Goal: Task Accomplishment & Management: Manage account settings

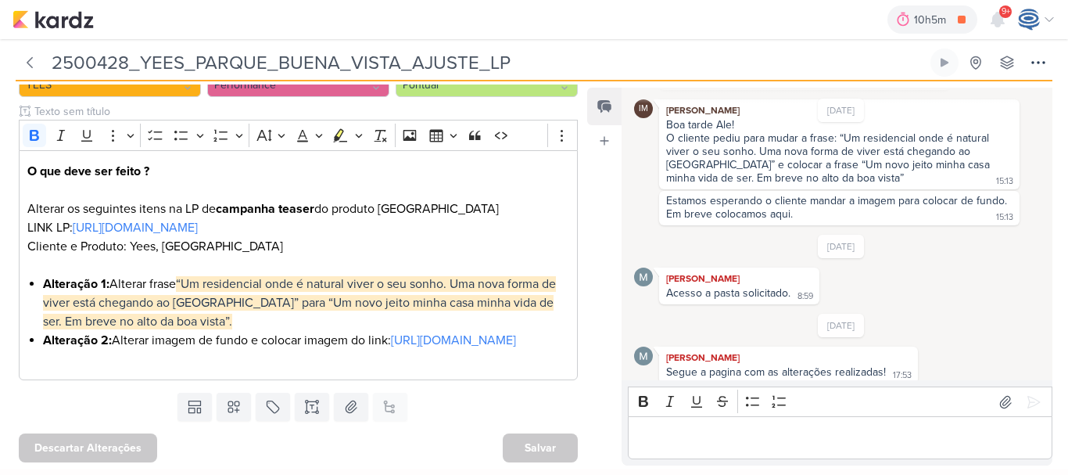
scroll to position [228, 0]
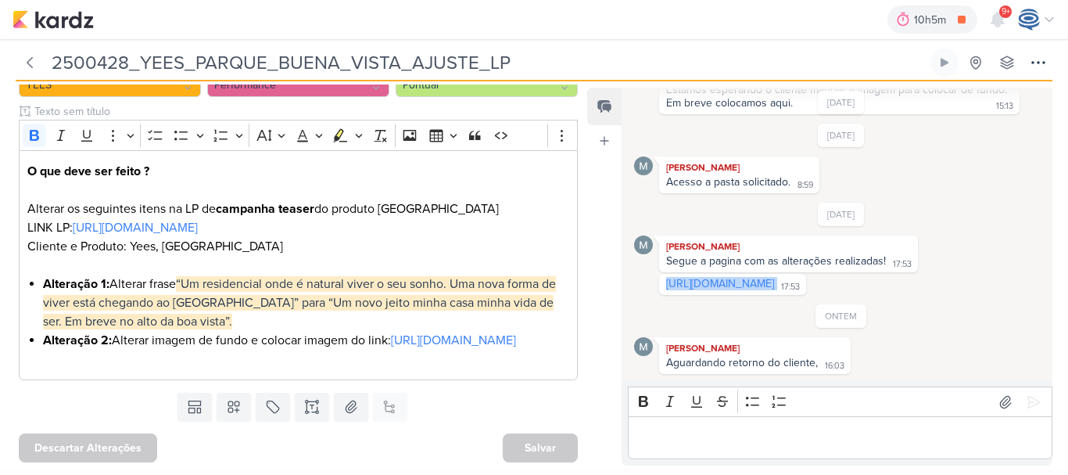
drag, startPoint x: 949, startPoint y: 284, endPoint x: 662, endPoint y: 281, distance: 287.0
click at [662, 281] on div "https://app.rdstation.com.br/landing-pages/7008404/editar 17:53" at bounding box center [732, 284] width 141 height 15
copy div "https://app.rdstation.com.br/landing-pages/7008404/editar"
click at [636, 416] on div "Bold Italic Underline Strikethrough Bulleted List Numbered List" at bounding box center [840, 402] width 417 height 30
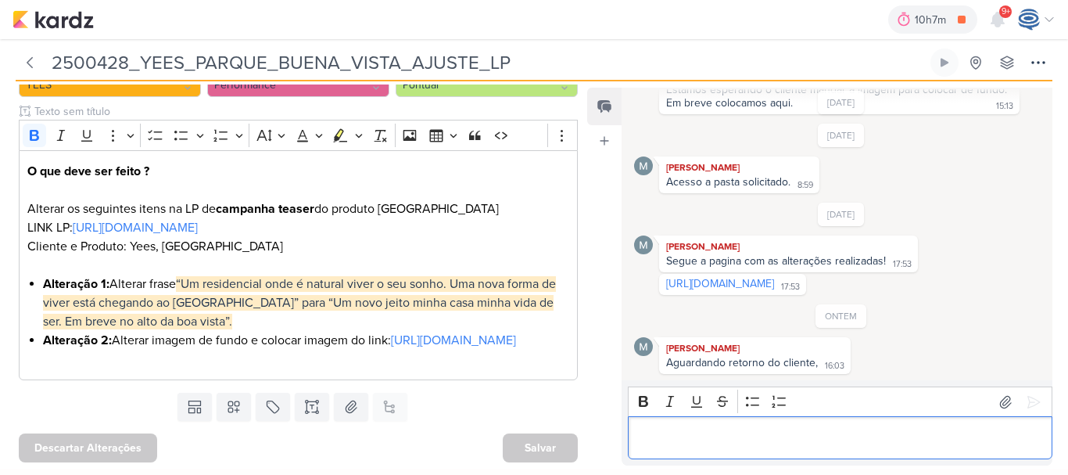
click at [641, 429] on p "Editor editing area: main" at bounding box center [841, 438] width 408 height 19
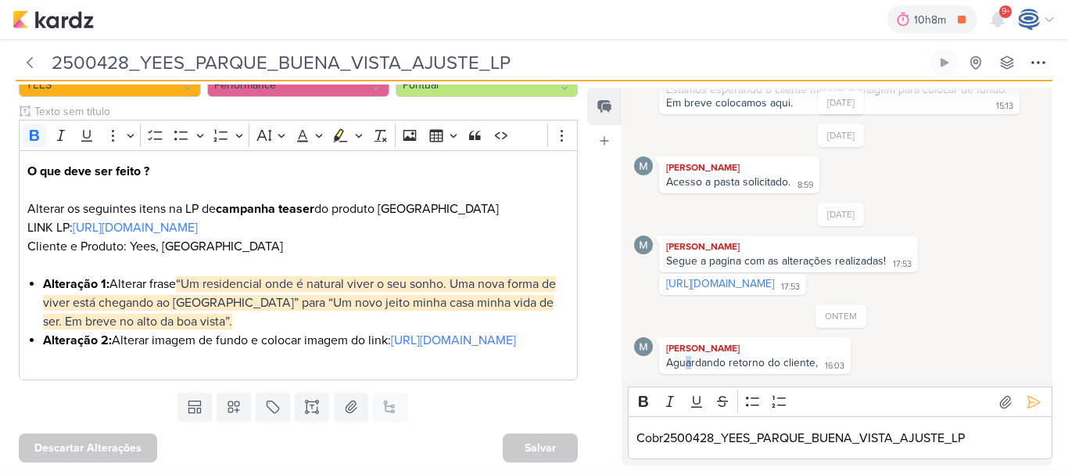
click at [689, 363] on div "Aguardando retorno do cliente," at bounding box center [742, 362] width 152 height 13
copy div "a"
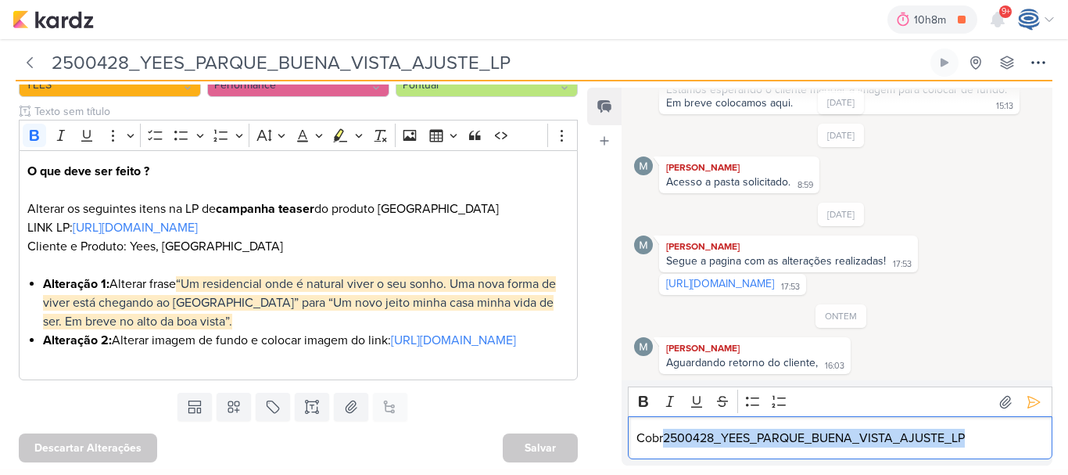
drag, startPoint x: 980, startPoint y: 428, endPoint x: 664, endPoint y: 432, distance: 316.0
click at [664, 432] on p "Cobr2500428_YEES_PARQUE_BUENA_VISTA_AJUSTE_LP" at bounding box center [841, 438] width 408 height 19
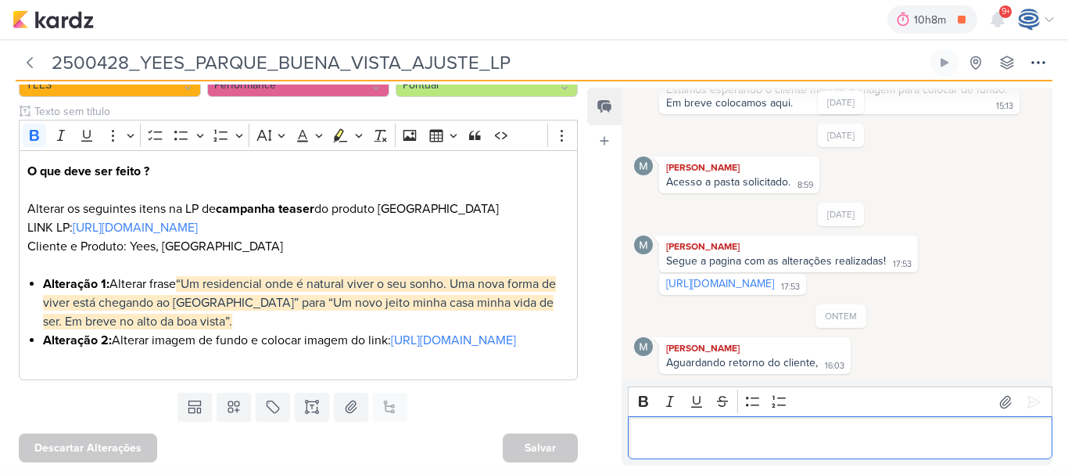
scroll to position [292, 0]
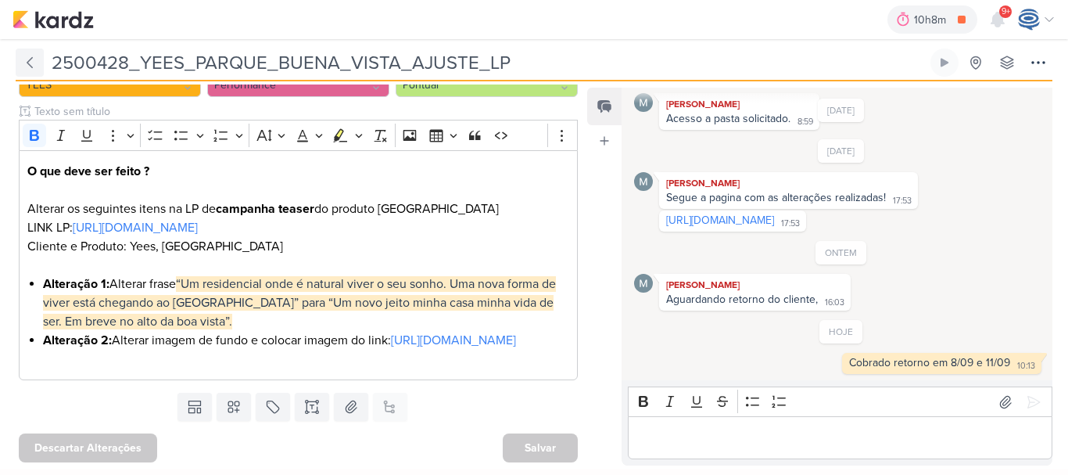
click at [31, 59] on icon at bounding box center [29, 63] width 5 height 10
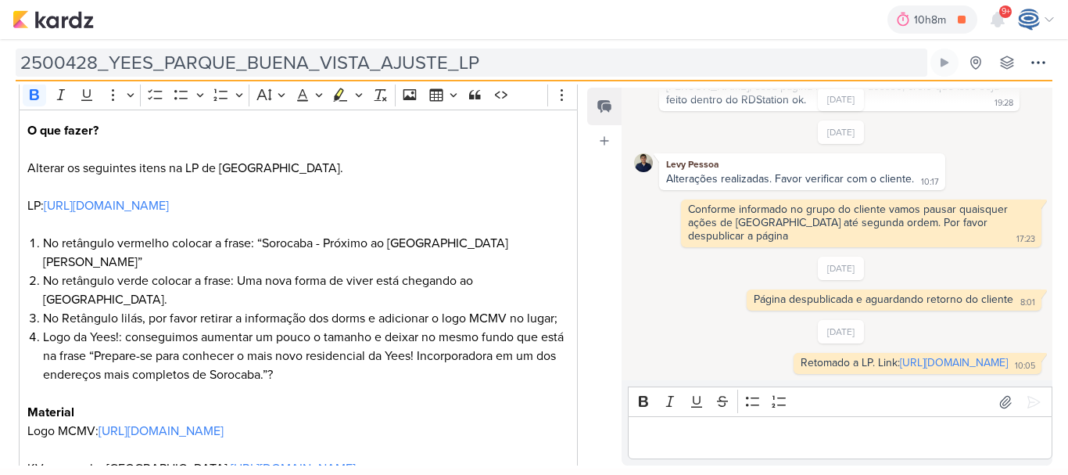
scroll to position [194, 0]
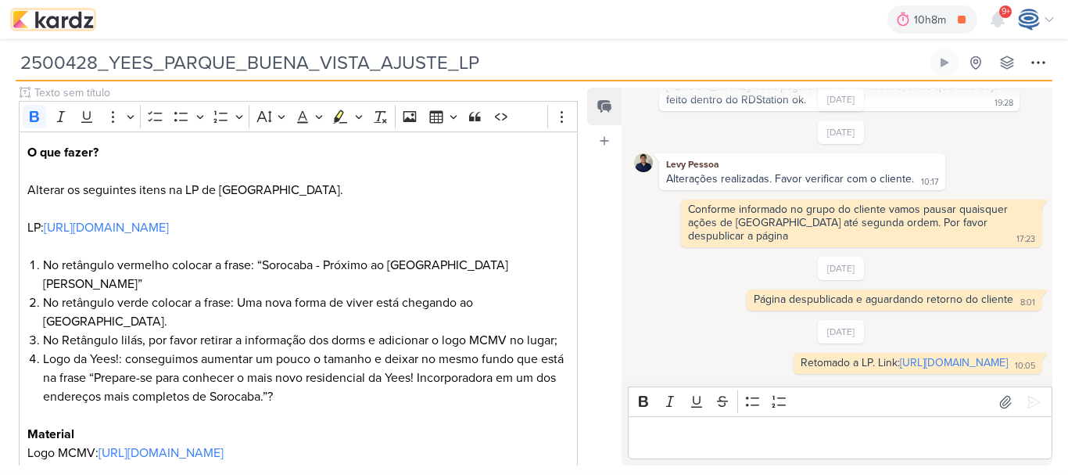
click at [20, 22] on img at bounding box center [53, 19] width 81 height 19
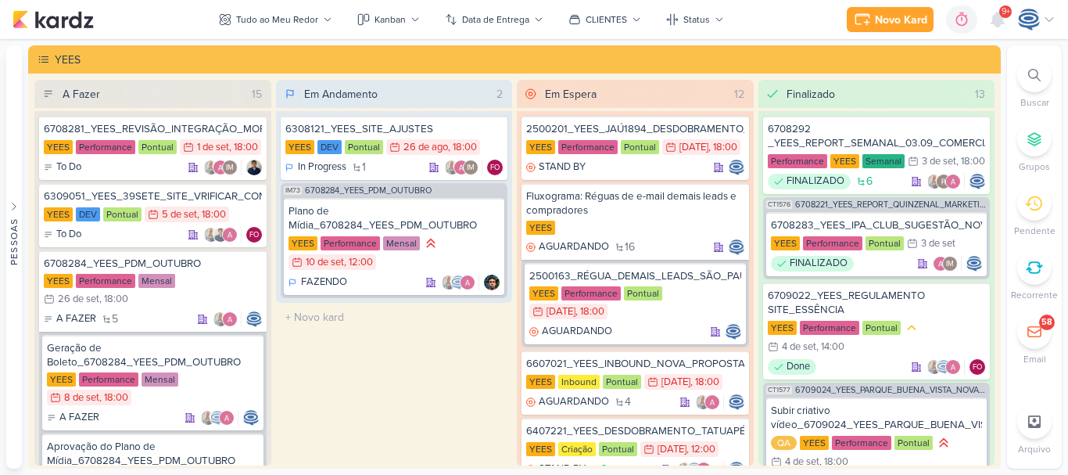
scroll to position [697, 0]
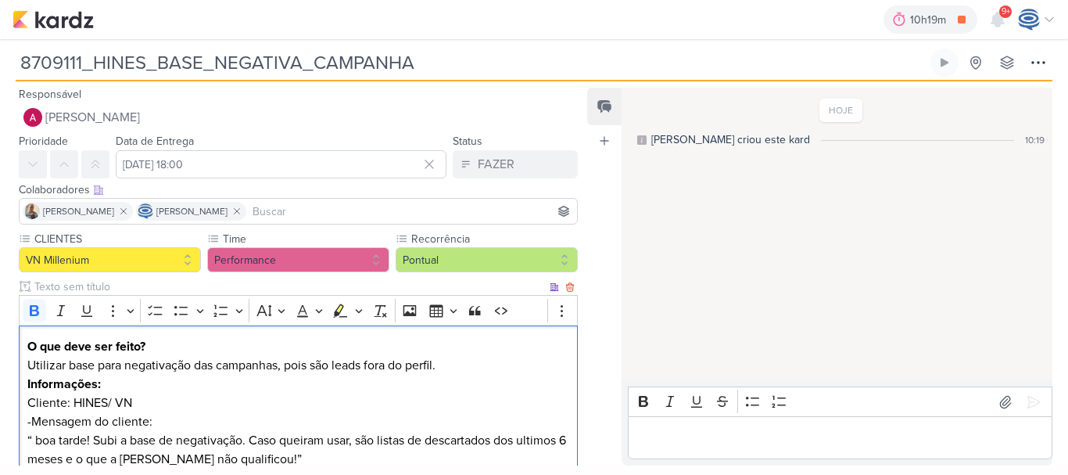
click at [192, 351] on p "O que deve ser feito?" at bounding box center [298, 346] width 543 height 19
click at [28, 379] on strong "Informações:" at bounding box center [64, 384] width 74 height 16
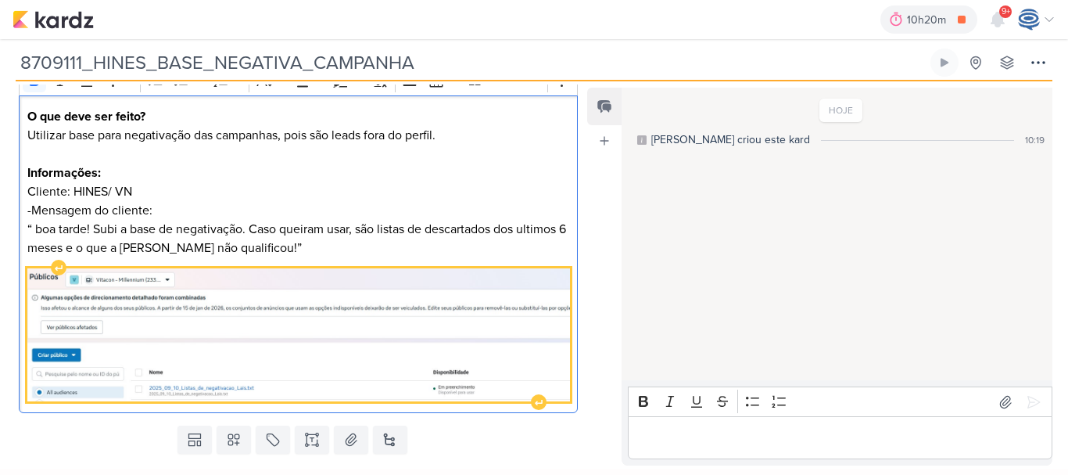
scroll to position [263, 0]
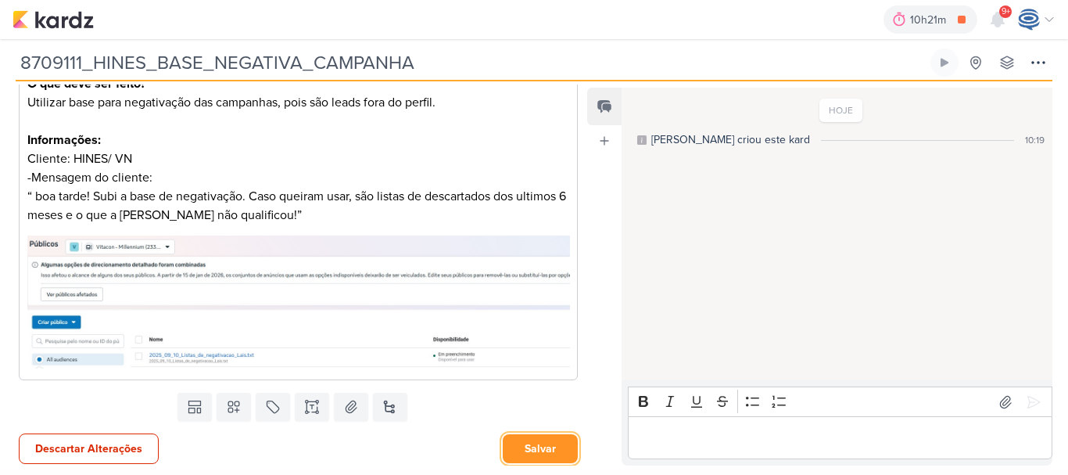
click at [520, 442] on button "Salvar" at bounding box center [540, 448] width 75 height 29
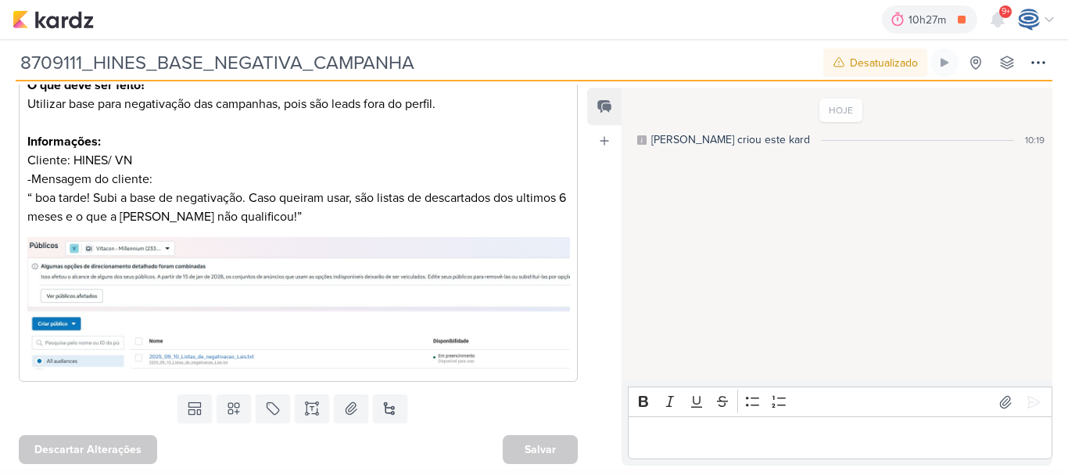
scroll to position [205, 0]
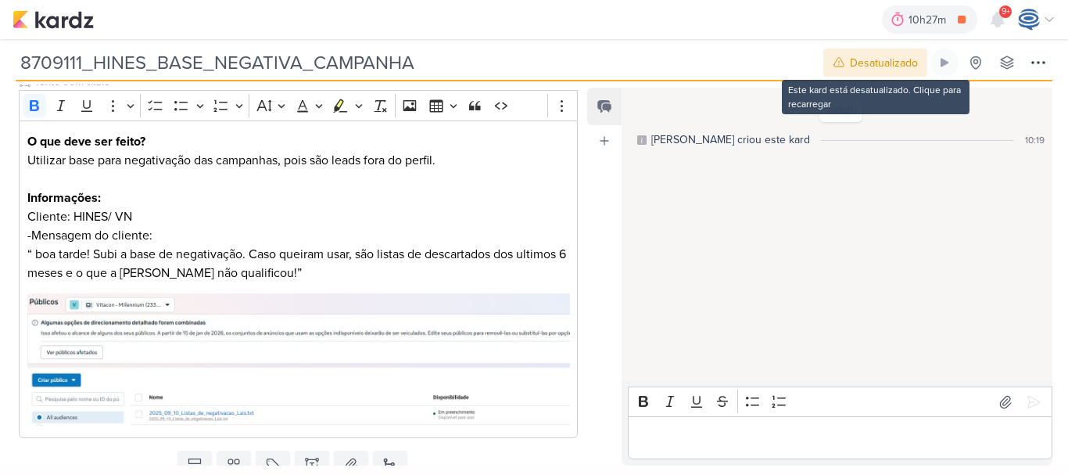
click at [851, 70] on div "Desatualizado" at bounding box center [884, 63] width 68 height 16
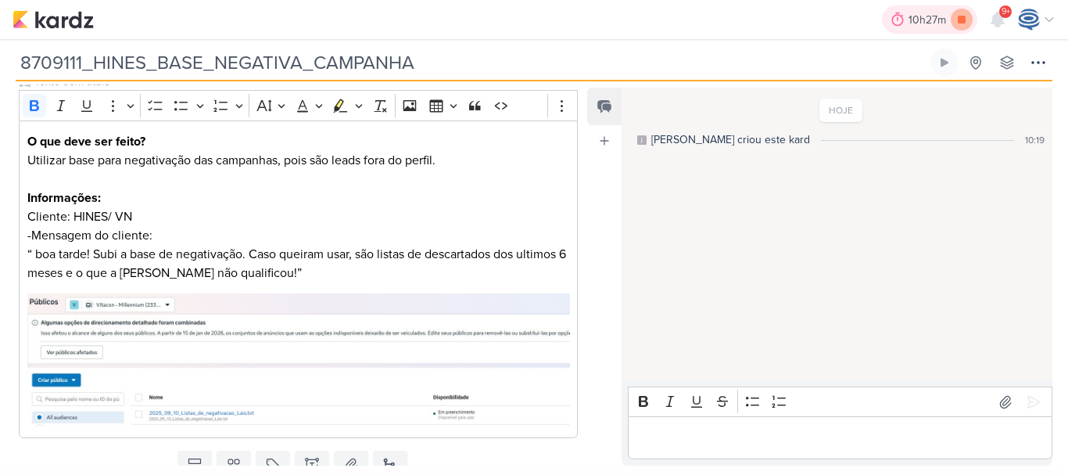
click at [969, 16] on icon at bounding box center [962, 20] width 22 height 22
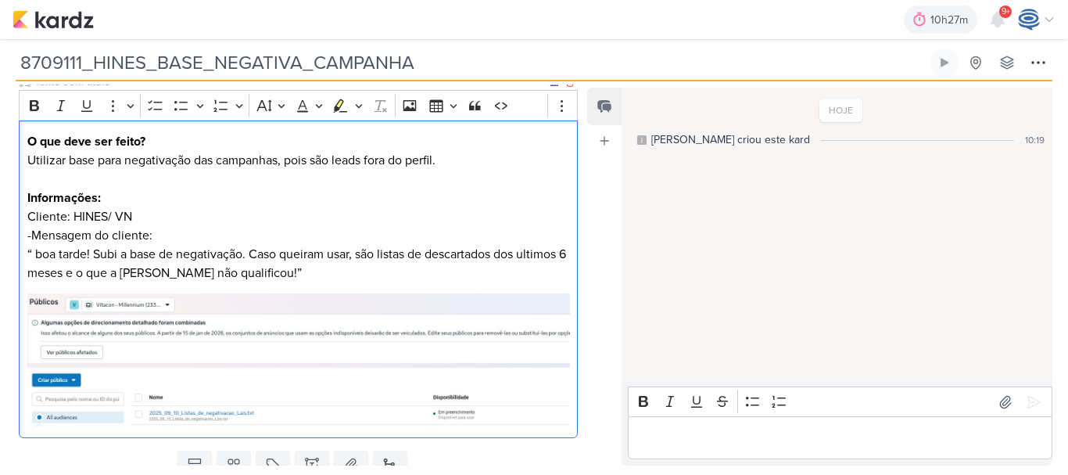
drag, startPoint x: 27, startPoint y: 217, endPoint x: 161, endPoint y: 239, distance: 135.5
click at [161, 239] on div "O que deve ser feito? Utilizar base para negativação das campanhas, pois são le…" at bounding box center [298, 279] width 559 height 318
click at [161, 239] on p "-Mensagem do cliente:" at bounding box center [298, 235] width 543 height 19
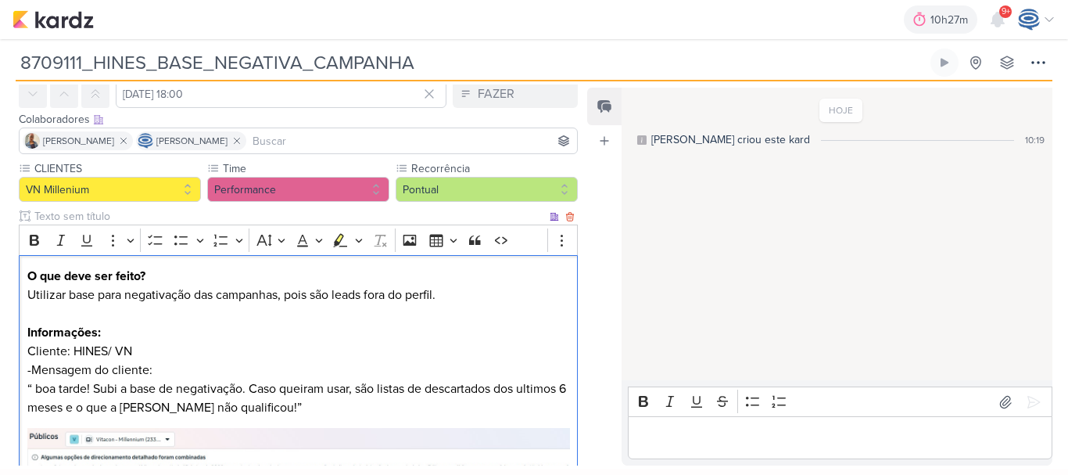
scroll to position [0, 0]
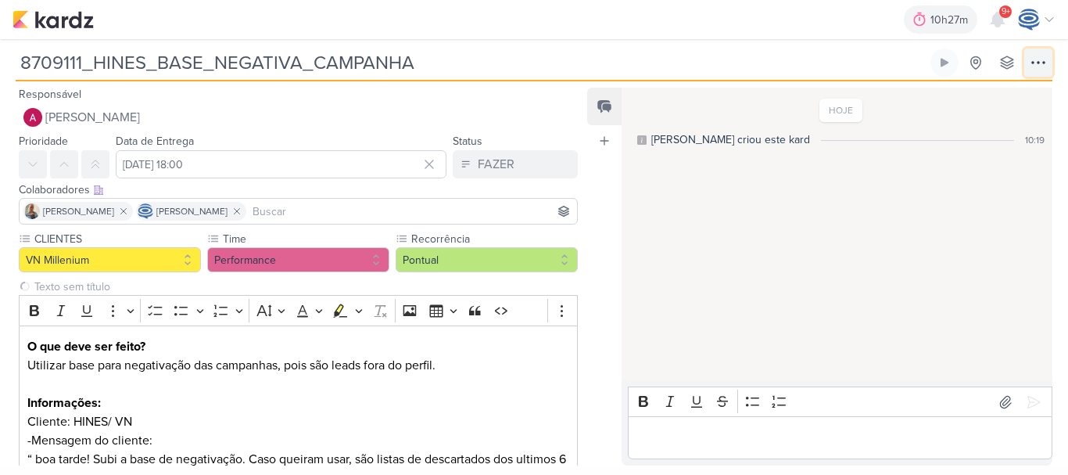
click at [1042, 61] on icon at bounding box center [1038, 62] width 19 height 19
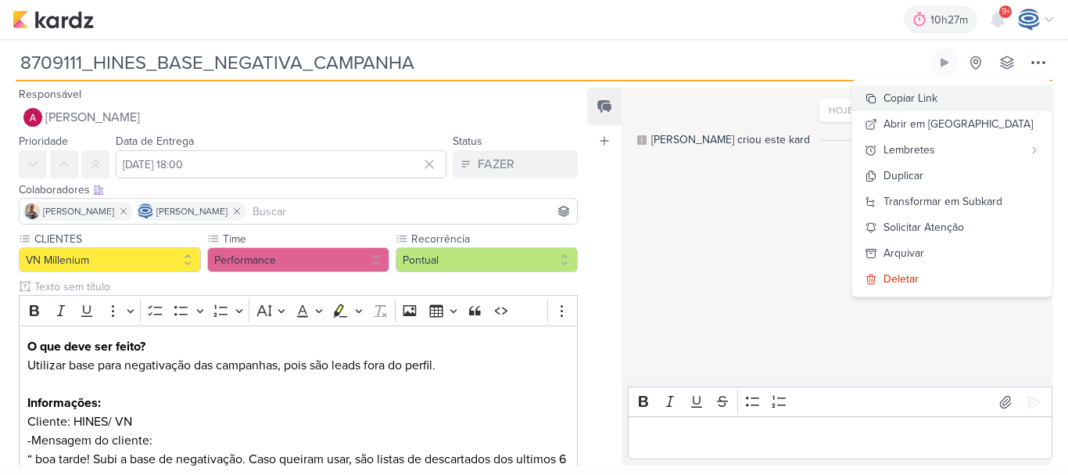
click at [938, 91] on div "Copiar Link" at bounding box center [911, 98] width 54 height 16
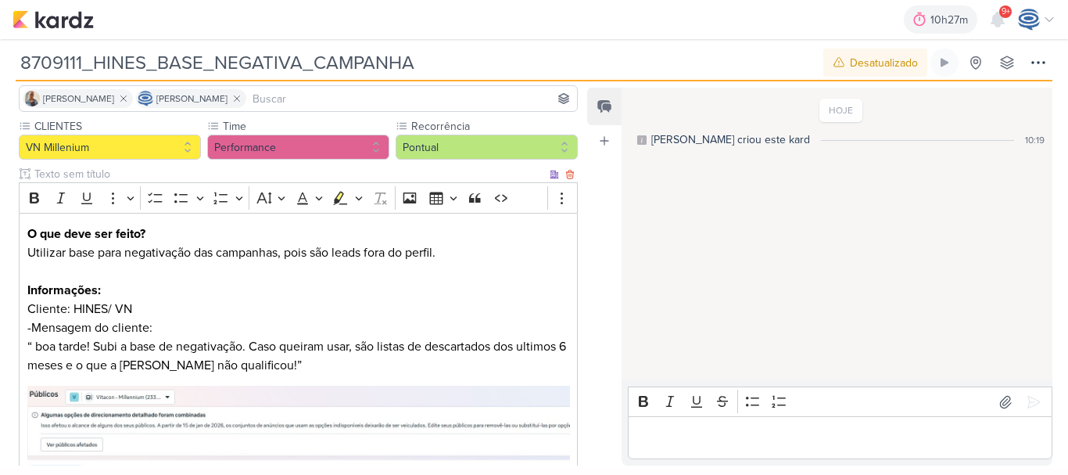
scroll to position [113, 0]
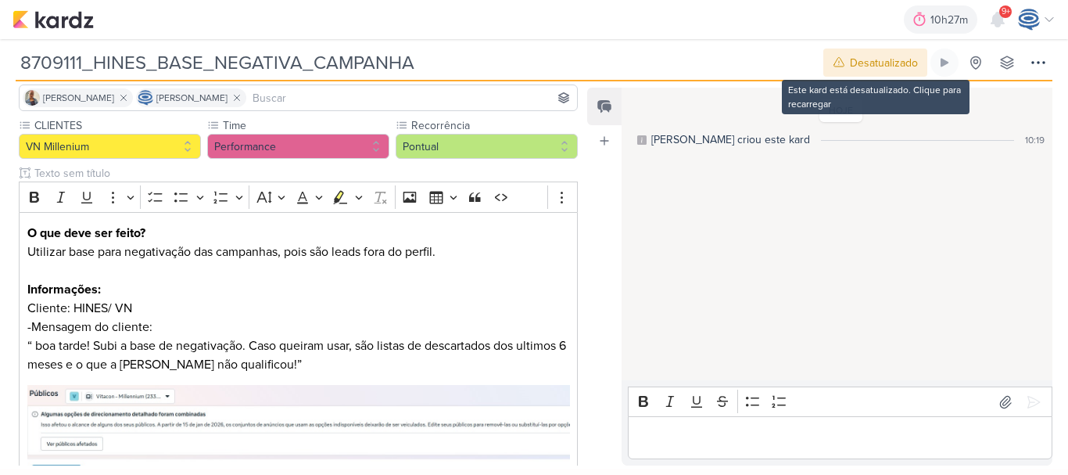
click at [874, 52] on button "Desatualizado" at bounding box center [876, 62] width 104 height 28
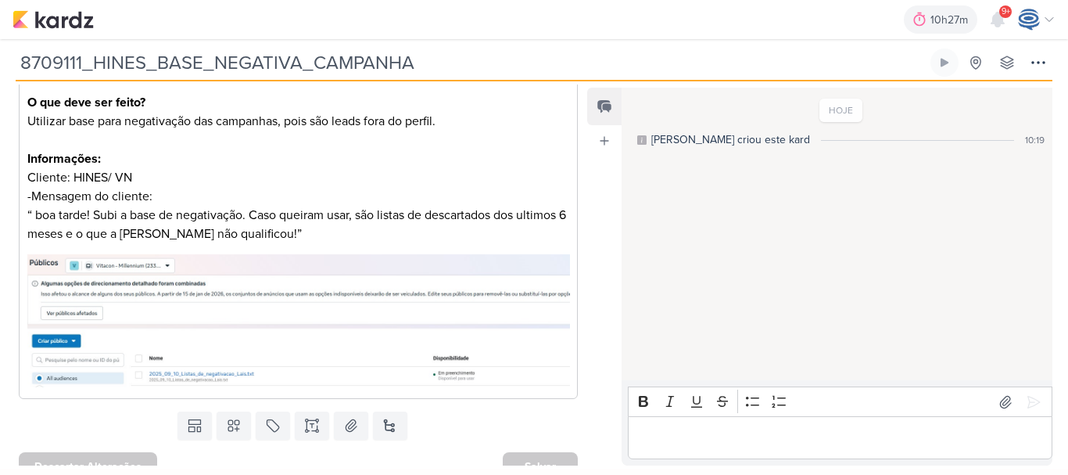
scroll to position [0, 0]
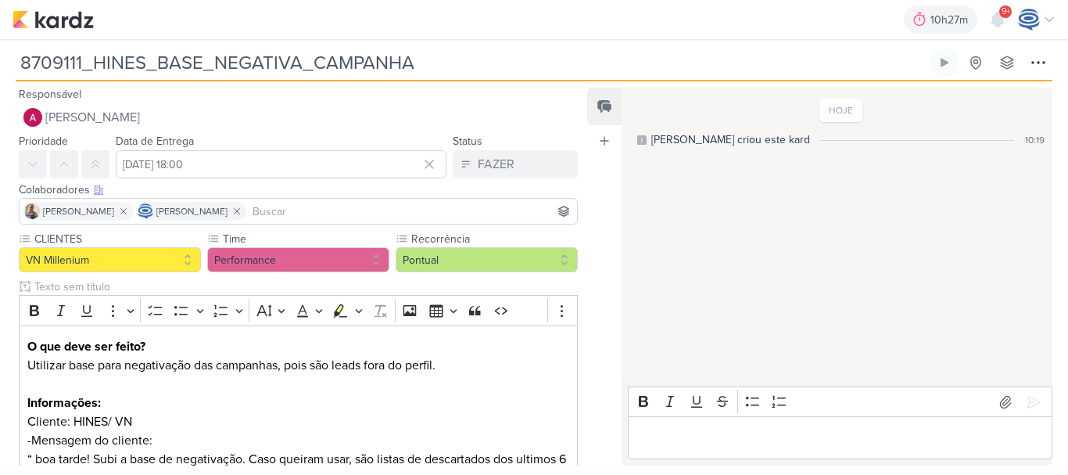
drag, startPoint x: 80, startPoint y: 66, endPoint x: 20, endPoint y: 56, distance: 60.3
click at [20, 56] on input "8709111_HINES_BASE_NEGATIVA_CAMPANHA" at bounding box center [472, 62] width 912 height 28
click at [23, 11] on img at bounding box center [53, 19] width 81 height 19
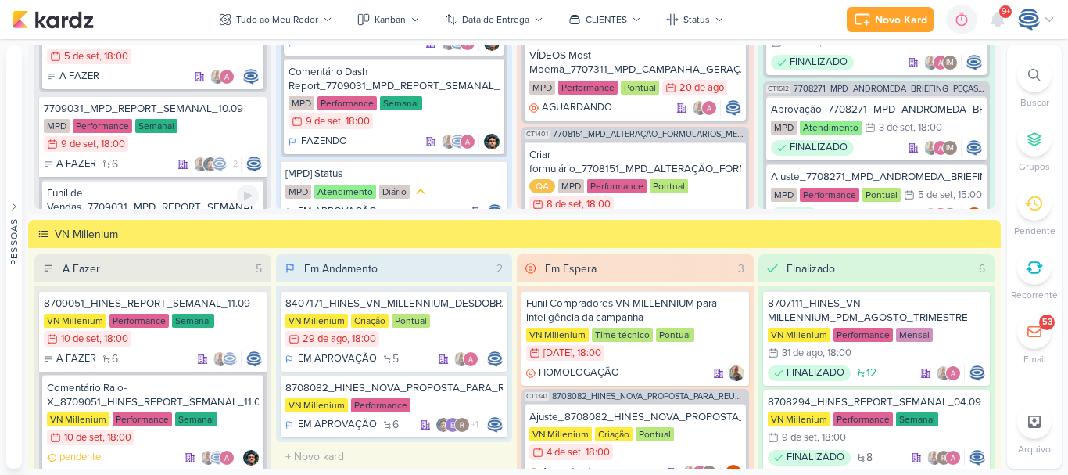
scroll to position [644, 0]
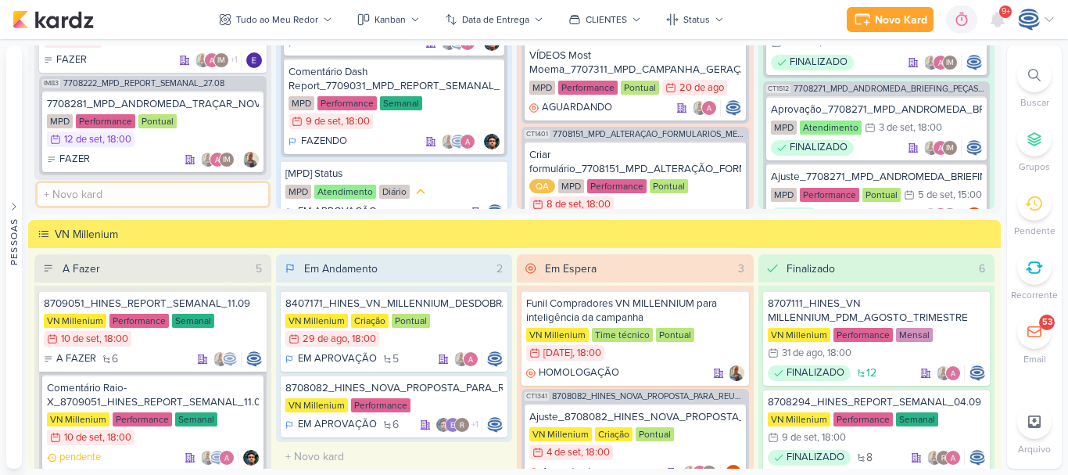
click at [125, 195] on input "text" at bounding box center [153, 194] width 231 height 23
type input "x"
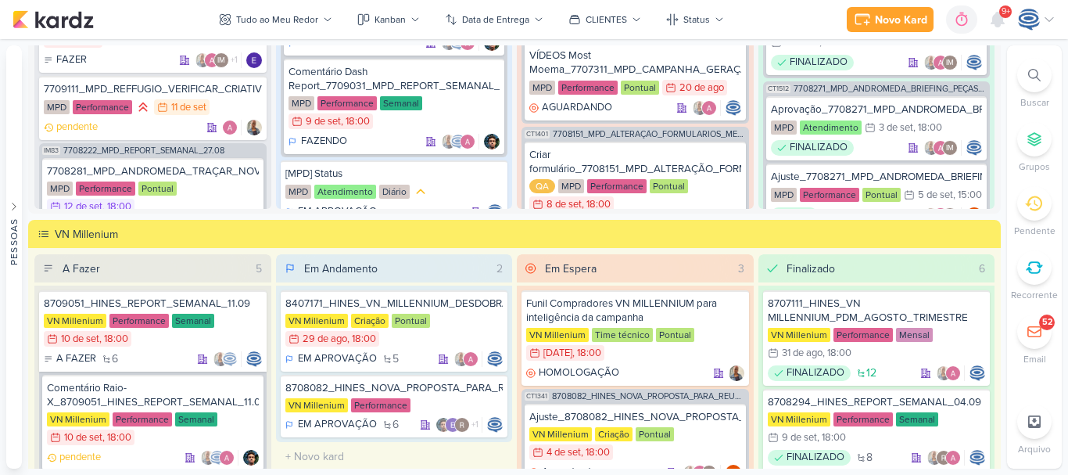
click at [1030, 76] on icon at bounding box center [1034, 75] width 13 height 13
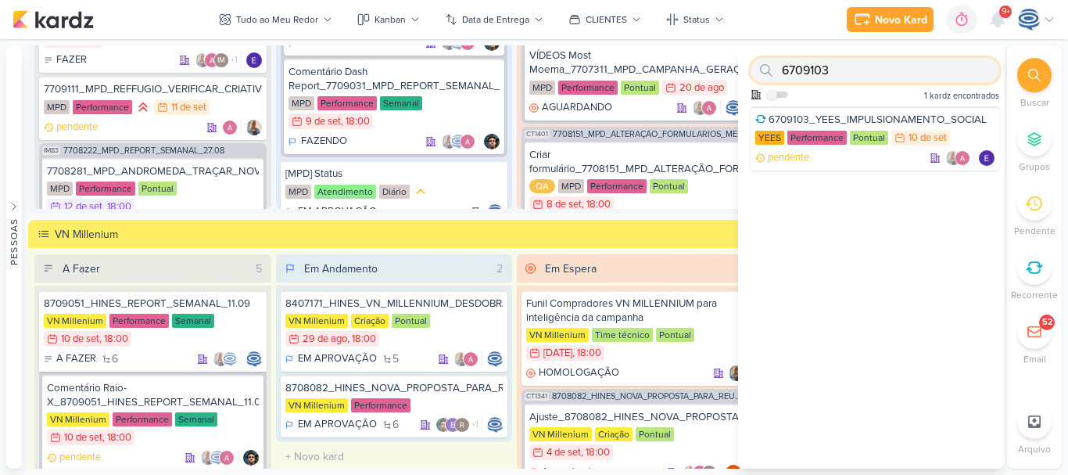
paste input "7708271"
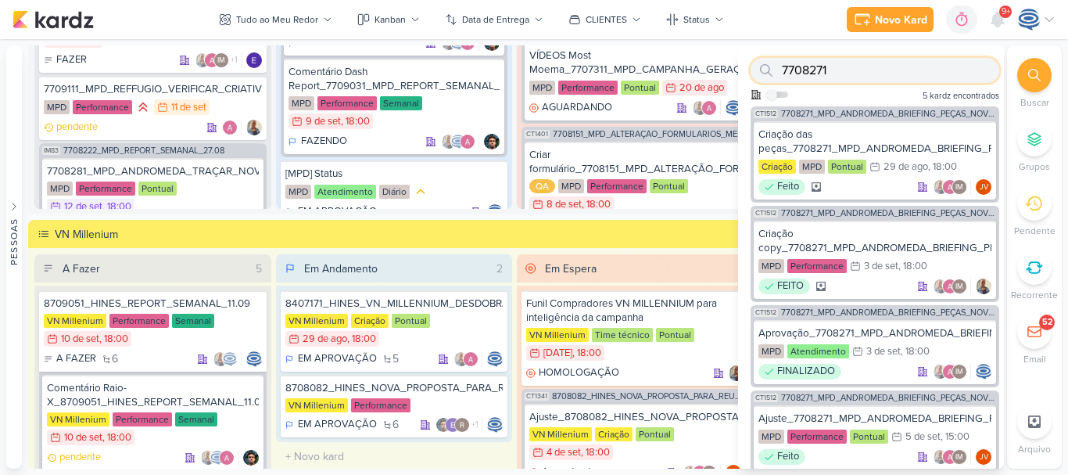
type input "7708271"
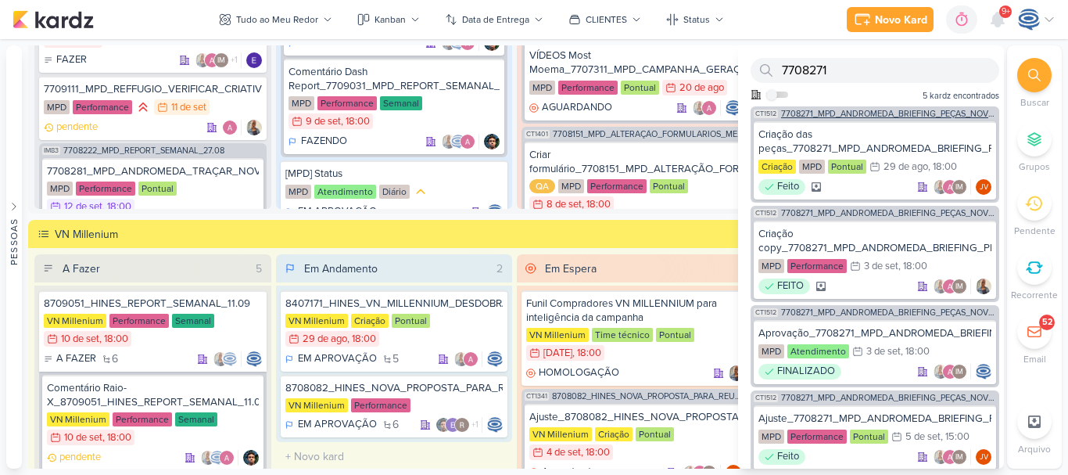
click at [856, 109] on span "7708271_MPD_ANDROMEDA_BRIEFING_PEÇAS_NOVO_KV_LANÇAMENTO" at bounding box center [888, 113] width 215 height 9
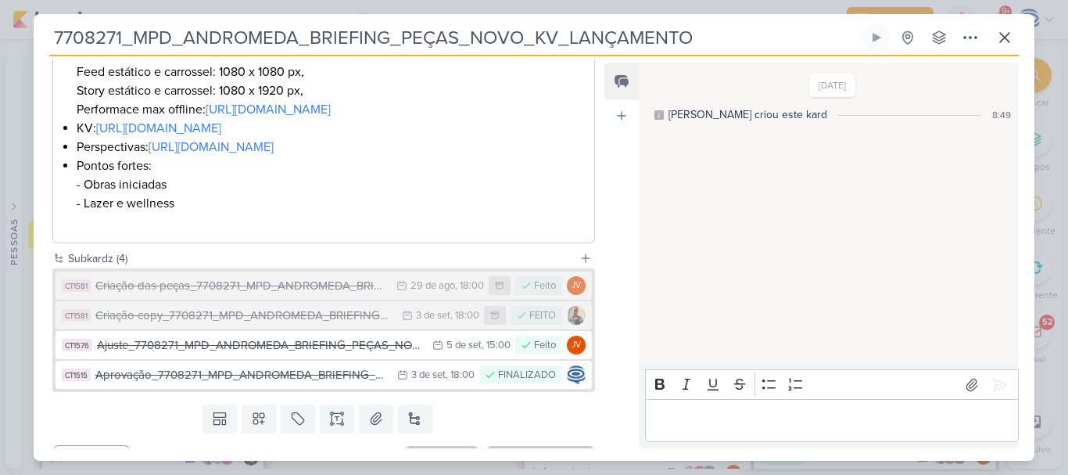
scroll to position [524, 0]
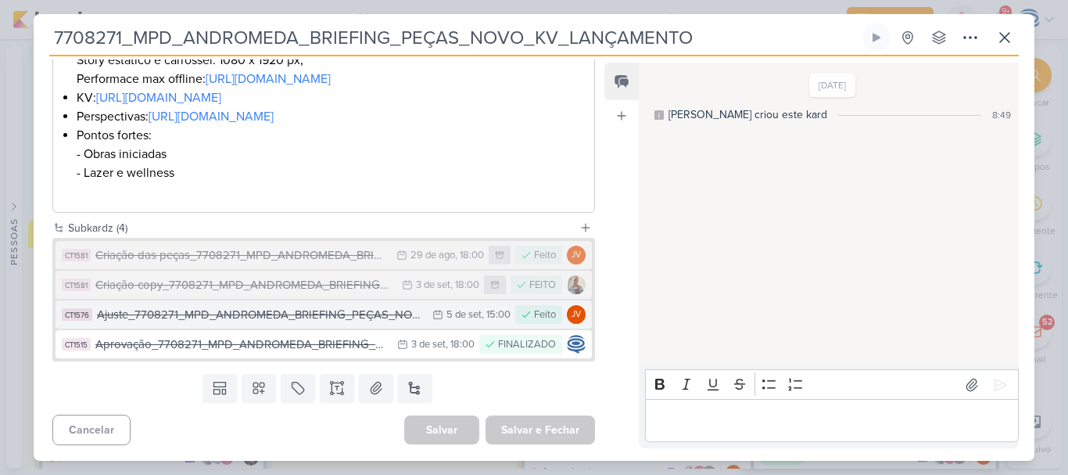
click at [227, 317] on div "Ajuste_7708271_MPD_ANDROMEDA_BRIEFING_PEÇAS_NOVO_KV_LANÇAMENTO" at bounding box center [261, 315] width 328 height 18
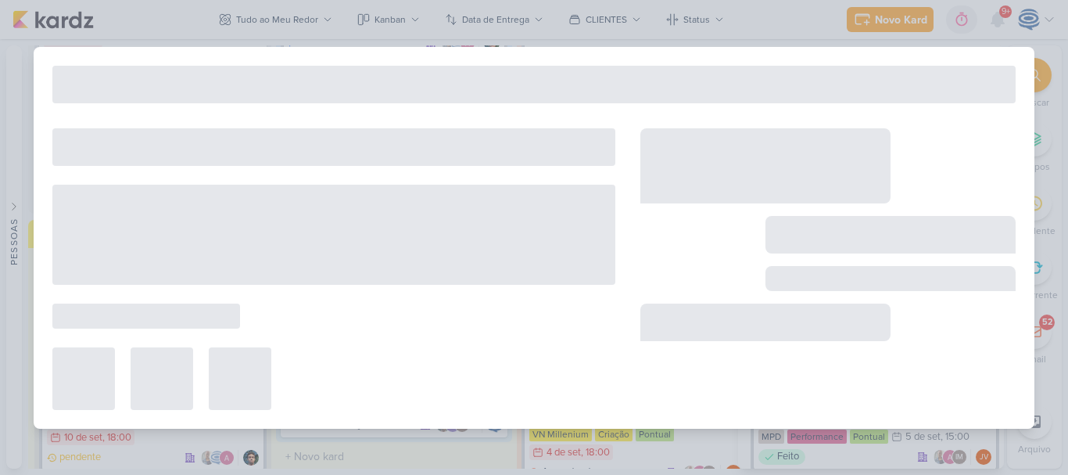
type input "Ajuste_7708271_MPD_ANDROMEDA_BRIEFING_PEÇAS_NOVO_KV_LANÇAMENTO"
type input "5 de setembro de 2025 às 15:00"
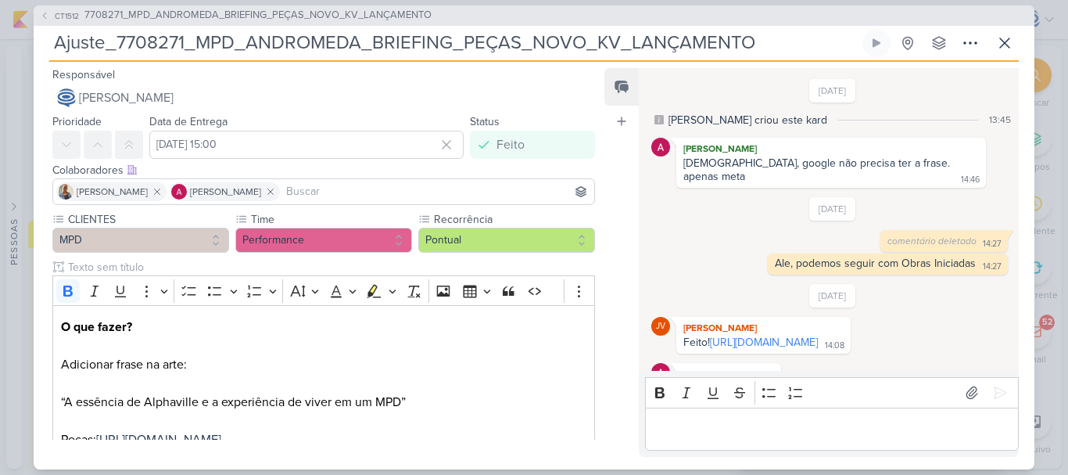
scroll to position [101, 0]
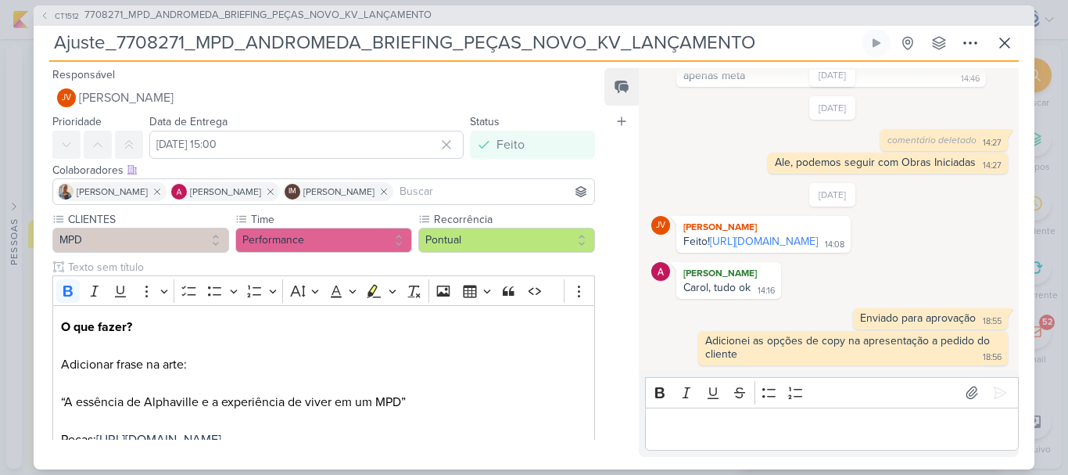
drag, startPoint x: 939, startPoint y: 243, endPoint x: 710, endPoint y: 227, distance: 229.7
drag, startPoint x: 710, startPoint y: 227, endPoint x: 657, endPoint y: 202, distance: 58.8
click at [657, 216] on div "JV" at bounding box center [660, 225] width 19 height 19
drag, startPoint x: 938, startPoint y: 241, endPoint x: 712, endPoint y: 227, distance: 225.7
click at [712, 235] on div "Feito! https://drive.google.com/drive/folders/1eR7-KV2JpkWzSJyTkaADZPNJk0Pc0bu3…" at bounding box center [764, 242] width 168 height 15
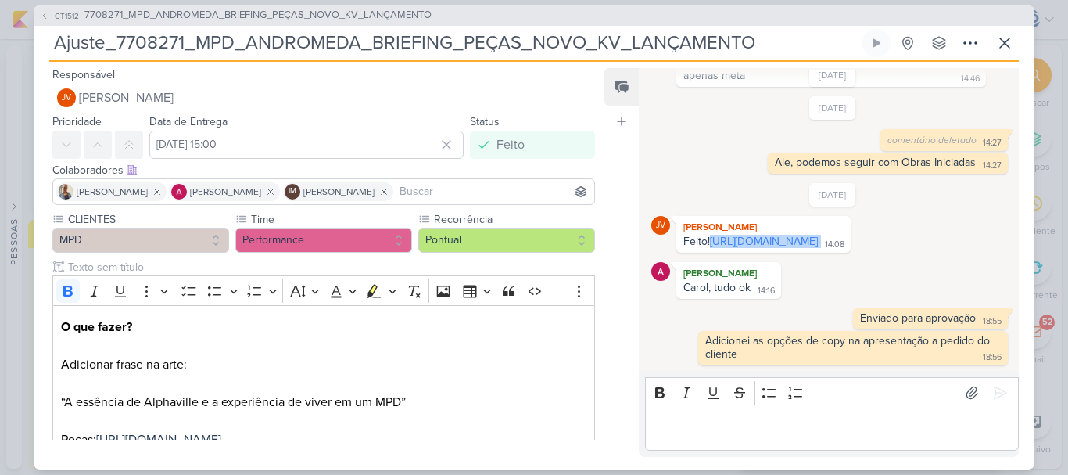
copy div "https://drive.google.com/drive/folders/1eR7-KV2JpkWzSJyTkaADZPNJk0Pc0bu3?usp=sh…"
click at [174, 13] on span "7708271_MPD_ANDROMEDA_BRIEFING_PEÇAS_NOVO_KV_LANÇAMENTO" at bounding box center [257, 16] width 347 height 16
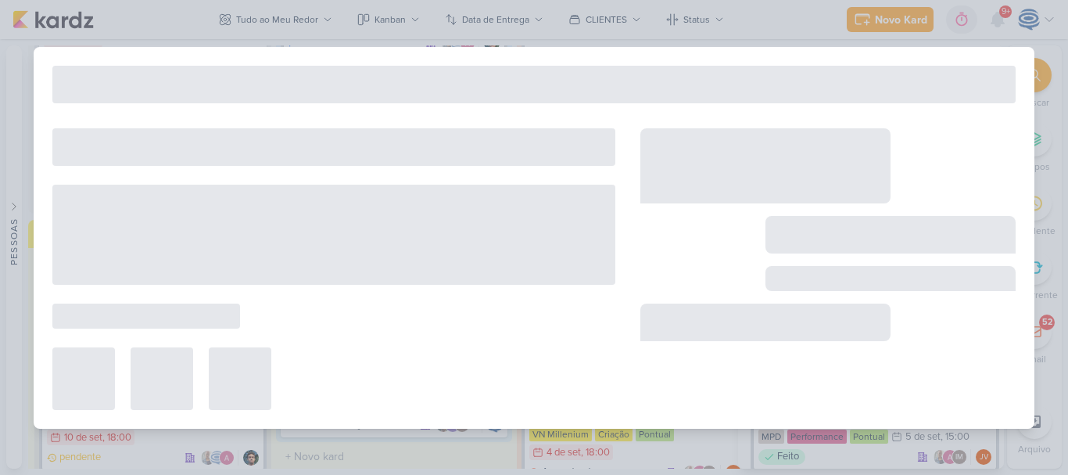
type input "7708271_MPD_ANDROMEDA_BRIEFING_PEÇAS_NOVO_KV_LANÇAMENTO"
type input "29 de agosto de 2025 às 18:00"
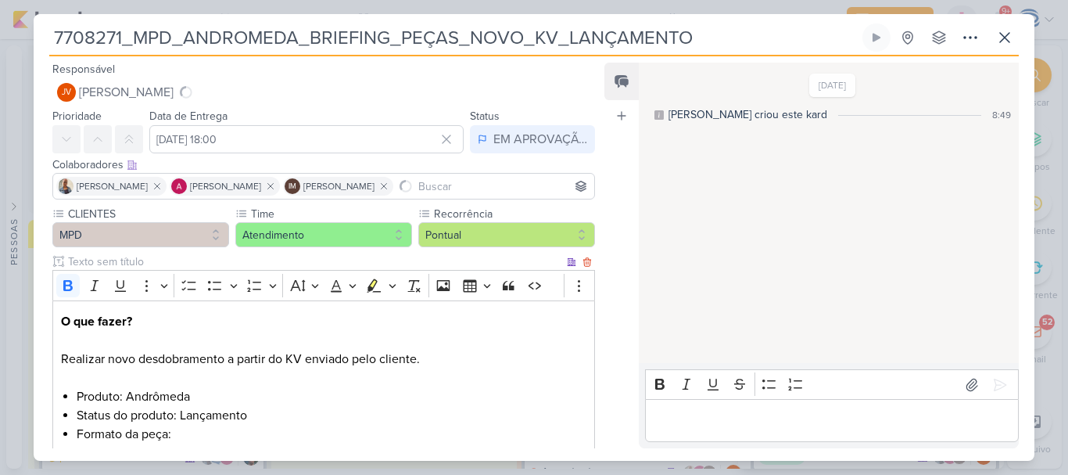
scroll to position [524, 0]
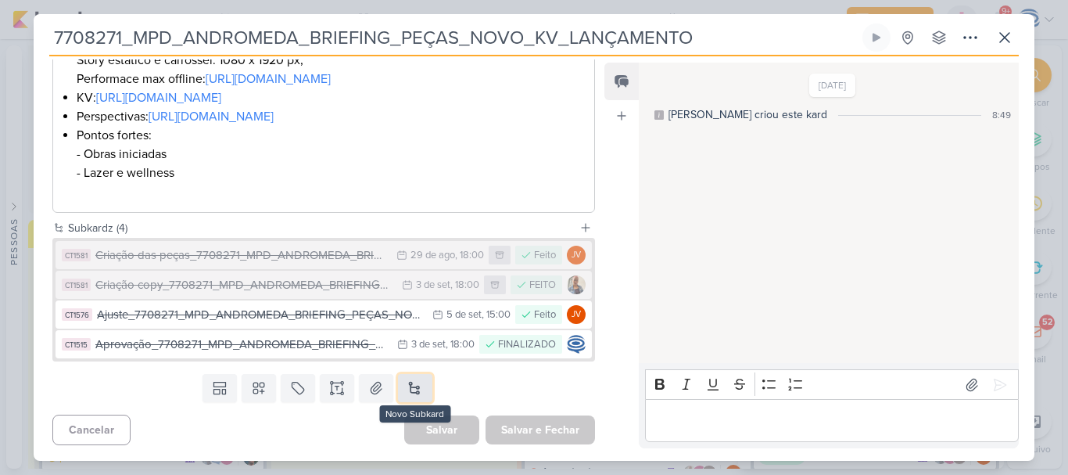
click at [407, 387] on button at bounding box center [415, 388] width 34 height 28
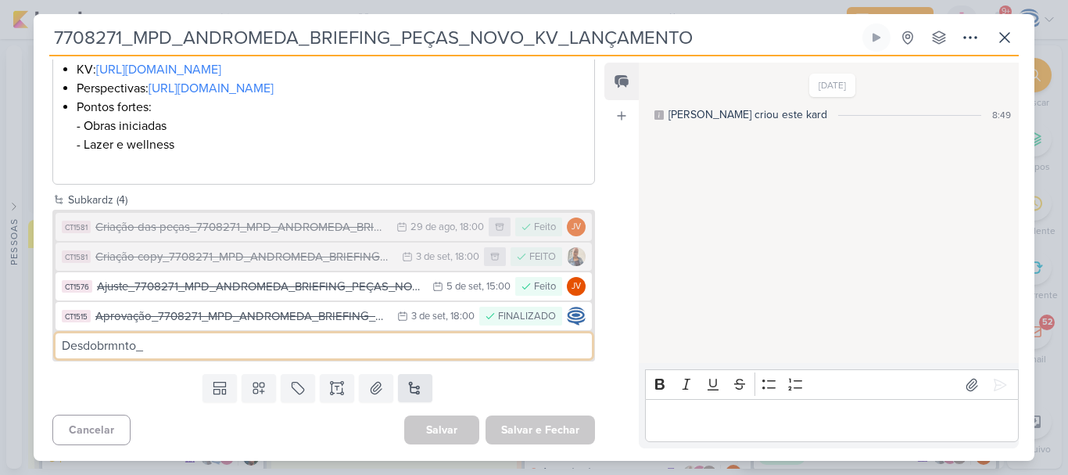
type input "Desdobrmnto_"
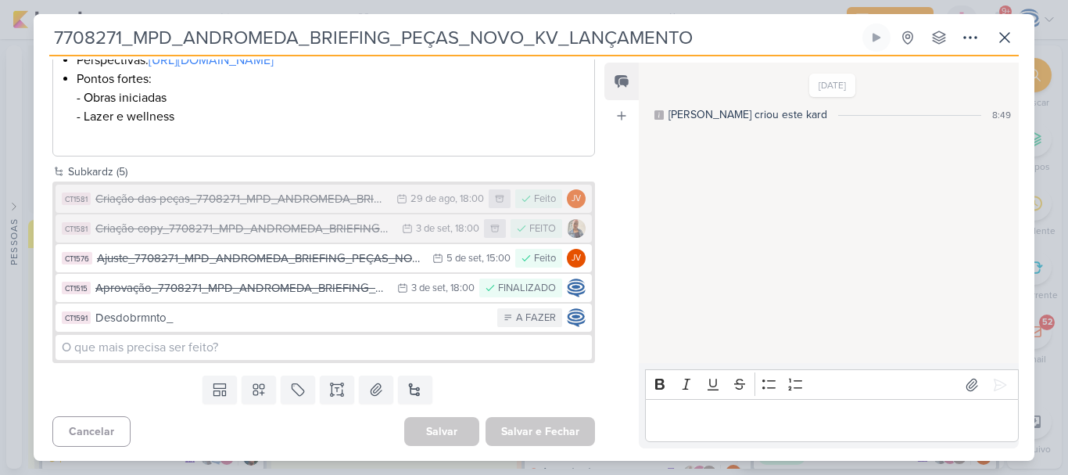
click at [362, 327] on div "Desdobrmnto_" at bounding box center [292, 318] width 394 height 18
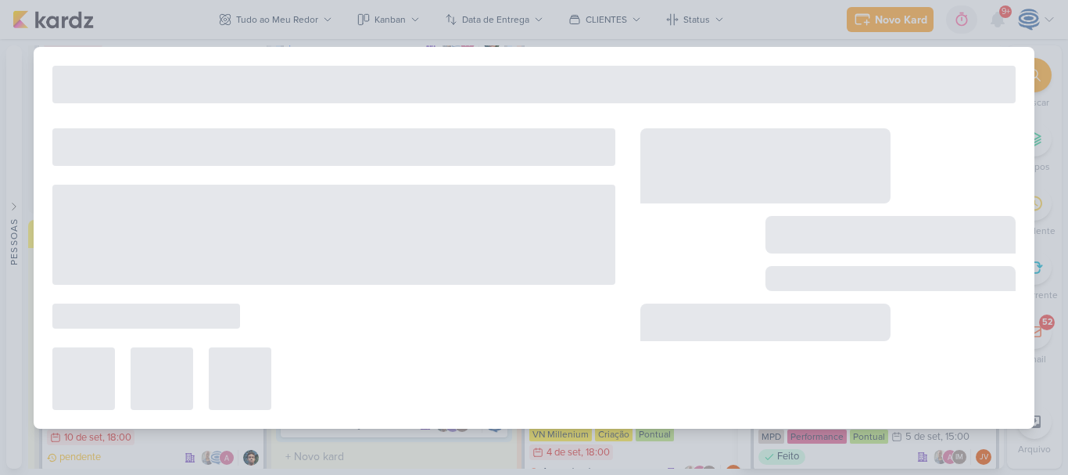
type input "Desdobrmnto_"
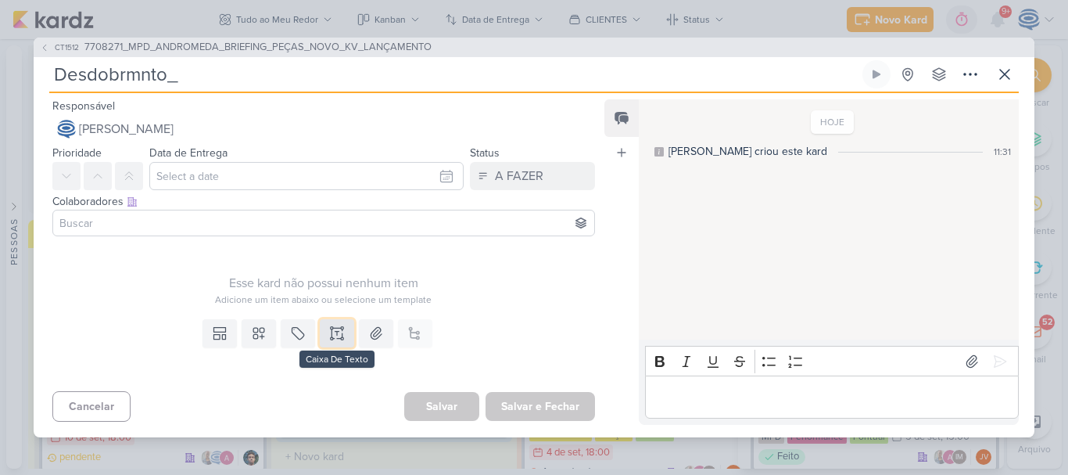
click at [338, 341] on icon at bounding box center [337, 333] width 16 height 16
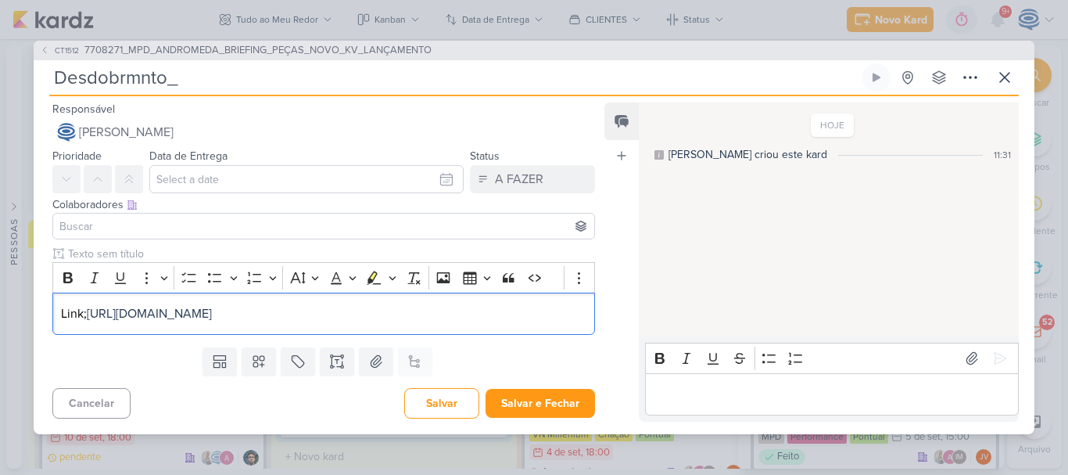
click at [467, 341] on div "Clique para deixar o item visível somente à membros da sua organização Rich Tex…" at bounding box center [318, 293] width 568 height 95
click at [61, 307] on p "Link; https://drive.google.com/drive/folders/1eR7-KV2JpkWzSJyTkaADZPNJk0Pc0bu3?…" at bounding box center [324, 313] width 526 height 19
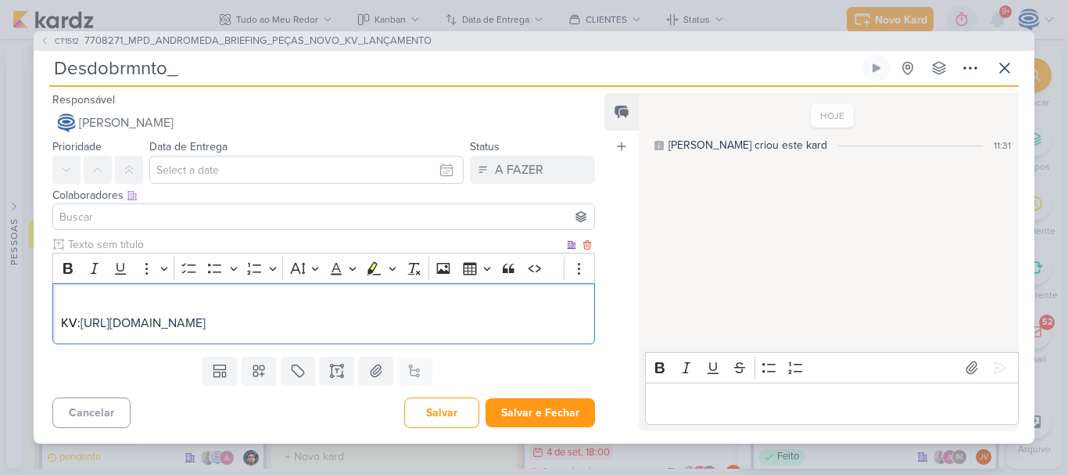
click at [188, 332] on p "KV: https://drive.google.com/drive/folders/1eR7-KV2JpkWzSJyTkaADZPNJk0Pc0bu3?us…" at bounding box center [324, 314] width 526 height 38
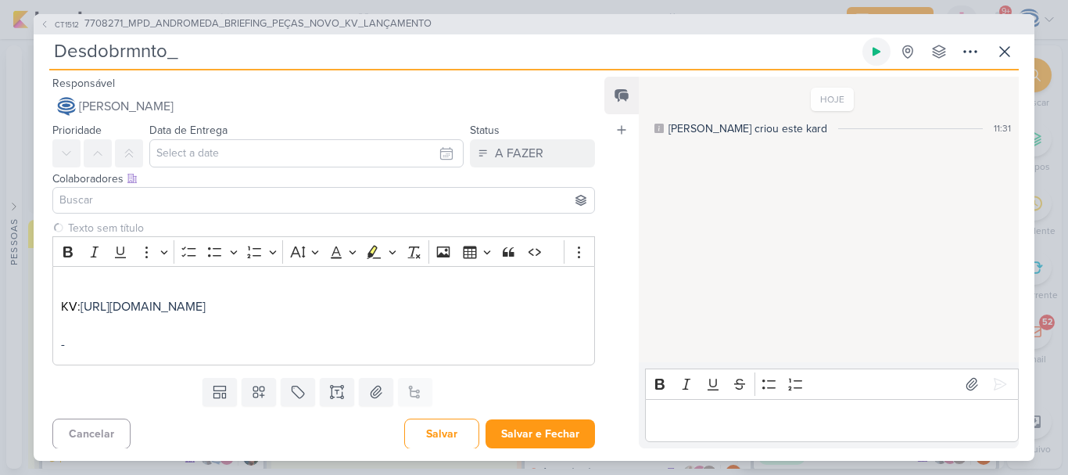
click at [868, 41] on button at bounding box center [877, 52] width 28 height 28
click at [867, 48] on button at bounding box center [877, 52] width 28 height 28
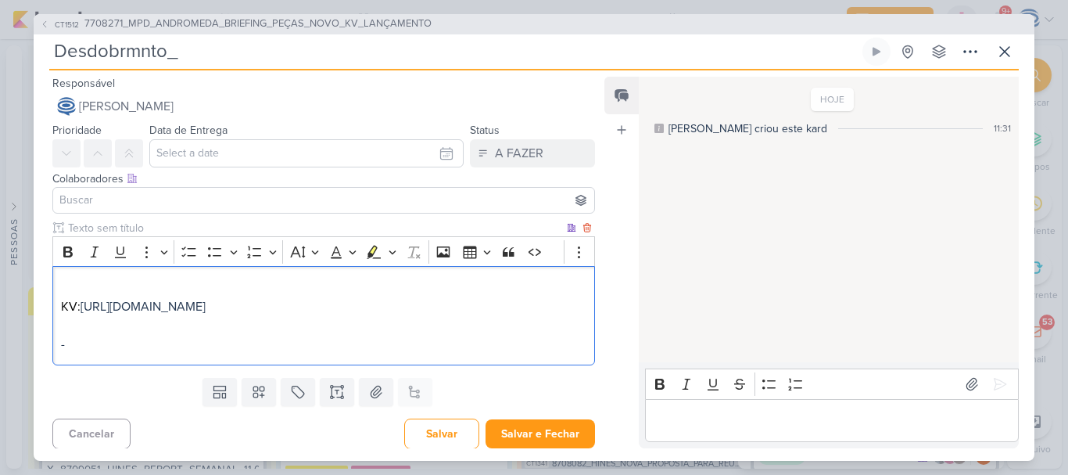
click at [81, 279] on p "KV: https://drive.google.com/drive/folders/1eR7-KV2JpkWzSJyTkaADZPNJk0Pc0bu3?us…" at bounding box center [324, 315] width 526 height 75
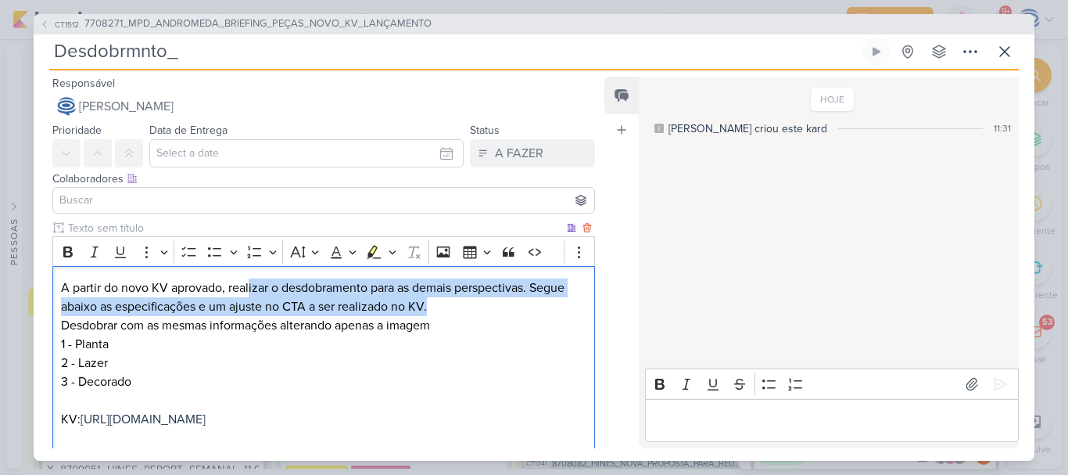
drag, startPoint x: 249, startPoint y: 291, endPoint x: 471, endPoint y: 300, distance: 221.5
click at [471, 300] on p "A partir do novo KV aprovado, realizar o desdobramento para as demais perspecti…" at bounding box center [324, 297] width 526 height 38
click at [511, 307] on p "A partir do novo KV aprovado, realizar o desdobramento para as demais perspecti…" at bounding box center [324, 297] width 526 height 38
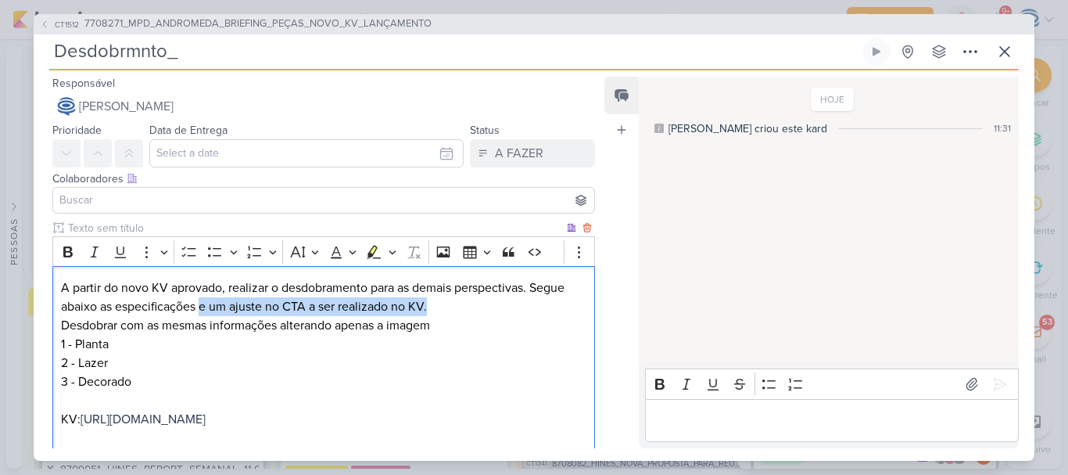
drag, startPoint x: 430, startPoint y: 307, endPoint x: 202, endPoint y: 300, distance: 228.5
click at [202, 300] on p "A partir do novo KV aprovado, realizar o desdobramento para as demais perspecti…" at bounding box center [324, 297] width 526 height 38
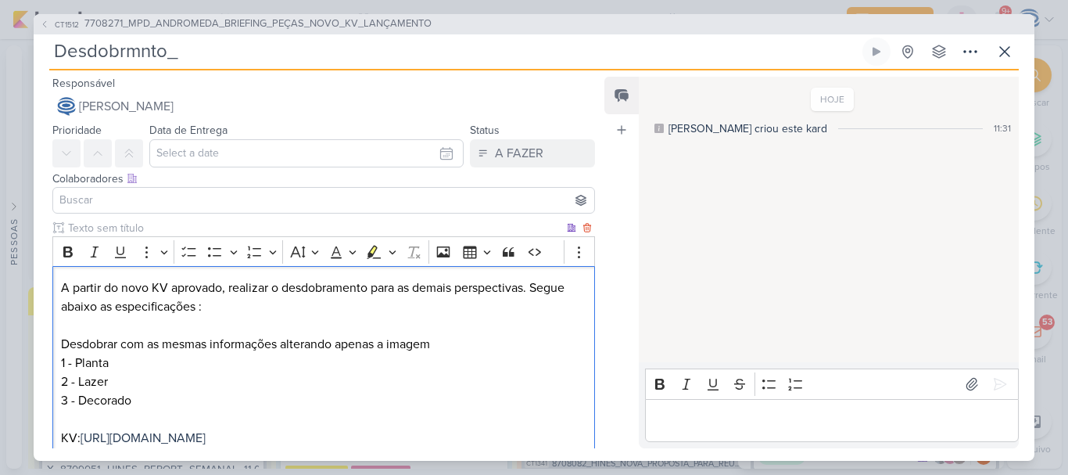
click at [285, 345] on p "Desdobrar com as mesmas informações alterando apenas a imagem" at bounding box center [324, 344] width 526 height 19
click at [518, 346] on p "Desdobrar com as mesmas informações e formatos alterando apenas a imagem" at bounding box center [324, 344] width 526 height 19
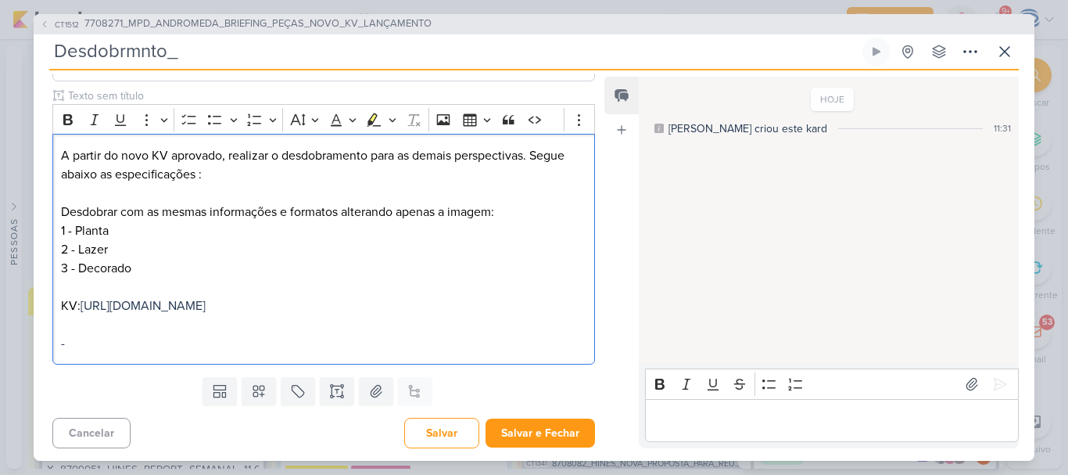
scroll to position [27, 0]
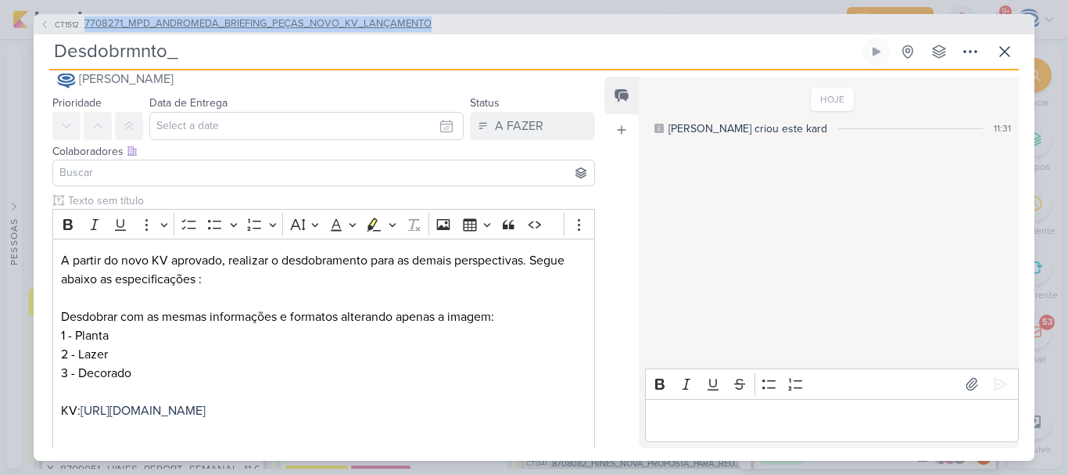
drag, startPoint x: 460, startPoint y: 27, endPoint x: 86, endPoint y: 27, distance: 373.8
click at [86, 27] on div "CT1512 7708271_MPD_ANDROMEDA_BRIEFING_PEÇAS_NOVO_KV_LANÇAMENTO" at bounding box center [534, 24] width 1001 height 20
copy span "7708271_MPD_ANDROMEDA_BRIEFING_PEÇAS_NOVO_KV_LANÇAMENTO"
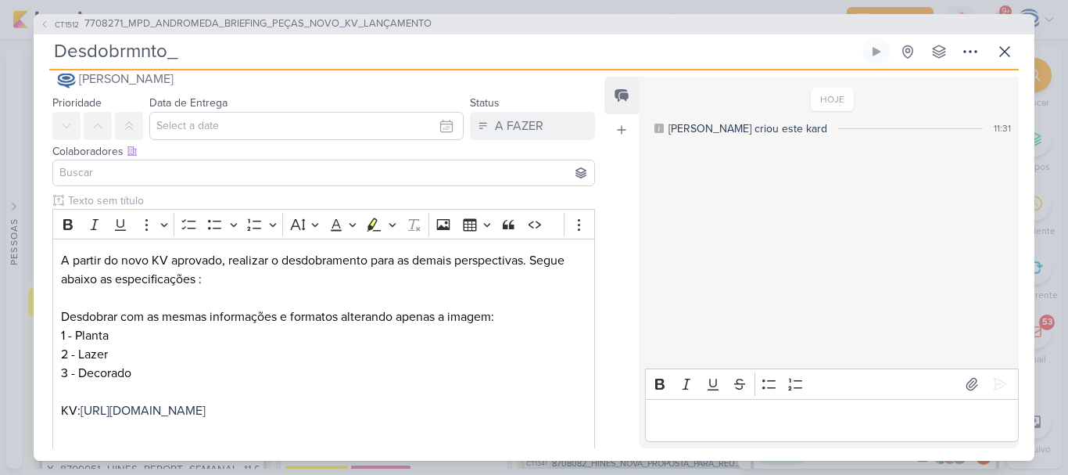
click at [221, 52] on input "Desdobrmnto_" at bounding box center [454, 52] width 810 height 28
paste input "7708271_MPD_ANDROMEDA_BRIEFING_PEÇAS_NOVO_KV_LANÇAMENTO"
type input "Desdobrmnto_7708271_MPD_ANDROMEDA_BRIEFING_PEÇAS_NOVO_KV_LANÇAMENTO"
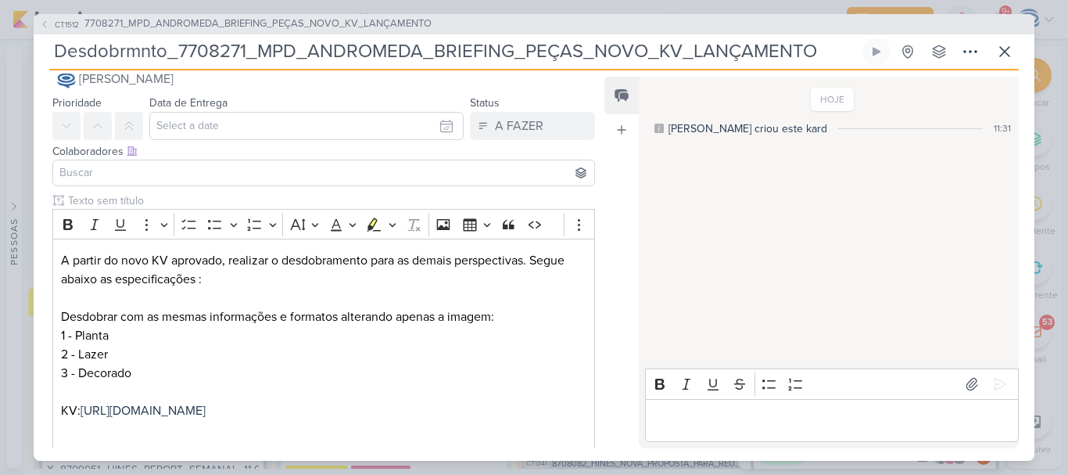
click at [137, 56] on input "Desdobrmnto_7708271_MPD_ANDROMEDA_BRIEFING_PEÇAS_NOVO_KV_LANÇAMENTO" at bounding box center [454, 52] width 810 height 28
type input "Desdobrmento_7708271_MPD_ANDROMEDA_BRIEFING_PEÇAS_NOVO_KV_LANÇAMENTO"
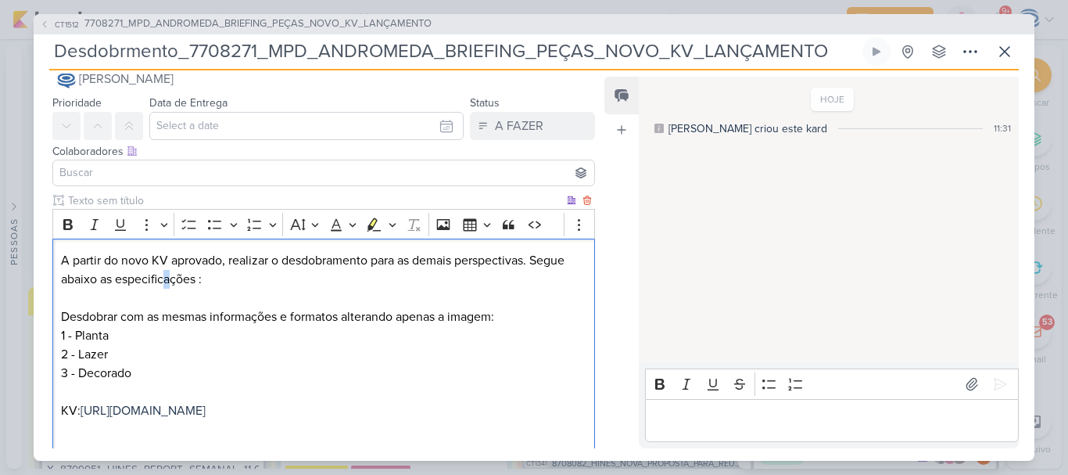
click at [163, 276] on p "A partir do novo KV aprovado, realizar o desdobramento para as demais perspecti…" at bounding box center [324, 279] width 526 height 56
copy p "a"
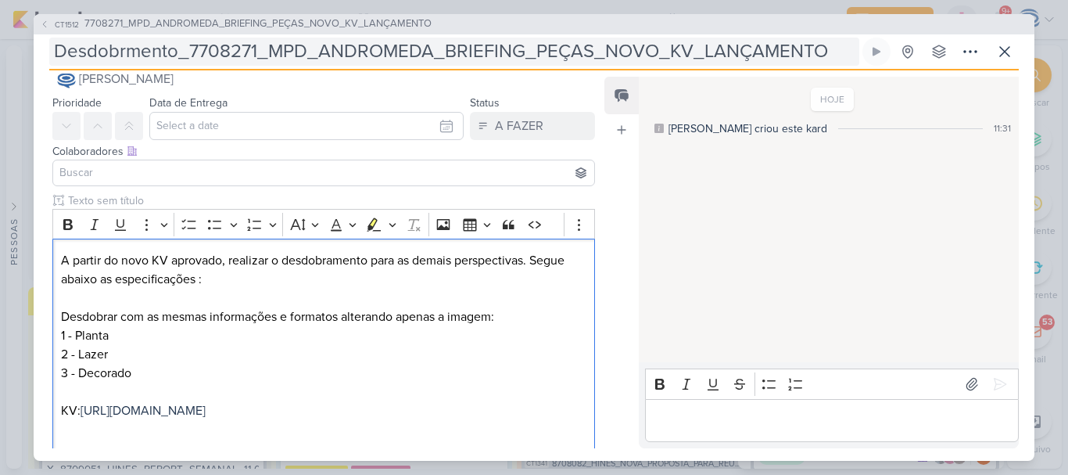
click at [123, 50] on input "Desdobrmento_7708271_MPD_ANDROMEDA_BRIEFING_PEÇAS_NOVO_KV_LANÇAMENTO" at bounding box center [454, 52] width 810 height 28
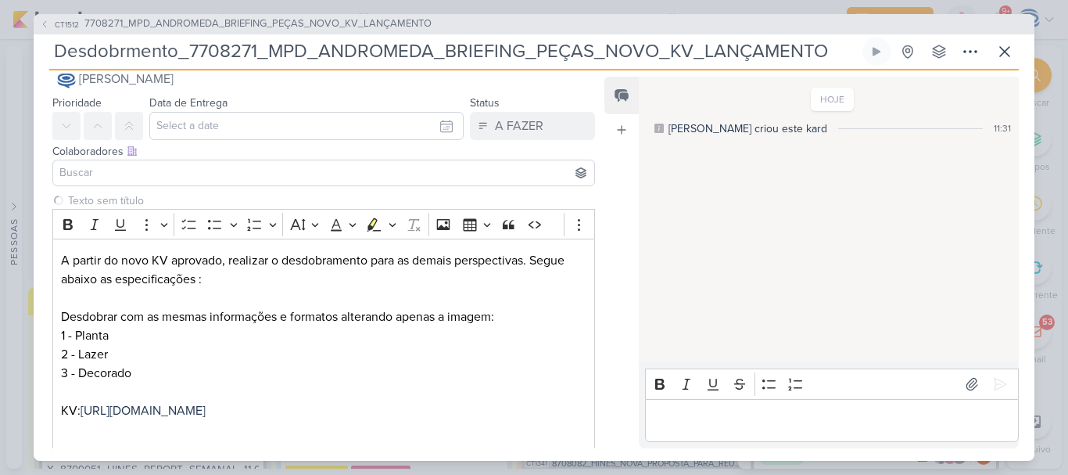
paste input "a"
type input "Desdobramento_7708271_MPD_ANDROMEDA_BRIEFING_PEÇAS_NOVO_KV_LANÇAMENTO"
click at [209, 336] on p "1 - Planta 2 - Lazer 3 - Decorado KV: https://drive.google.com/drive/folders/1e…" at bounding box center [324, 391] width 526 height 131
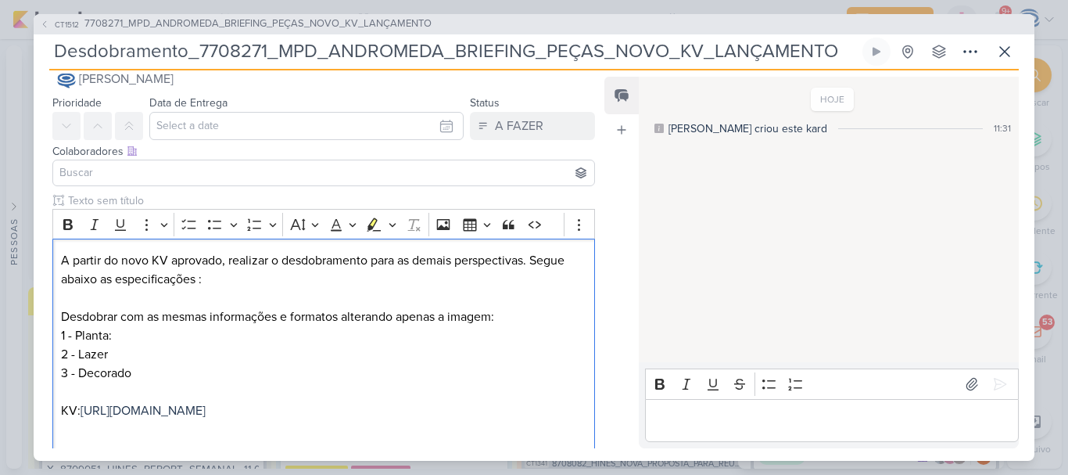
click at [135, 177] on input at bounding box center [323, 172] width 535 height 19
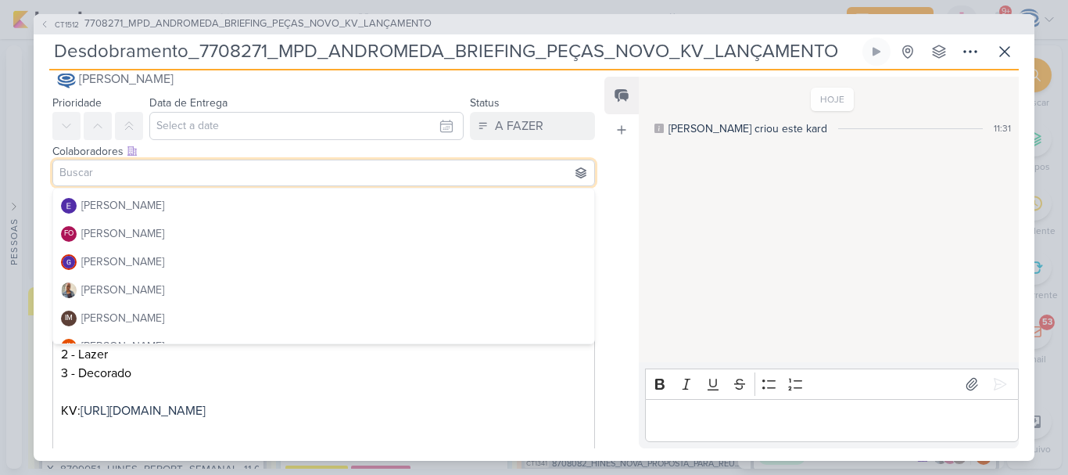
scroll to position [149, 0]
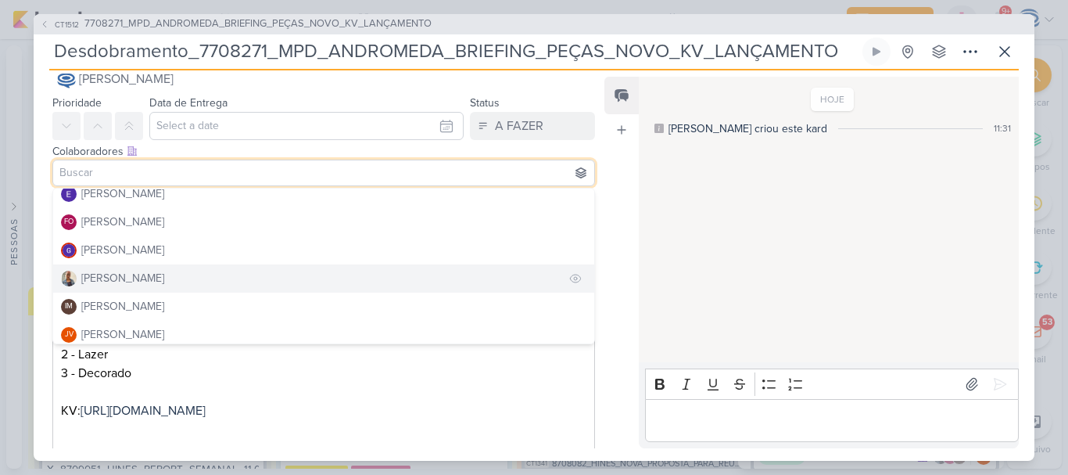
click at [128, 271] on div "[PERSON_NAME]" at bounding box center [122, 278] width 83 height 16
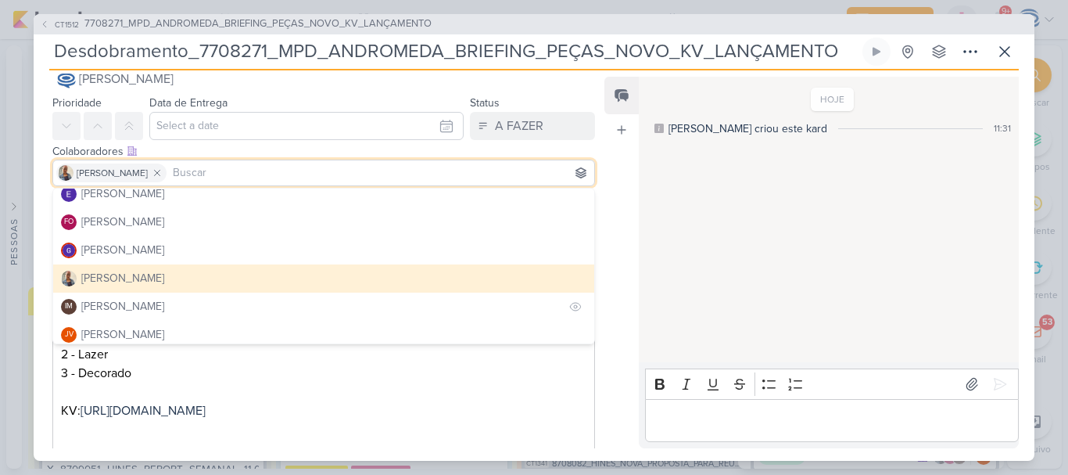
click at [122, 300] on div "Isabella Machado Guimarães" at bounding box center [122, 306] width 83 height 16
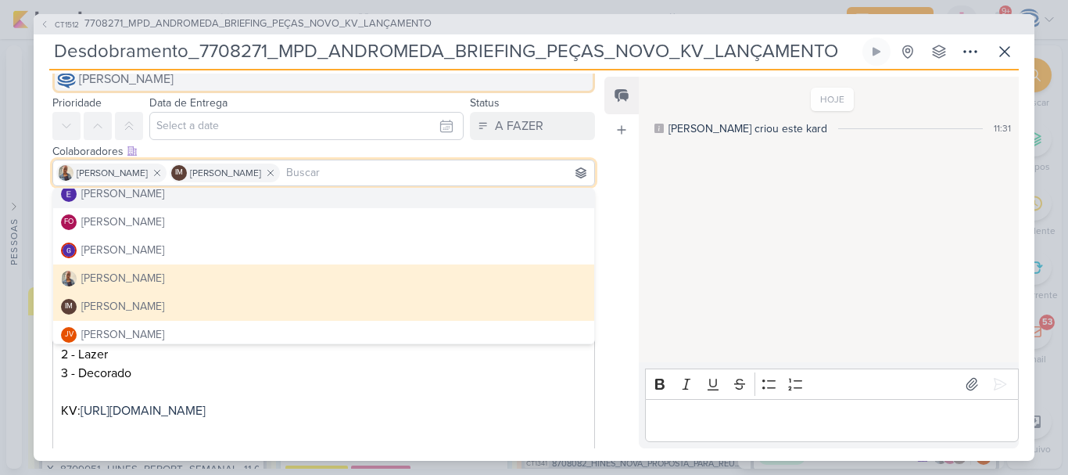
click at [166, 81] on span "[PERSON_NAME]" at bounding box center [126, 79] width 95 height 19
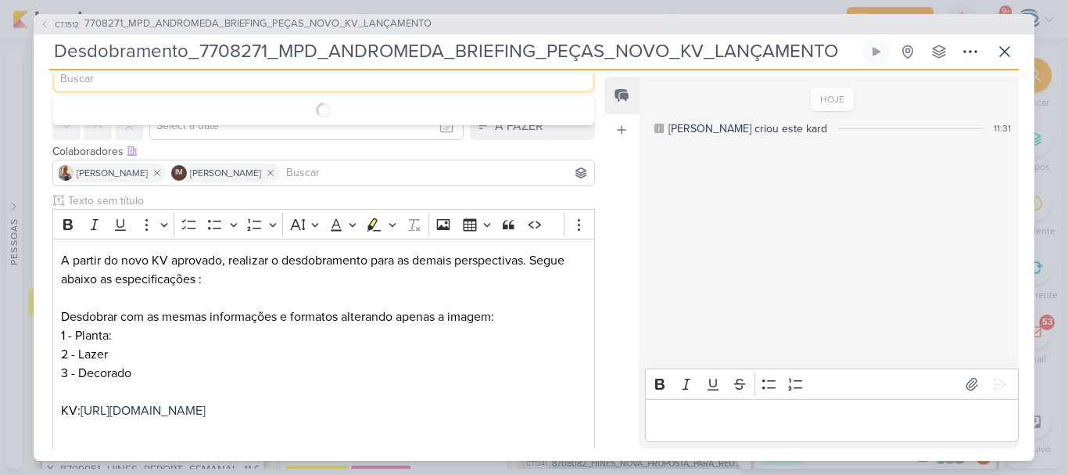
scroll to position [19, 0]
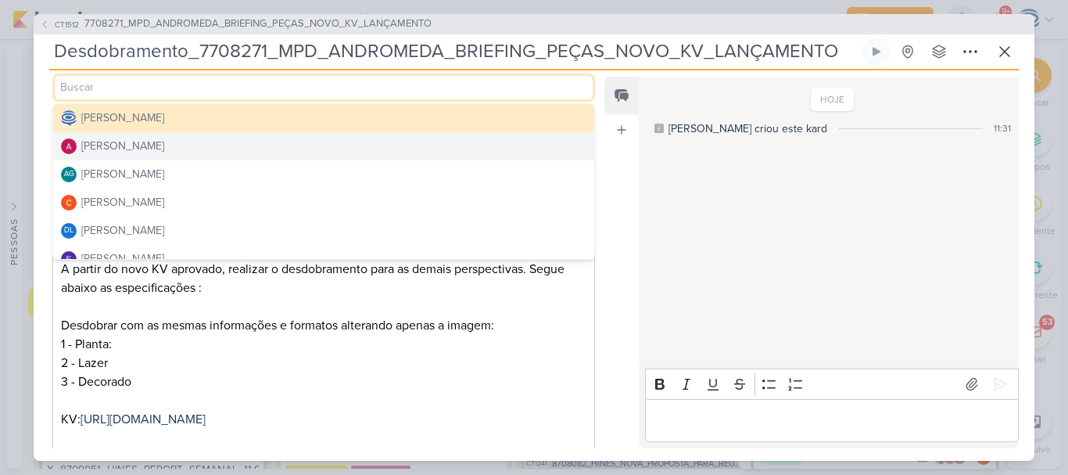
click at [147, 151] on div "[PERSON_NAME]" at bounding box center [122, 146] width 83 height 16
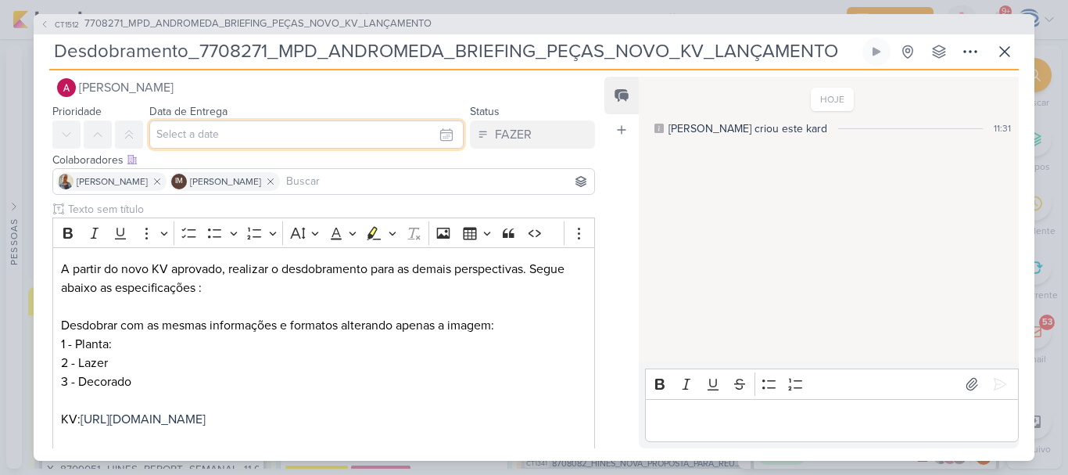
click at [210, 139] on input "text" at bounding box center [306, 134] width 314 height 28
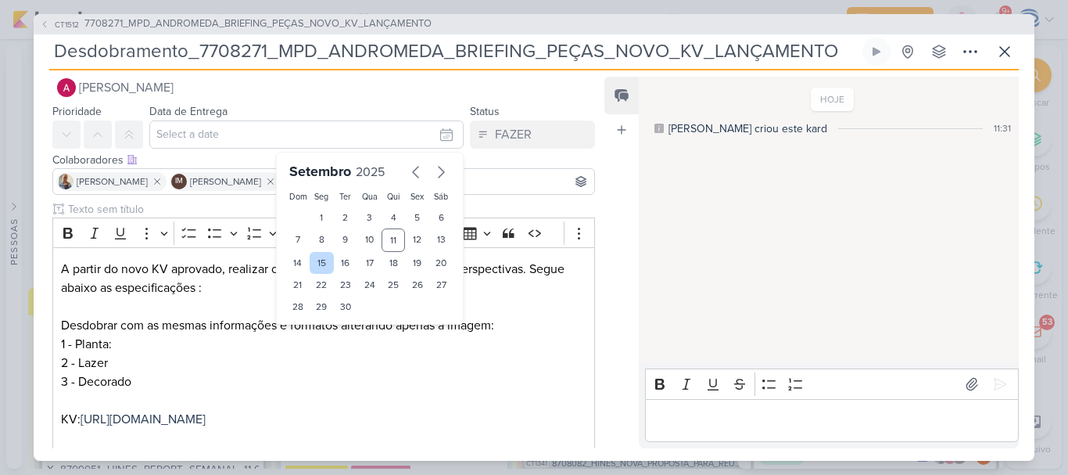
click at [314, 264] on div "15" at bounding box center [322, 263] width 24 height 22
type input "15 de setembro de 2025 às 23:59"
click at [317, 334] on select "00 01 02 03 04 05 06 07 08 09 10 11 12 13 14 15 16 17 18 19 20 21 22 23" at bounding box center [322, 333] width 22 height 19
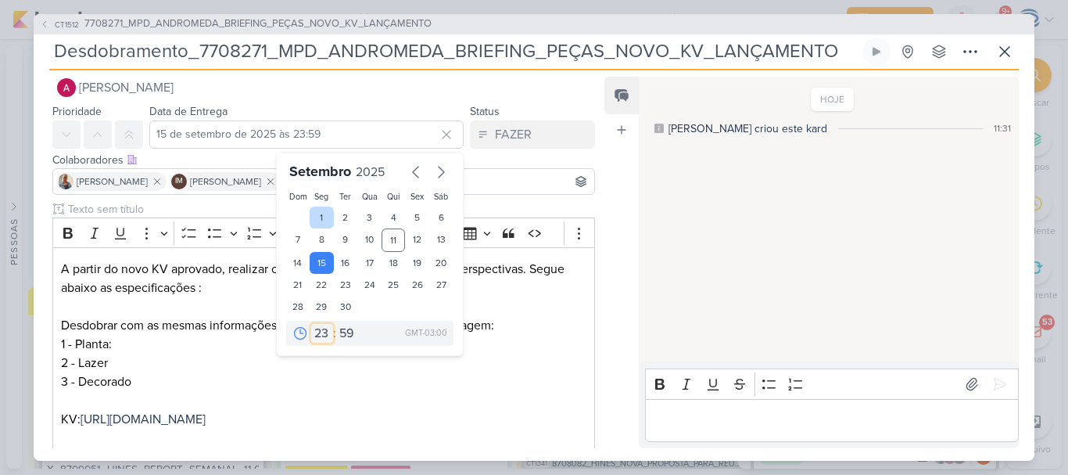
select select "18"
click at [311, 324] on select "00 01 02 03 04 05 06 07 08 09 10 11 12 13 14 15 16 17 18 19 20 21 22 23" at bounding box center [322, 333] width 22 height 19
type input "15 de setembro de 2025 às 18:59"
click at [339, 336] on select "00 05 10 15 20 25 30 35 40 45 50 55 59" at bounding box center [347, 333] width 22 height 19
select select "0"
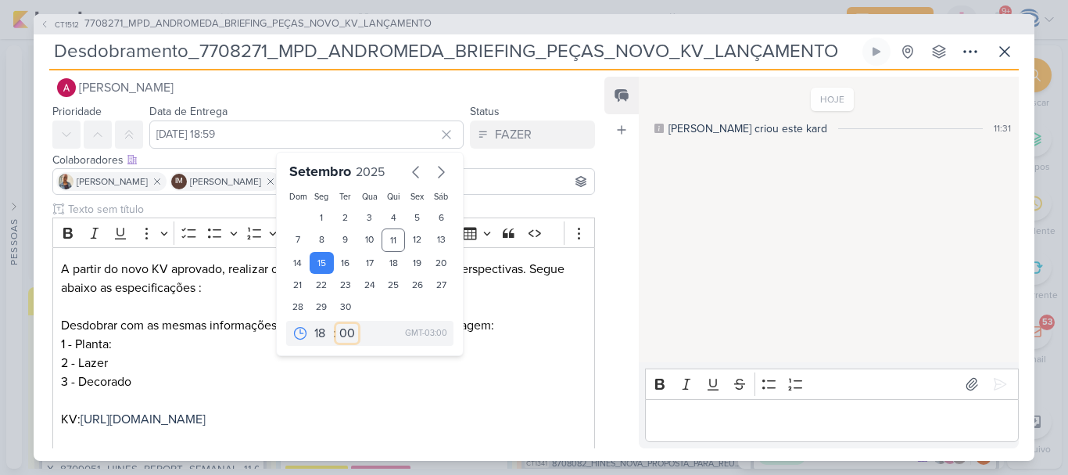
click at [336, 324] on select "00 05 10 15 20 25 30 35 40 45 50 55 59" at bounding box center [347, 333] width 22 height 19
type input "15 de setembro de 2025 às 18:00"
click at [375, 368] on p "1 - Planta: 2 - Lazer 3 - Decorado KV: https://drive.google.com/drive/folders/1…" at bounding box center [324, 400] width 526 height 131
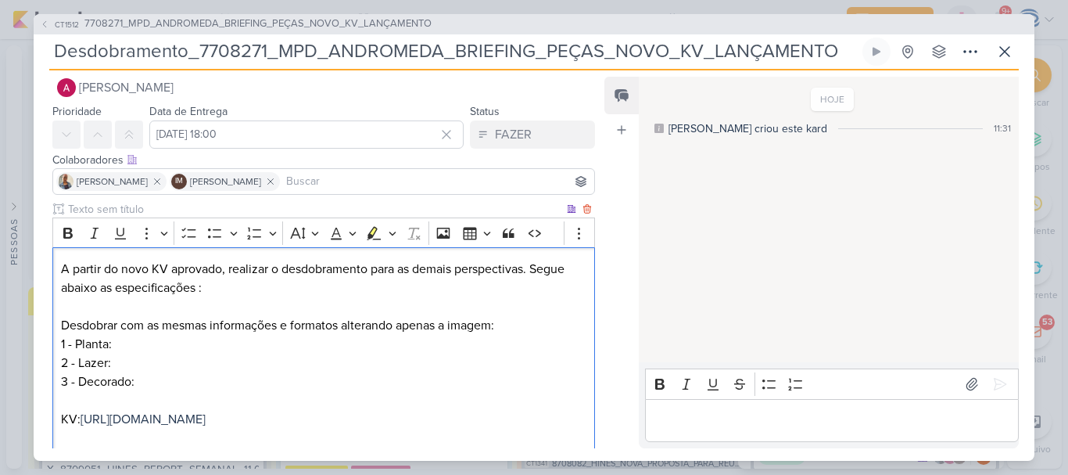
click at [130, 340] on p "1 - Planta: 2 - Lazer: 3 - Decorado: KV: https://drive.google.com/drive/folders…" at bounding box center [324, 400] width 526 height 131
click at [134, 342] on p "1 - Planta: 2 - Lazer: 3 - Decorado: KV: https://drive.google.com/drive/folders…" at bounding box center [324, 400] width 526 height 131
click at [120, 337] on p "1 - Planta: 2 - Lazer: 3 - Decorado: KV: https://drive.google.com/drive/folders…" at bounding box center [324, 400] width 526 height 131
click at [122, 337] on p "1 - Planta: 2 - Lazer: 3 - Decorado: KV: https://drive.google.com/drive/folders…" at bounding box center [324, 400] width 526 height 131
click at [127, 337] on p "1 - Planta: 2 - Lazer: 3 - Decorado: KV: https://drive.google.com/drive/folders…" at bounding box center [324, 400] width 526 height 131
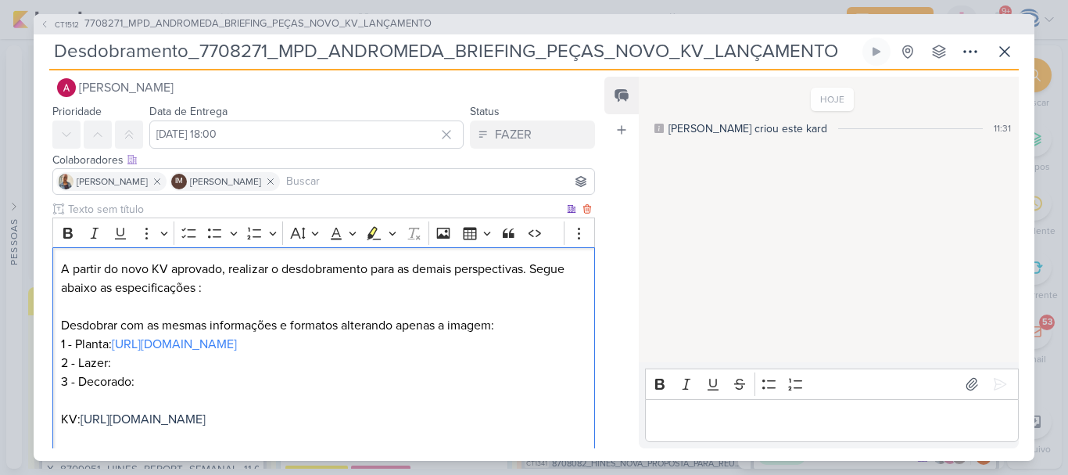
click at [148, 368] on p "1 - Planta: https://drive.google.com/drive/folders/1IwpS4xvMK8lbFkK7jRiPkf4K5vb…" at bounding box center [324, 400] width 526 height 131
click at [373, 381] on p "1 - Planta: https://drive.google.com/drive/folders/1IwpS4xvMK8lbFkK7jRiPkf4K5vb…" at bounding box center [324, 400] width 526 height 131
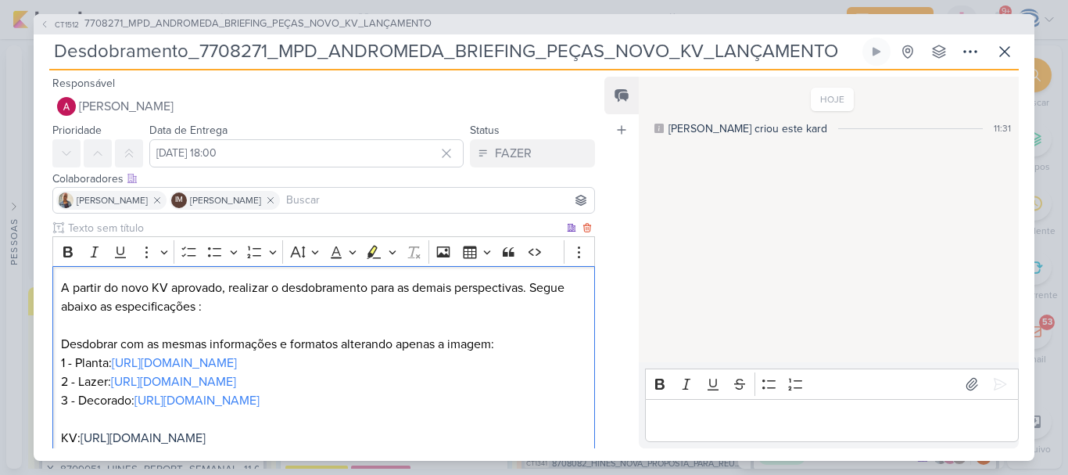
scroll to position [154, 0]
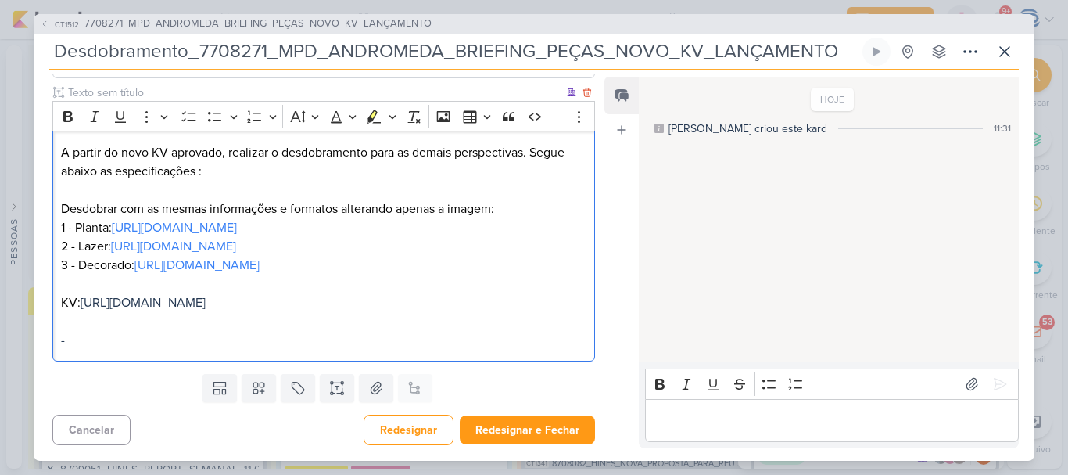
click at [389, 338] on p "1 - Planta: https://drive.google.com/drive/folders/1IwpS4xvMK8lbFkK7jRiPkf4K5vb…" at bounding box center [324, 283] width 526 height 131
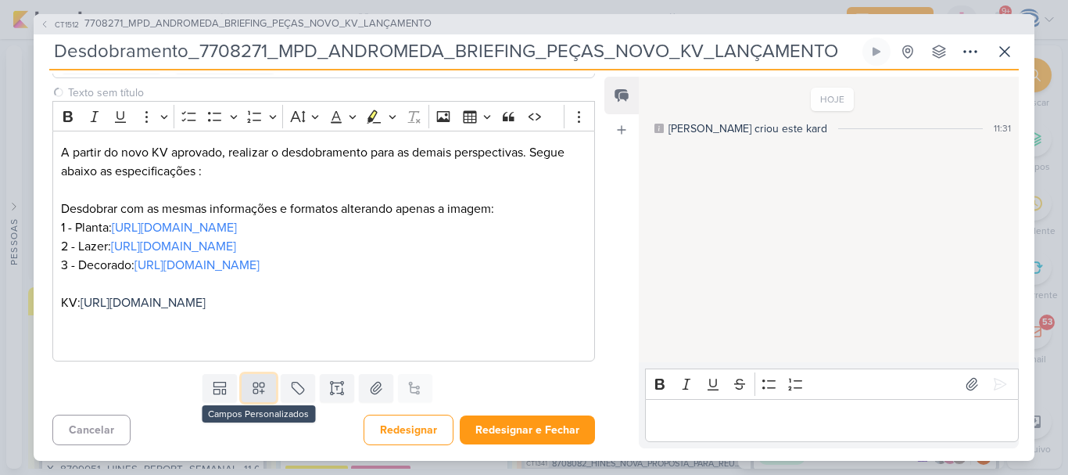
click at [258, 390] on icon at bounding box center [259, 388] width 16 height 16
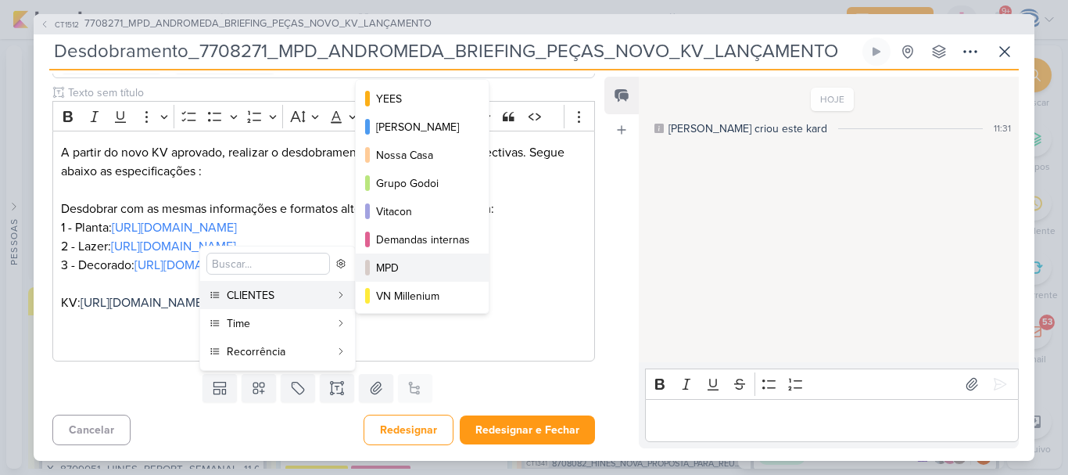
click at [402, 265] on div "MPD" at bounding box center [423, 268] width 94 height 16
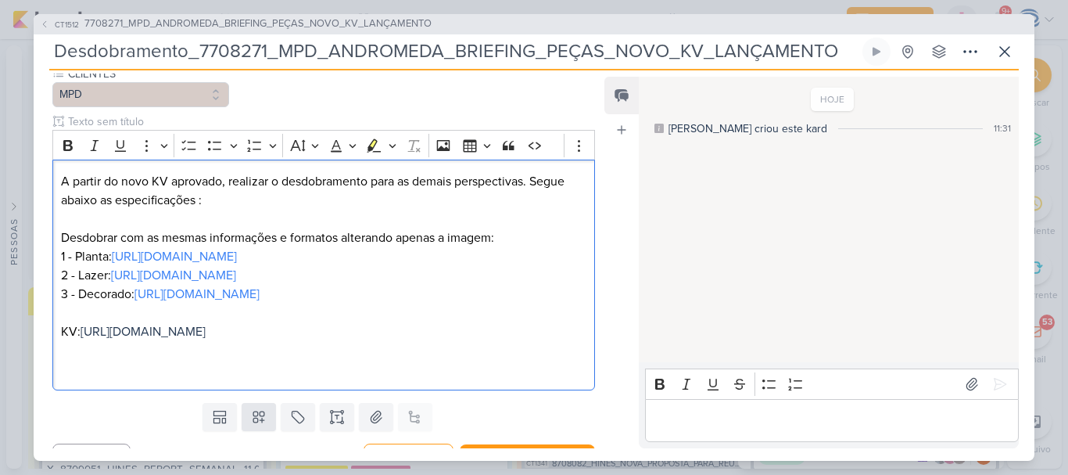
click at [258, 390] on div "A partir do novo KV aprovado, realizar o desdobramento para as demais perspecti…" at bounding box center [323, 275] width 543 height 231
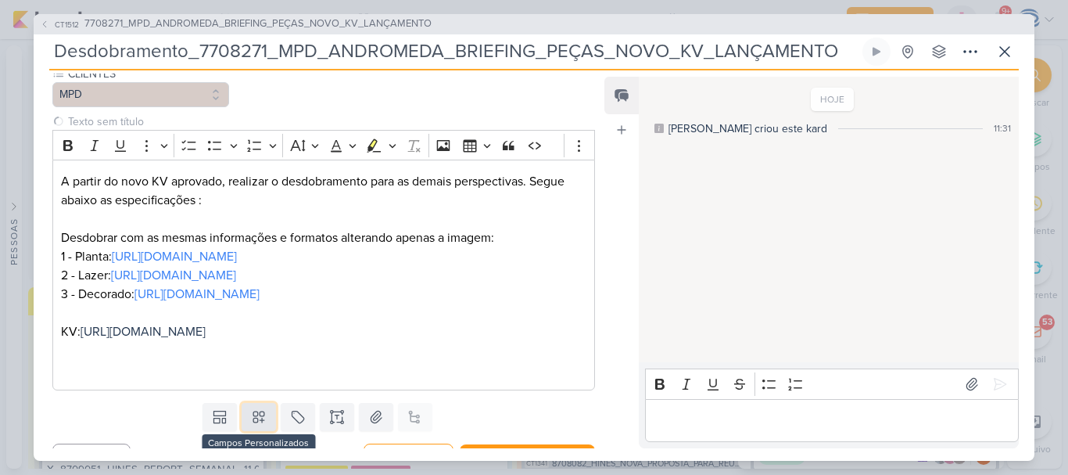
click at [258, 422] on button at bounding box center [259, 417] width 34 height 28
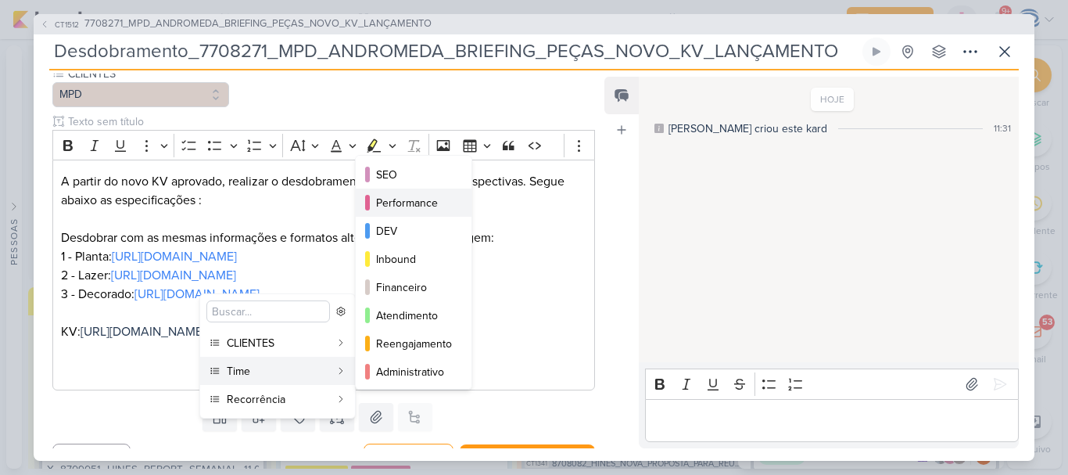
click at [410, 206] on div "Performance" at bounding box center [414, 203] width 77 height 16
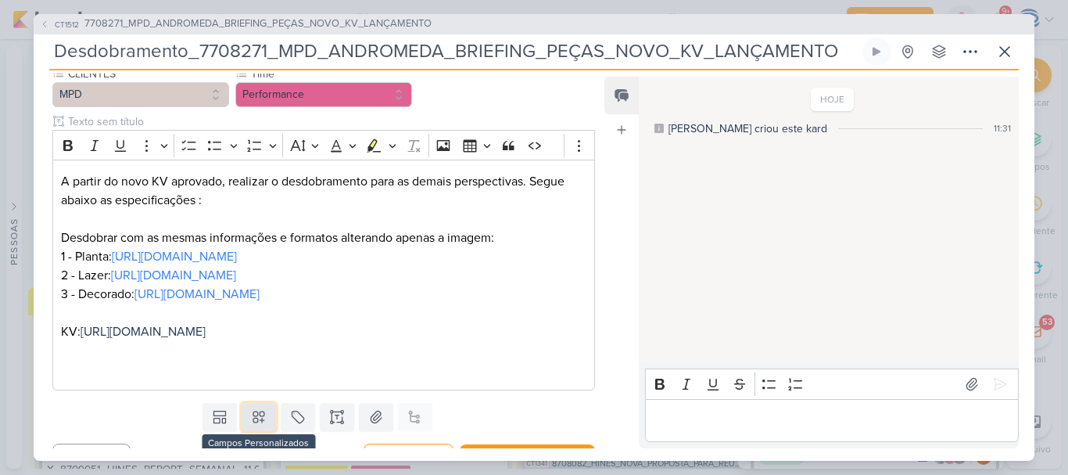
click at [255, 431] on button at bounding box center [259, 417] width 34 height 28
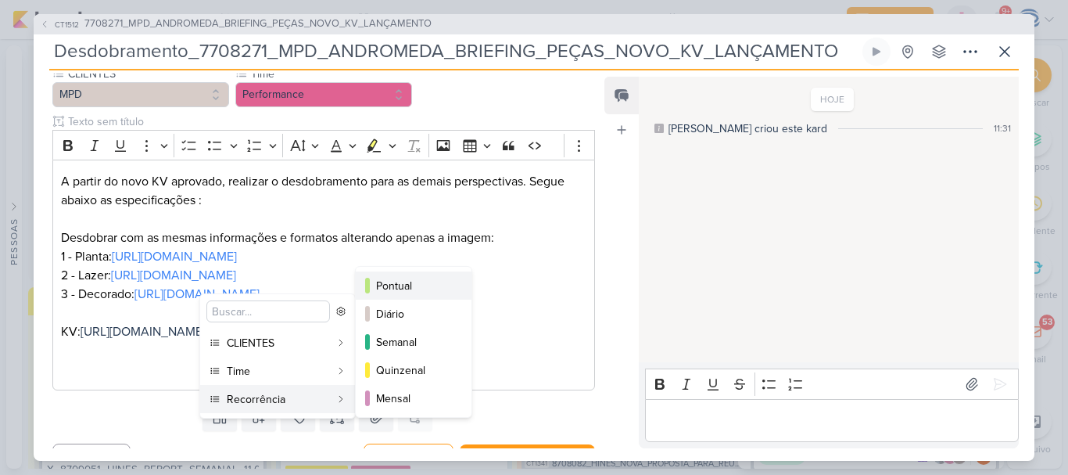
click at [407, 284] on div "Pontual" at bounding box center [414, 286] width 77 height 16
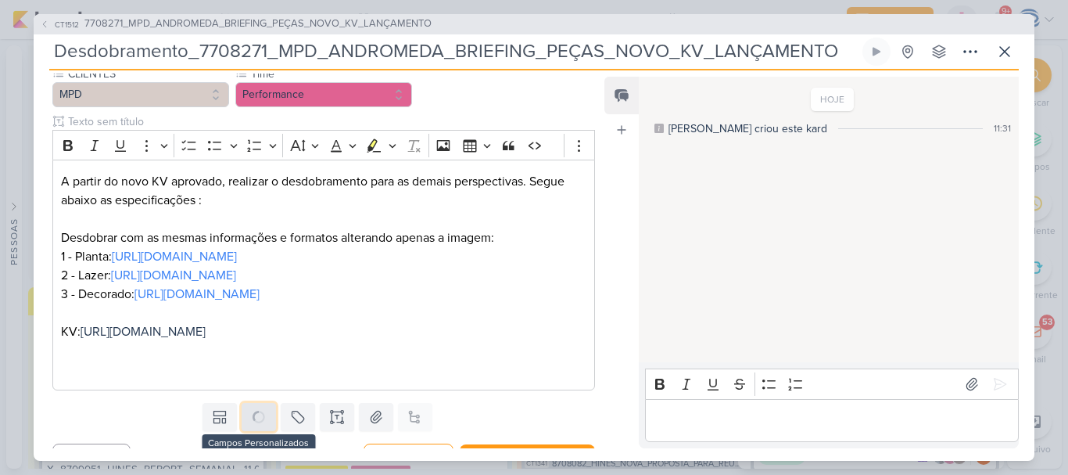
click at [253, 425] on icon at bounding box center [259, 417] width 16 height 16
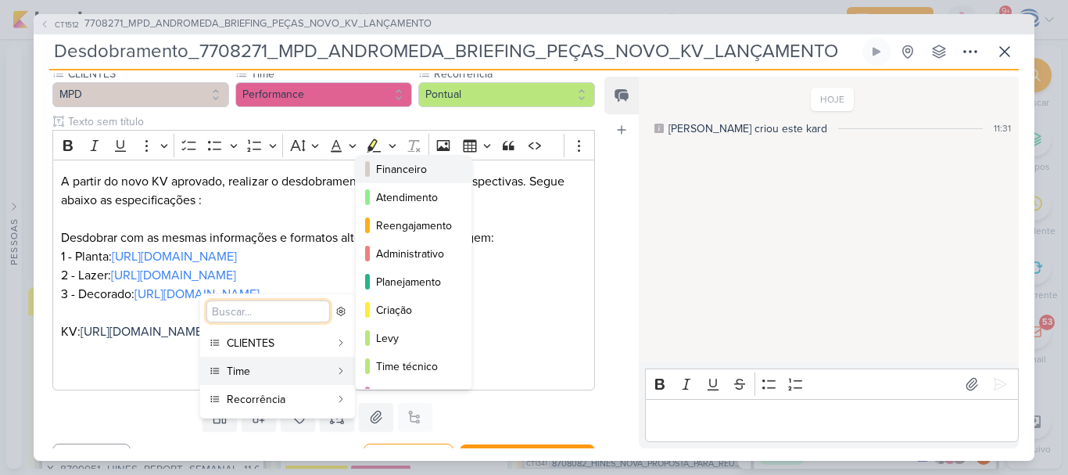
scroll to position [119, 0]
click at [416, 314] on div "Criação" at bounding box center [414, 309] width 77 height 16
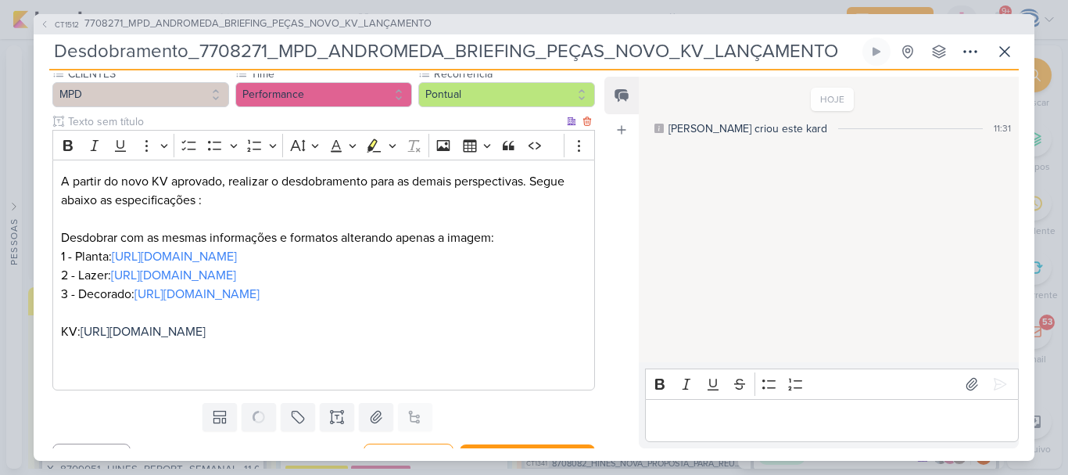
scroll to position [202, 0]
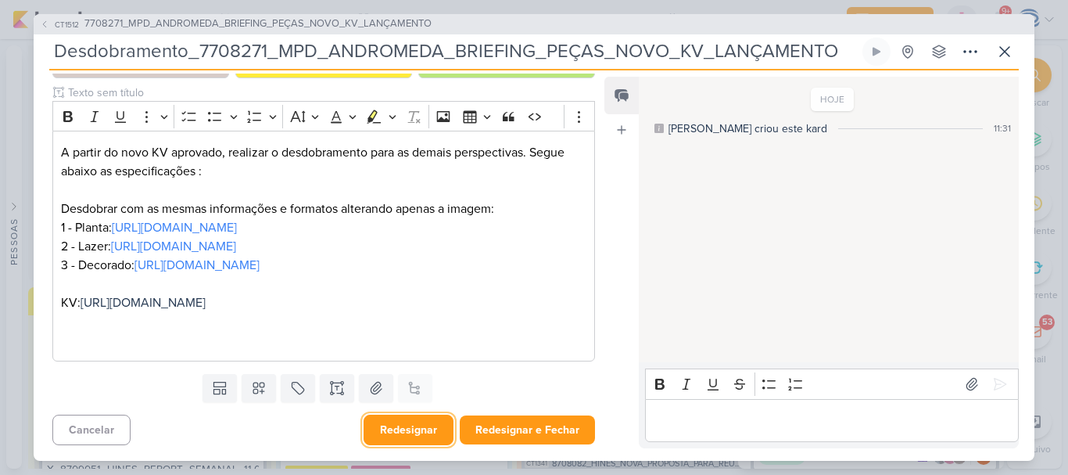
click at [418, 432] on button "Redesignar" at bounding box center [409, 429] width 90 height 31
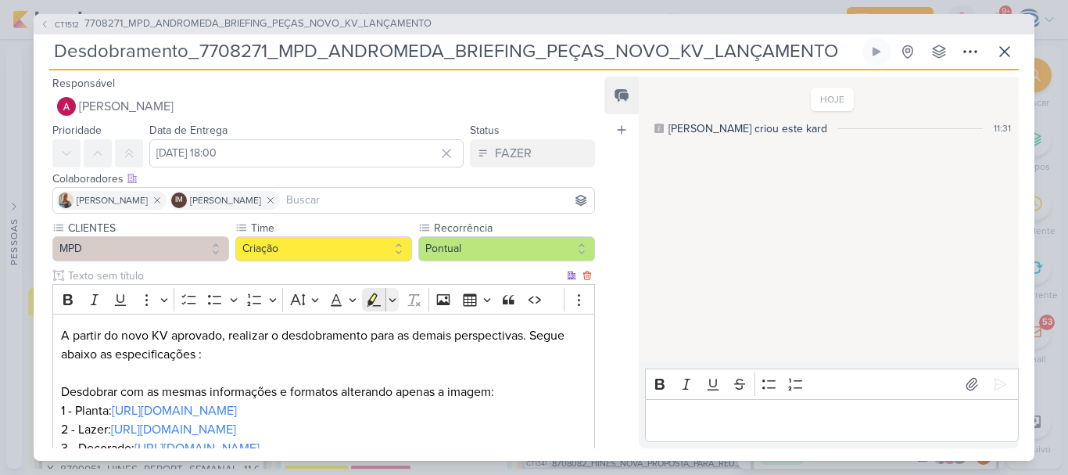
scroll to position [644, 0]
click at [346, 28] on span "7708271_MPD_ANDROMEDA_BRIEFING_PEÇAS_NOVO_KV_LANÇAMENTO" at bounding box center [257, 24] width 347 height 16
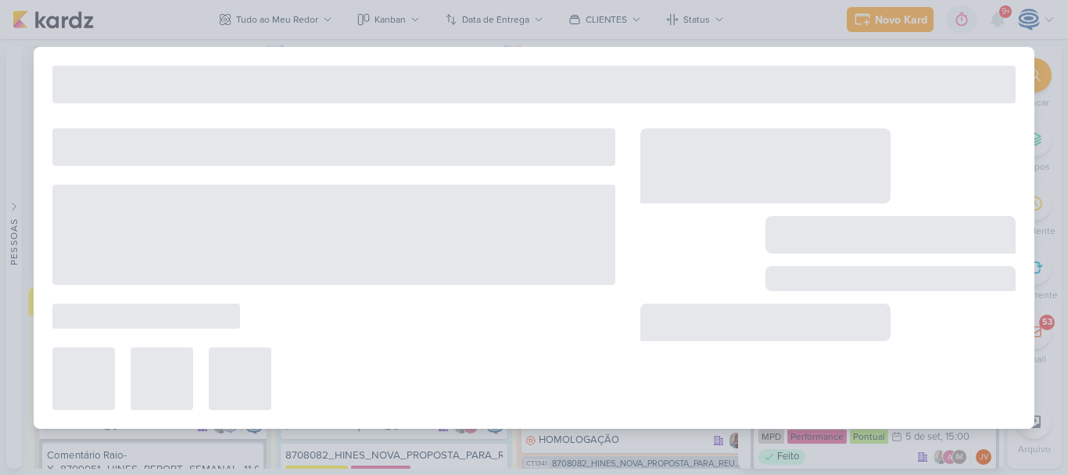
type input "7708271_MPD_ANDROMEDA_BRIEFING_PEÇAS_NOVO_KV_LANÇAMENTO"
type input "29 de agosto de 2025 às 18:00"
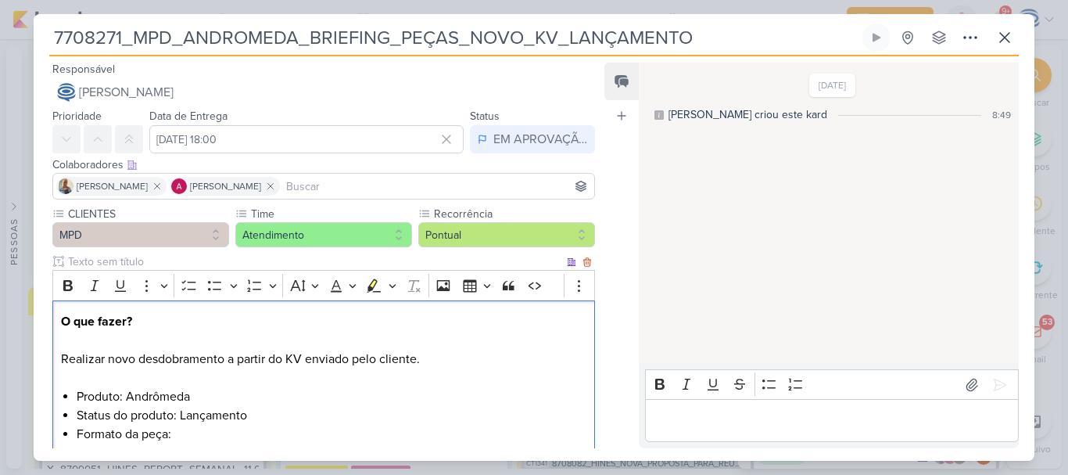
click at [454, 386] on p "Editor editing area: main" at bounding box center [324, 377] width 526 height 19
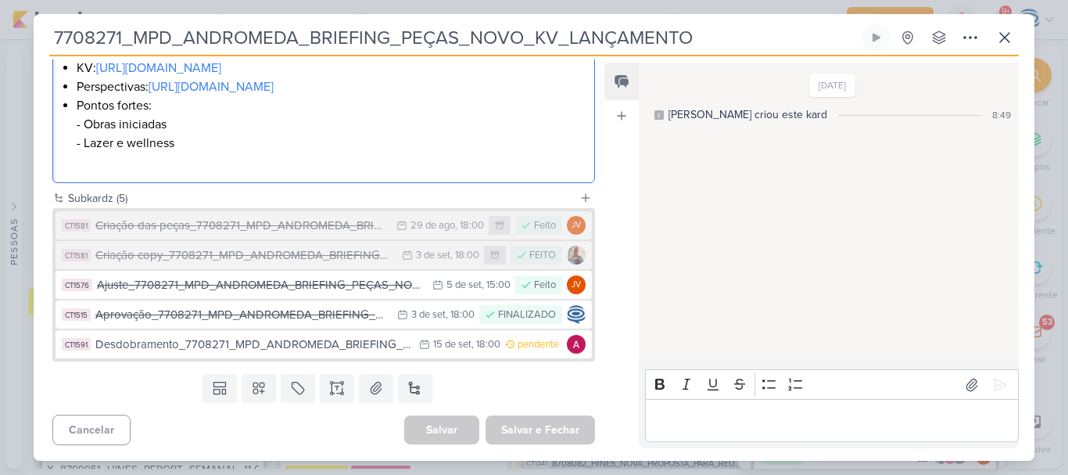
scroll to position [0, 0]
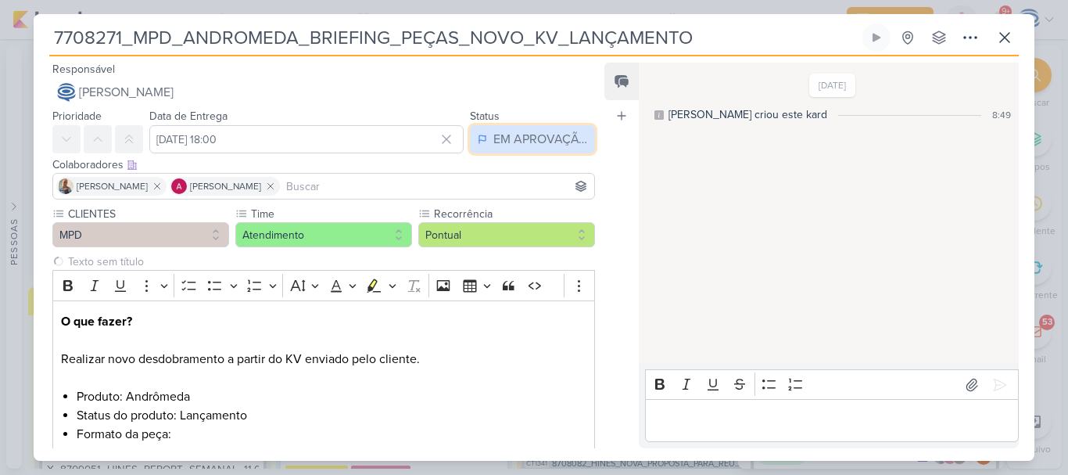
click at [540, 131] on div "EM APROVAÇÃO" at bounding box center [540, 139] width 94 height 19
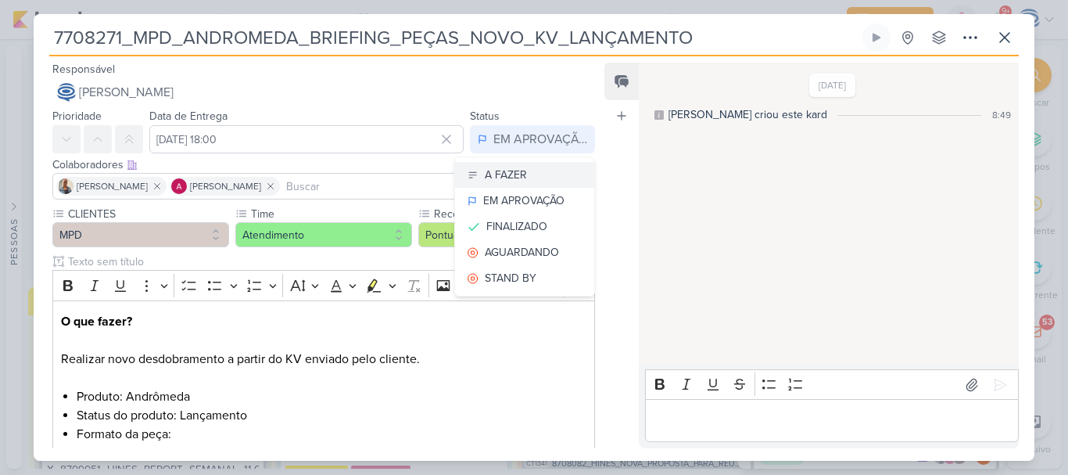
click at [471, 175] on icon at bounding box center [473, 175] width 11 height 11
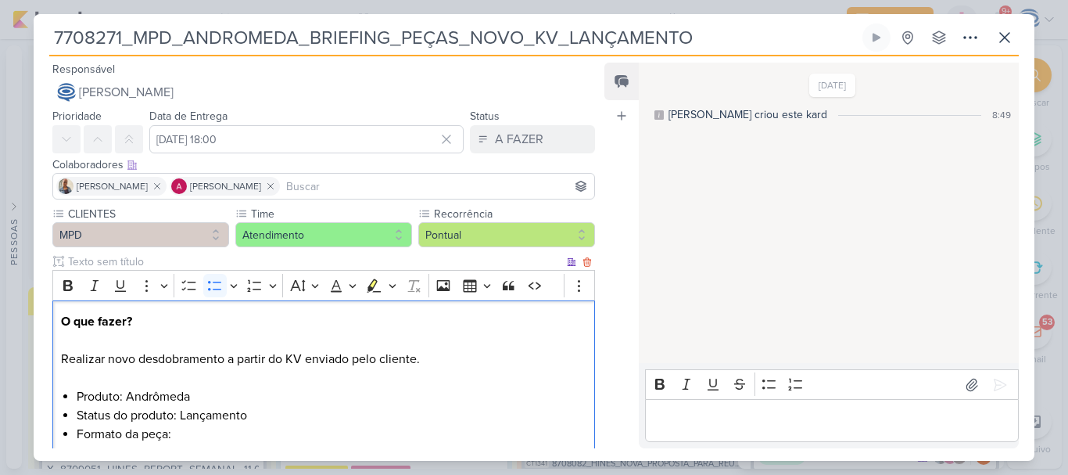
click at [475, 391] on li "Produto: Andrômeda" at bounding box center [332, 396] width 510 height 19
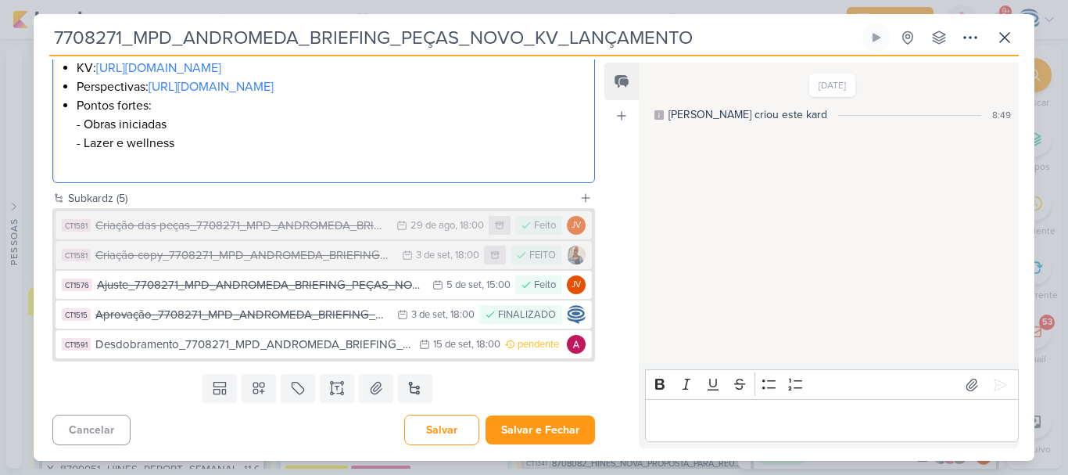
scroll to position [554, 0]
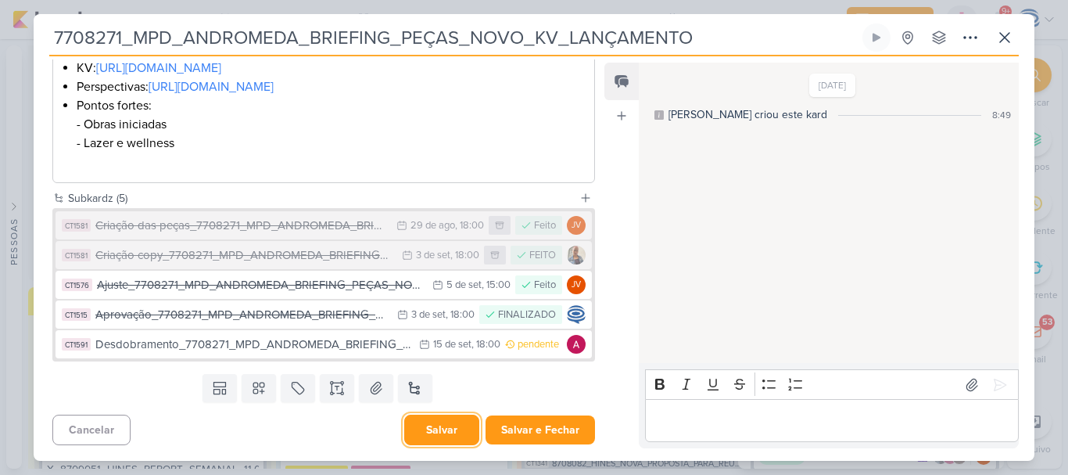
click at [418, 424] on button "Salvar" at bounding box center [441, 429] width 75 height 31
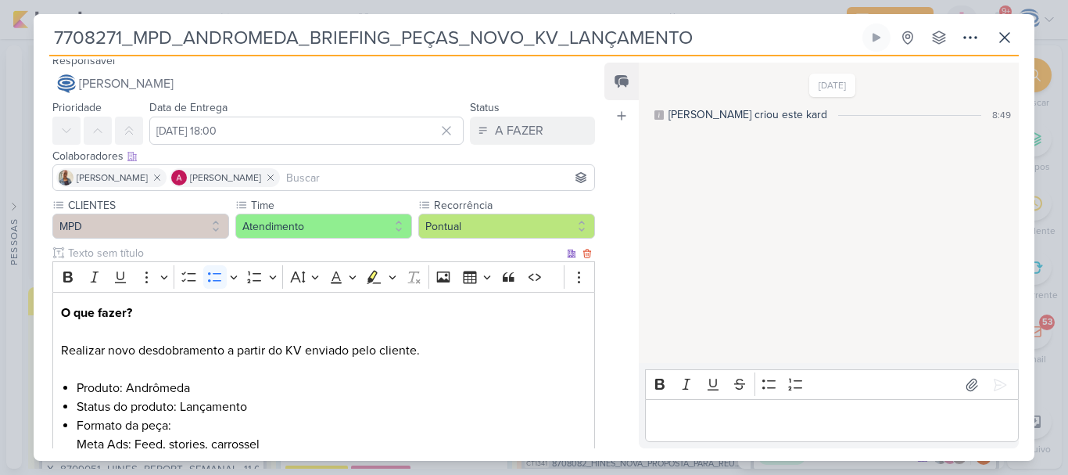
scroll to position [0, 0]
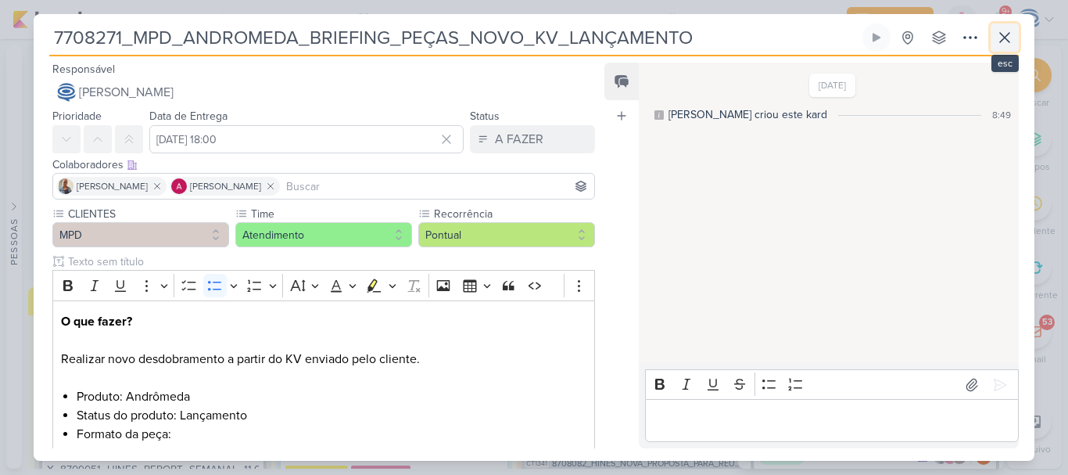
click at [1001, 34] on icon at bounding box center [1004, 37] width 9 height 9
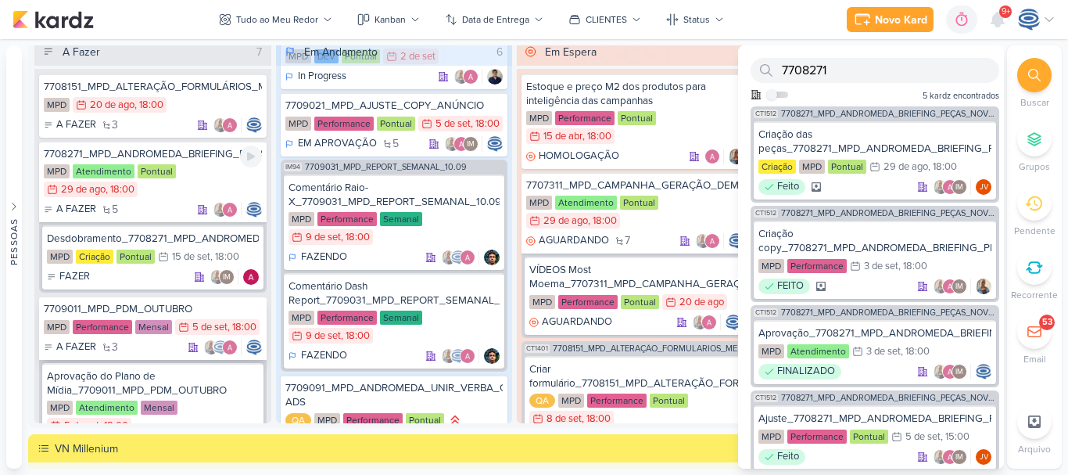
scroll to position [1451, 0]
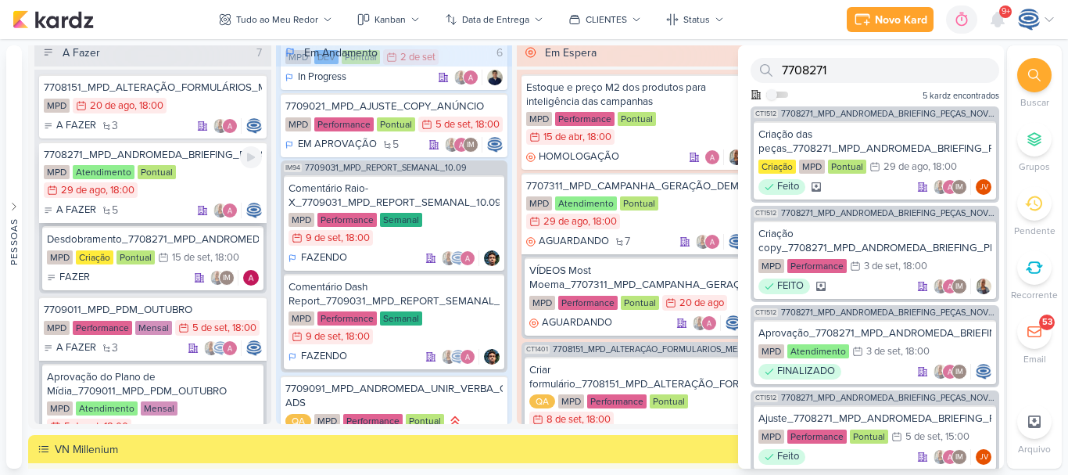
click at [192, 156] on div "7708271_MPD_ANDROMEDA_BRIEFING_PEÇAS_NOVO_KV_LANÇAMENTO" at bounding box center [153, 155] width 218 height 14
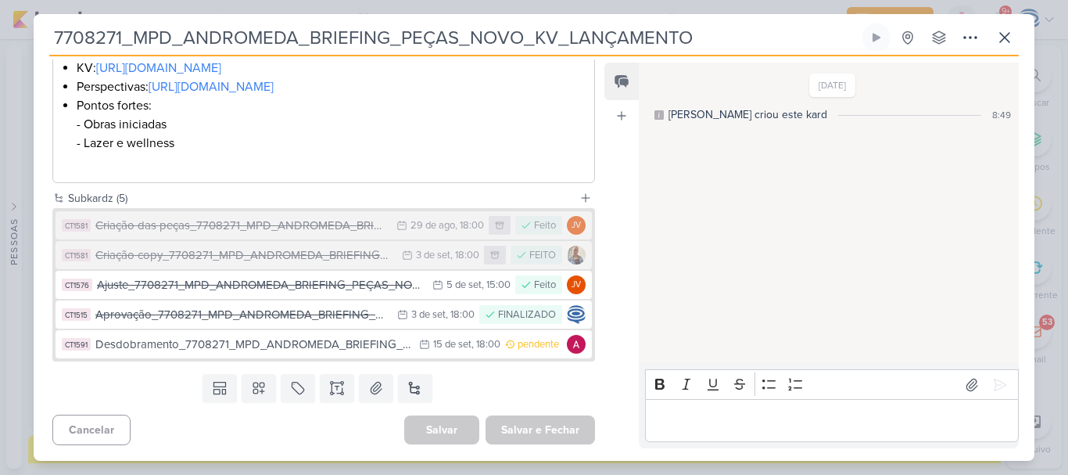
scroll to position [554, 0]
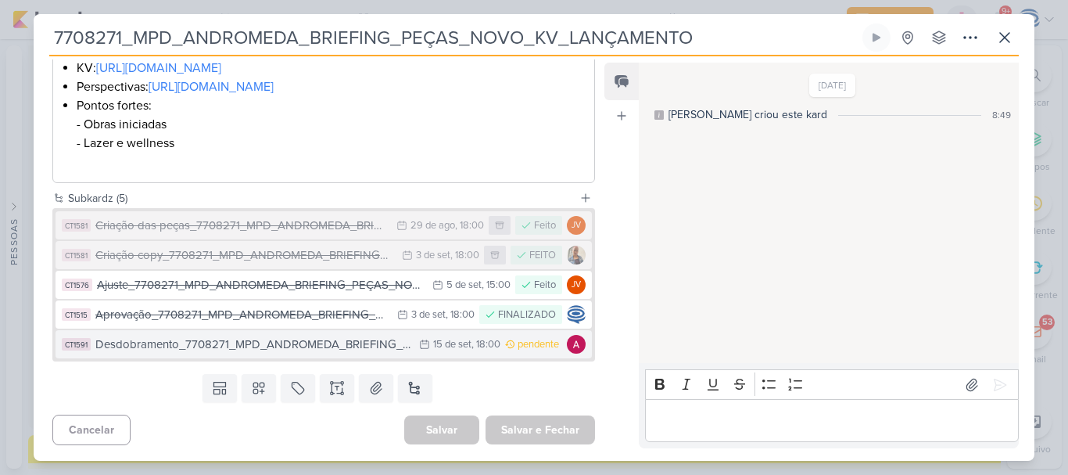
click at [353, 339] on div "Desdobramento_7708271_MPD_ANDROMEDA_BRIEFING_PEÇAS_NOVO_KV_LANÇAMENTO" at bounding box center [253, 345] width 316 height 18
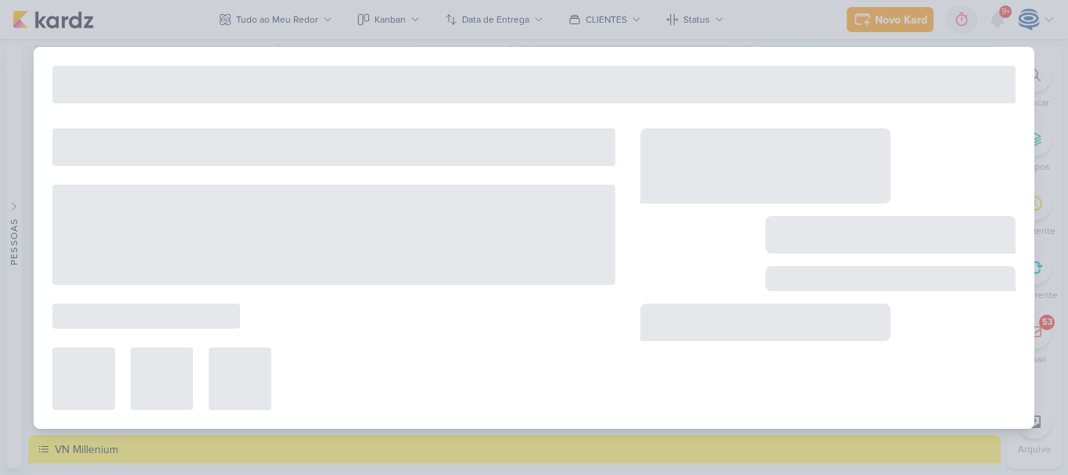
type input "Desdobramento_7708271_MPD_ANDROMEDA_BRIEFING_PEÇAS_NOVO_KV_LANÇAMENTO"
type input "[DATE] 18:00"
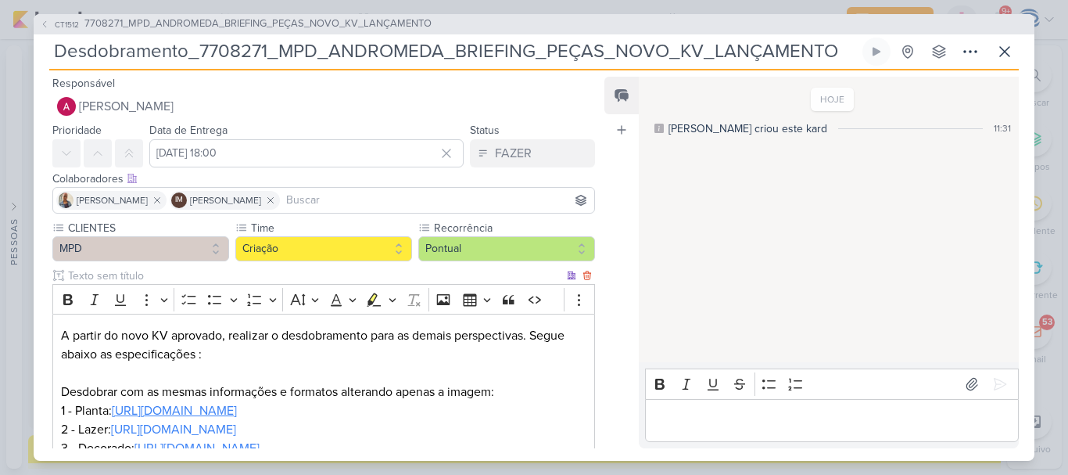
scroll to position [202, 0]
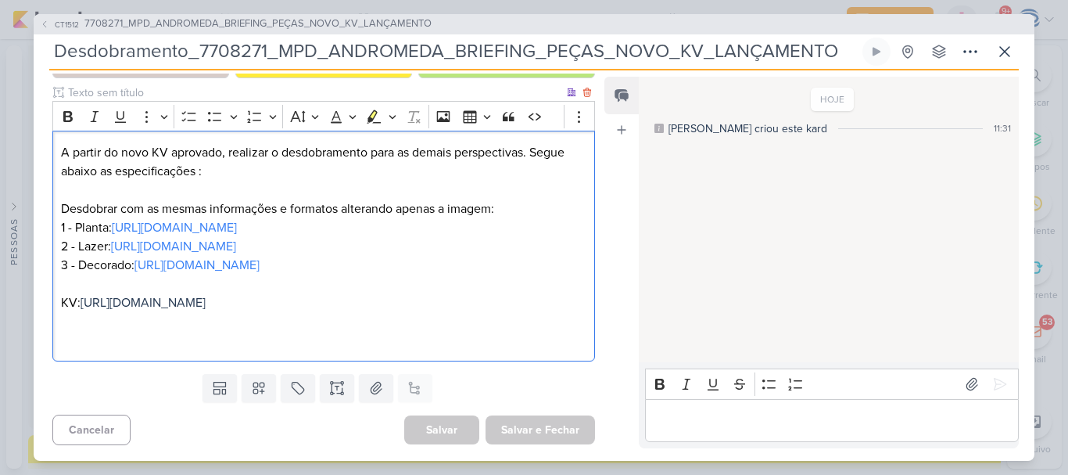
click at [582, 250] on div "A partir do novo KV aprovado, realizar o desdobramento para as demais perspecti…" at bounding box center [323, 246] width 543 height 231
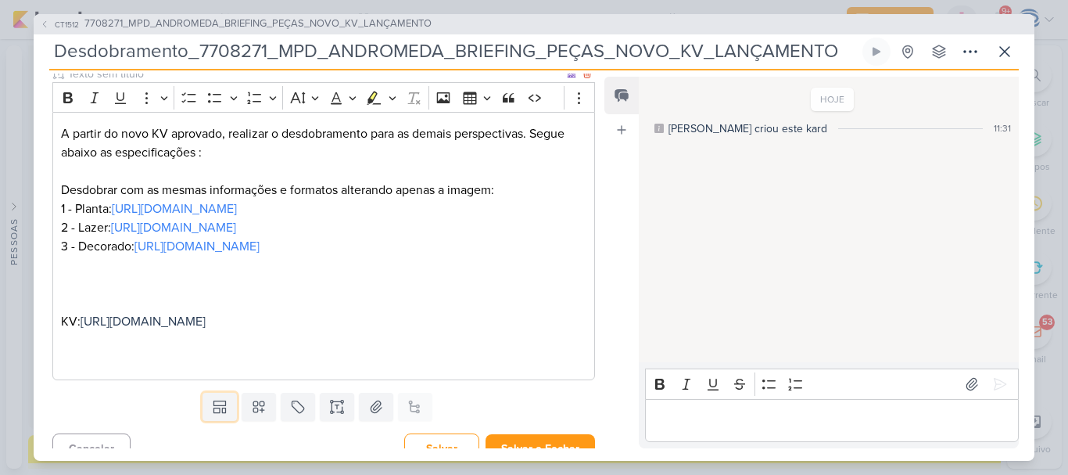
click at [203, 393] on button at bounding box center [220, 407] width 34 height 28
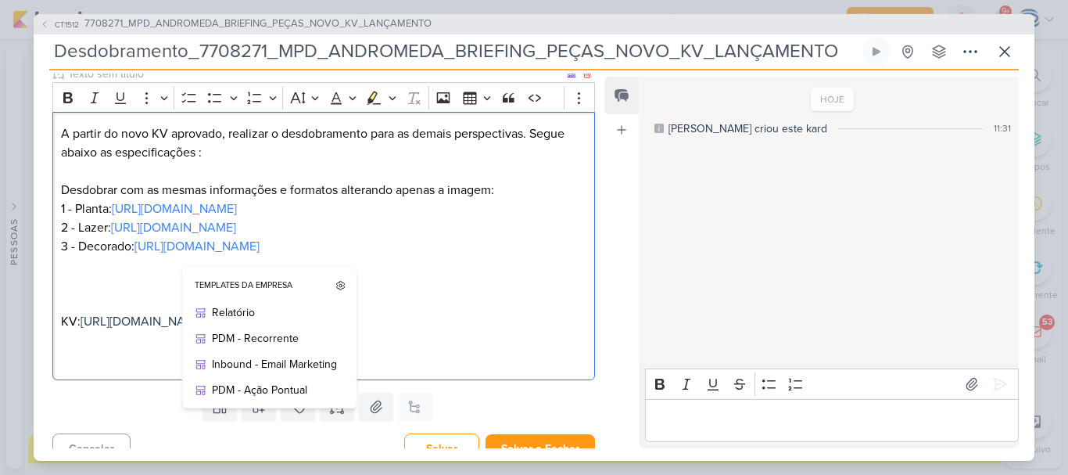
click at [106, 278] on p "1 - Planta: https://drive.google.com/drive/folders/1IwpS4xvMK8lbFkK7jRiPkf4K5vb…" at bounding box center [324, 283] width 526 height 169
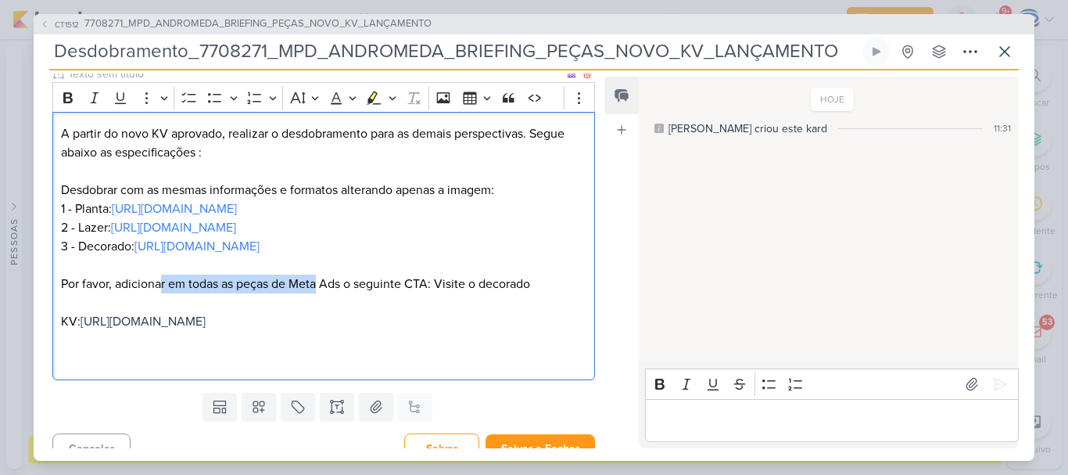
drag, startPoint x: 158, startPoint y: 290, endPoint x: 319, endPoint y: 283, distance: 161.3
click at [319, 283] on p "1 - Planta: https://drive.google.com/drive/folders/1IwpS4xvMK8lbFkK7jRiPkf4K5vb…" at bounding box center [324, 283] width 526 height 169
click at [345, 283] on p "1 - Planta: https://drive.google.com/drive/folders/1IwpS4xvMK8lbFkK7jRiPkf4K5vb…" at bounding box center [324, 283] width 526 height 169
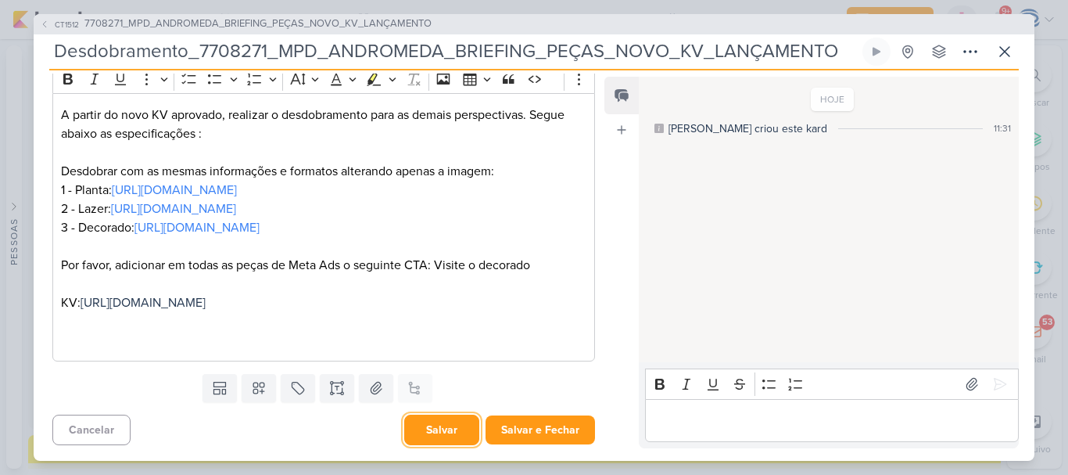
click at [434, 435] on button "Salvar" at bounding box center [441, 429] width 75 height 31
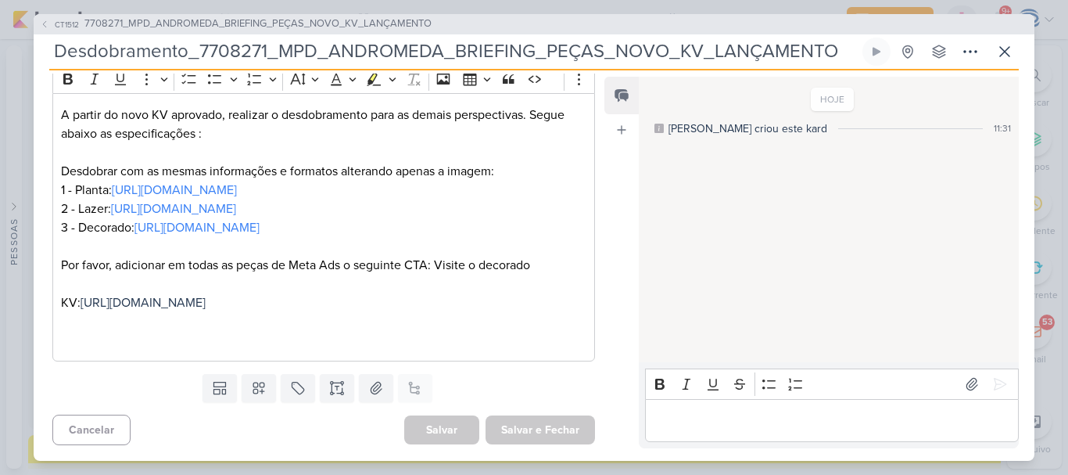
scroll to position [0, 0]
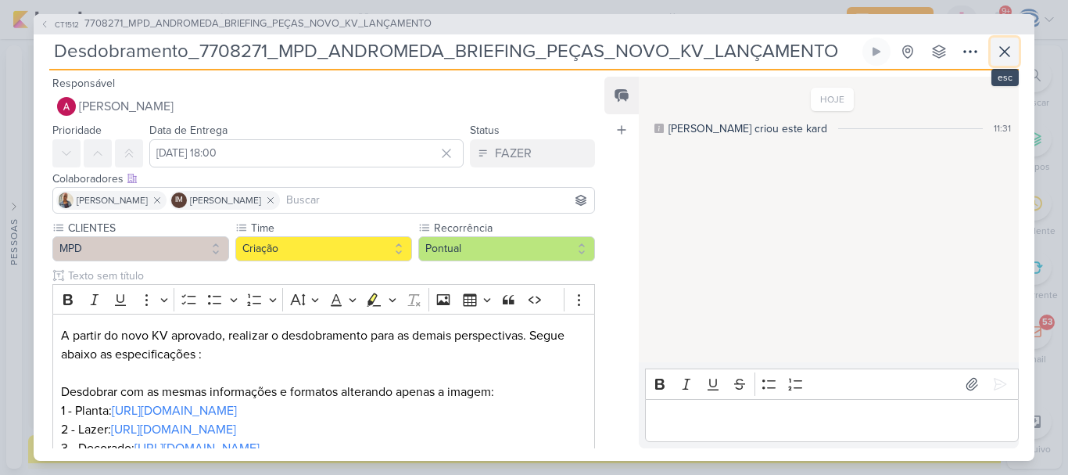
click at [1010, 45] on icon at bounding box center [1005, 51] width 19 height 19
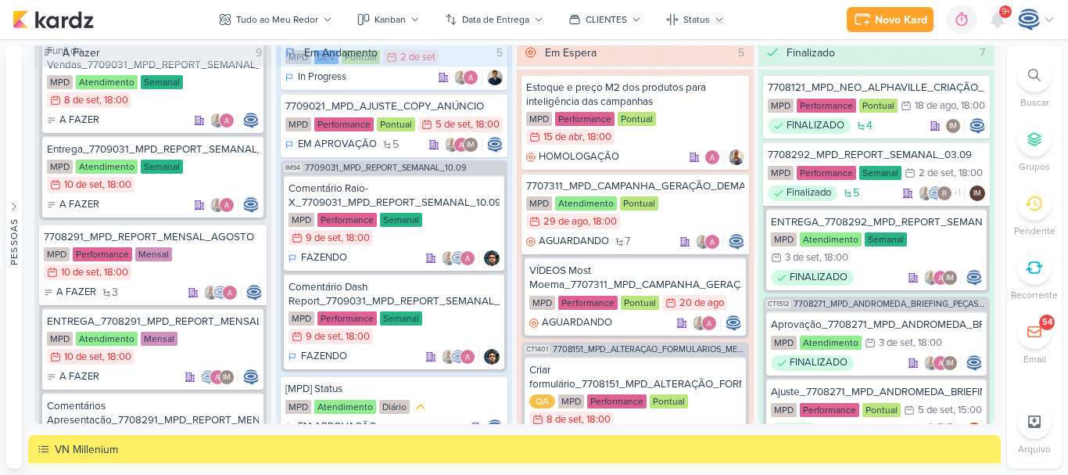
scroll to position [950, 0]
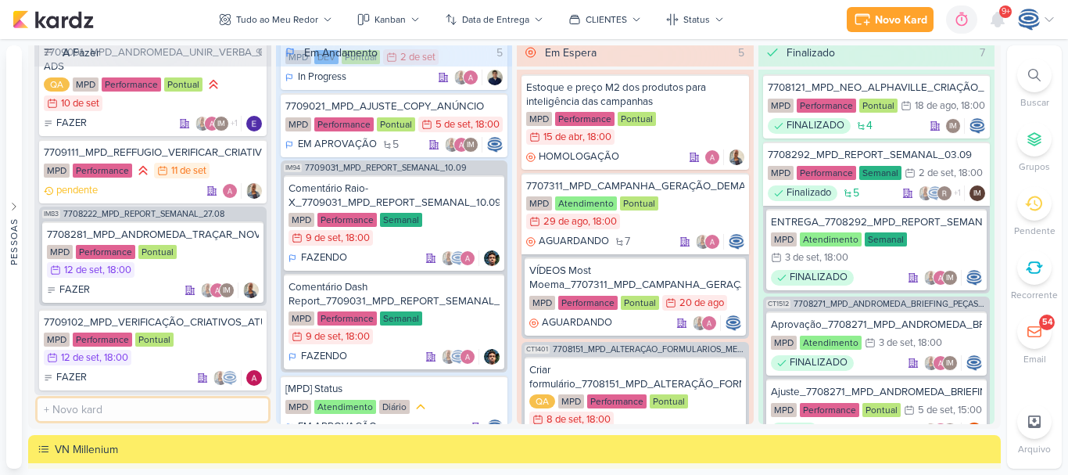
click at [114, 400] on input "text" at bounding box center [153, 409] width 231 height 23
paste input "7709112_MPD_NEO ALPHAVILLE DESDOBRAMENTO DE PEÇAS"
type input "7709112_MPD_NEO ALPHAVILLE DESDOBRAMENTO DE PEÇAS"
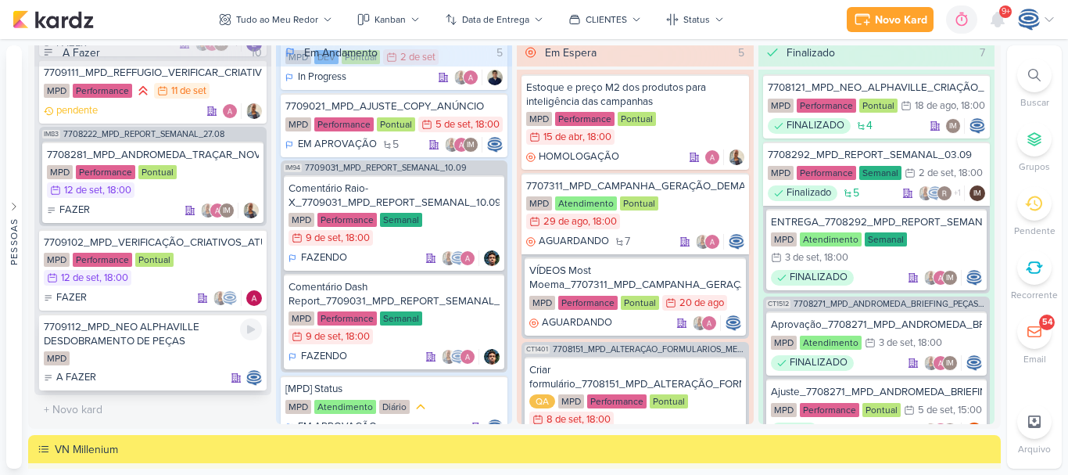
click at [173, 350] on div "7709112_MPD_NEO ALPHAVILLE DESDOBRAMENTO DE PEÇAS MPD A FAZER" at bounding box center [153, 352] width 228 height 77
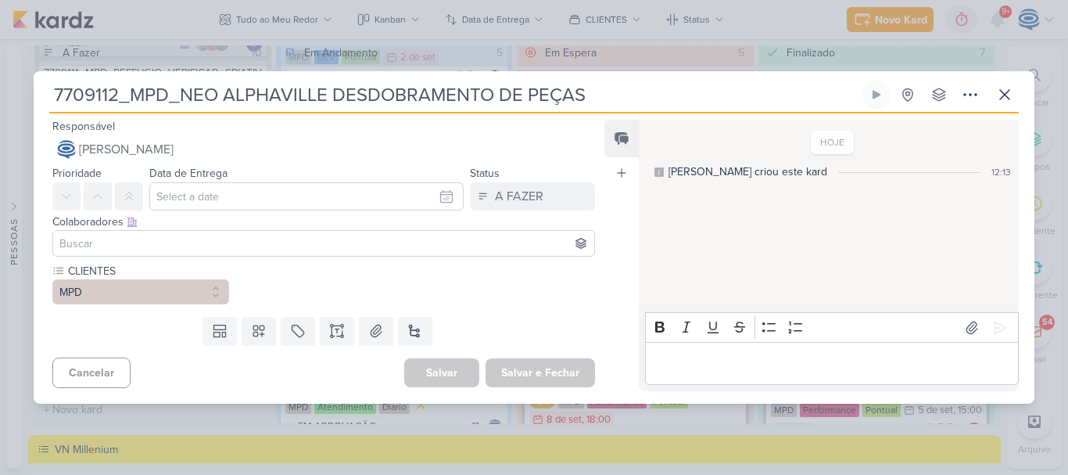
click at [225, 95] on input "7709112_MPD_NEO ALPHAVILLE DESDOBRAMENTO DE PEÇAS" at bounding box center [454, 95] width 810 height 28
type input "7709112_MPD_NEO_ALPHAVILLE DESDOBRAMENTO DE PEÇAS"
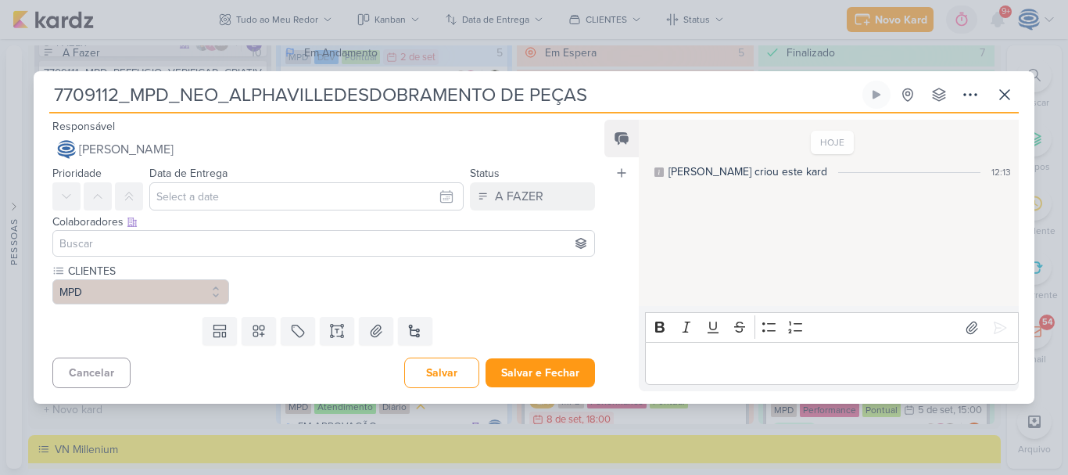
type input "7709112_MPD_NEO_ALPHAVILLE_DESDOBRAMENTO DE PEÇAS"
type input "7709112_MPD_NEO_ALPHAVILLE_DESDOBRAMENTODE PEÇAS"
type input "7709112_MPD_NEO_ALPHAVILLE_DESDOBRAMENTO_DE PEÇAS"
type input "7709112_MPD_NEO_ALPHAVILLE_DESDOBRAMENTO_DE_PEÇAS"
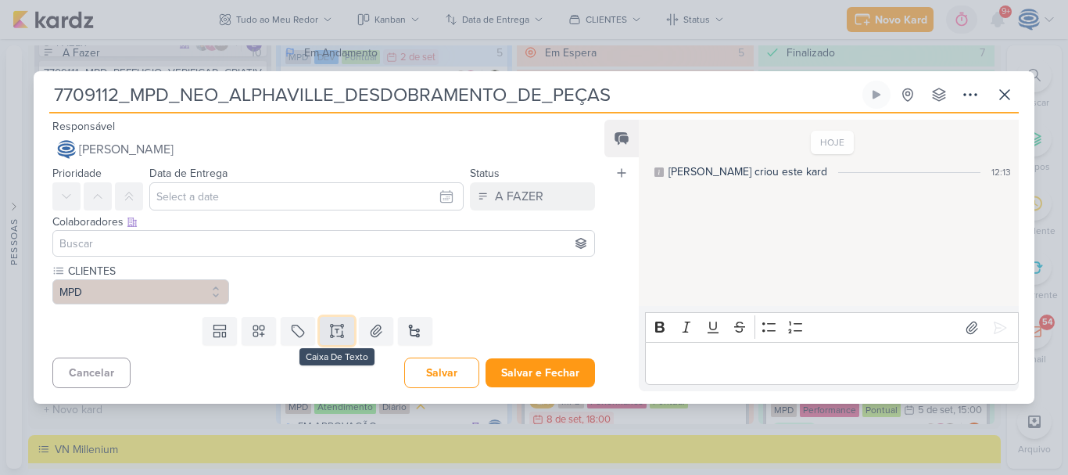
click at [342, 332] on icon at bounding box center [342, 331] width 0 height 8
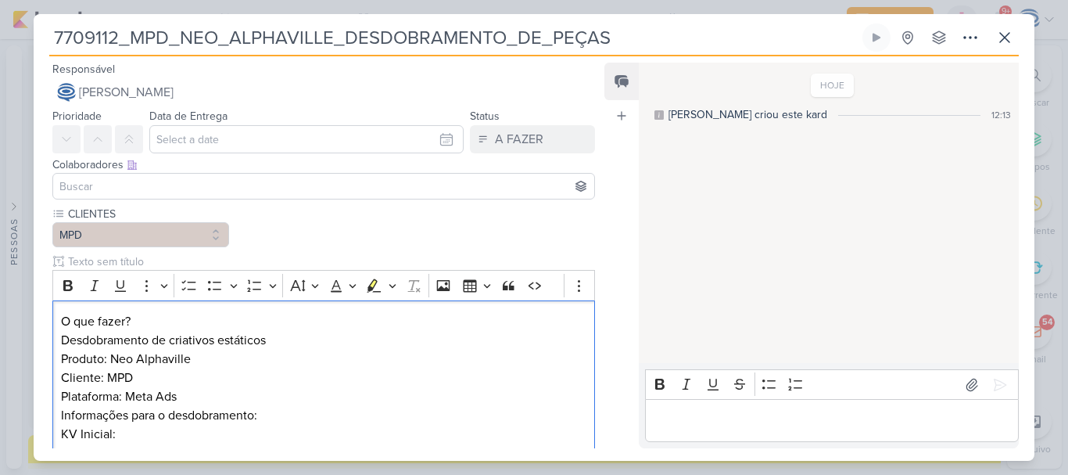
scroll to position [125, 0]
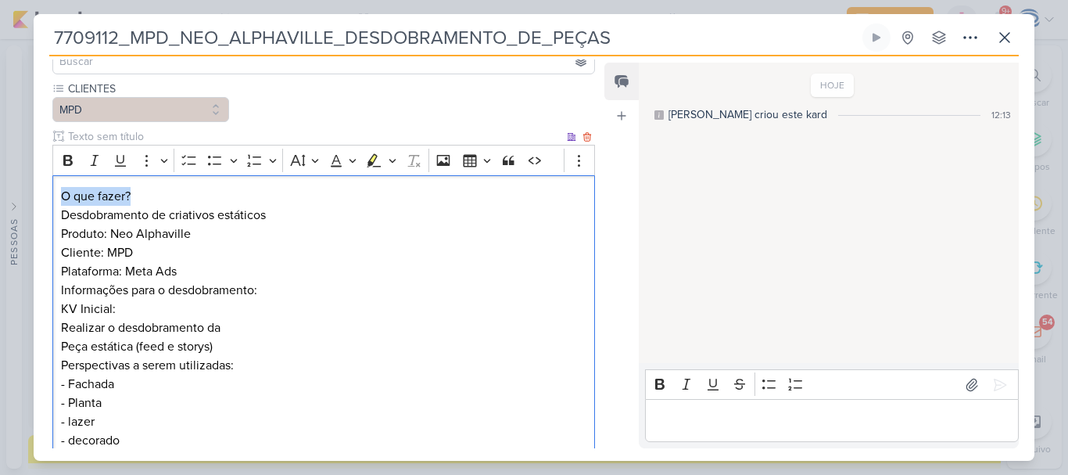
drag, startPoint x: 153, startPoint y: 193, endPoint x: 58, endPoint y: 196, distance: 94.7
click at [58, 196] on div "O que fazer? Desdobramento de criativos estáticos Produto: Neo Alphaville Clien…" at bounding box center [323, 318] width 543 height 287
click at [71, 155] on icon "Editor toolbar" at bounding box center [68, 161] width 16 height 16
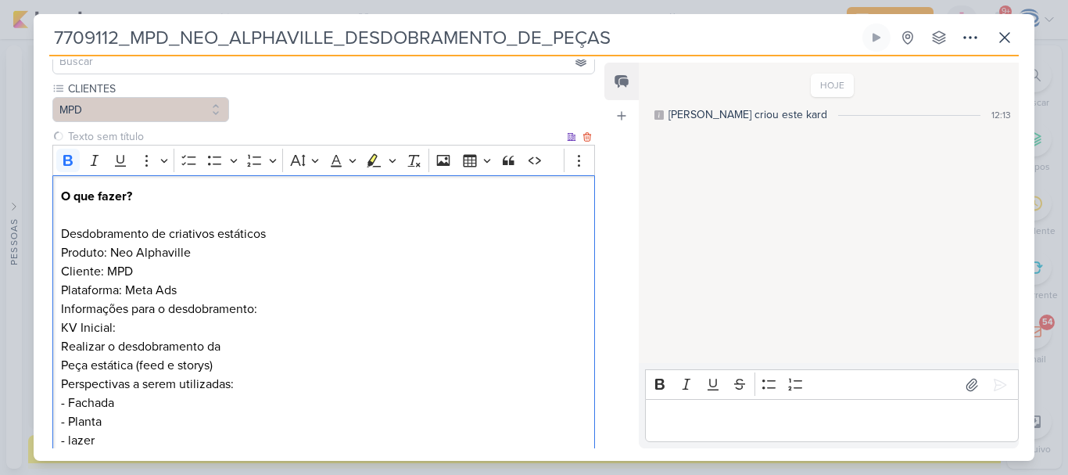
scroll to position [244, 0]
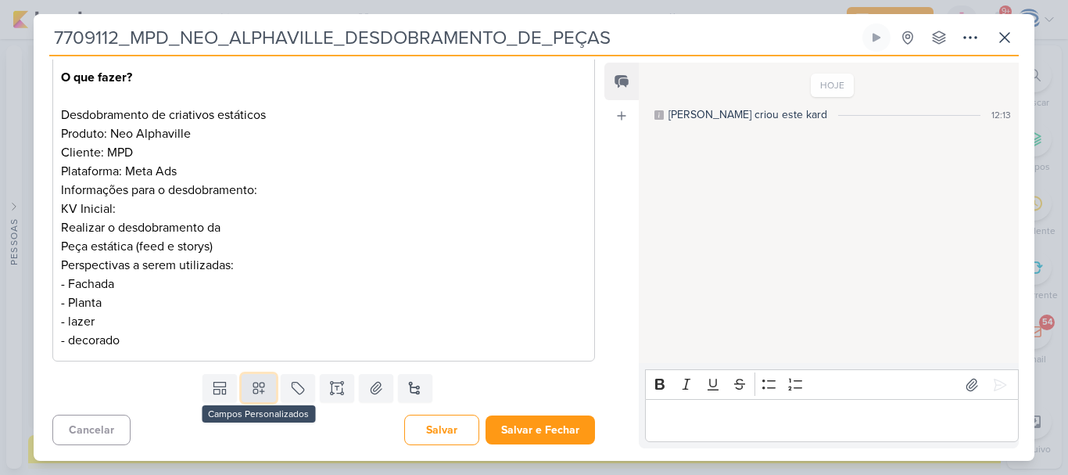
click at [253, 393] on icon at bounding box center [258, 388] width 11 height 11
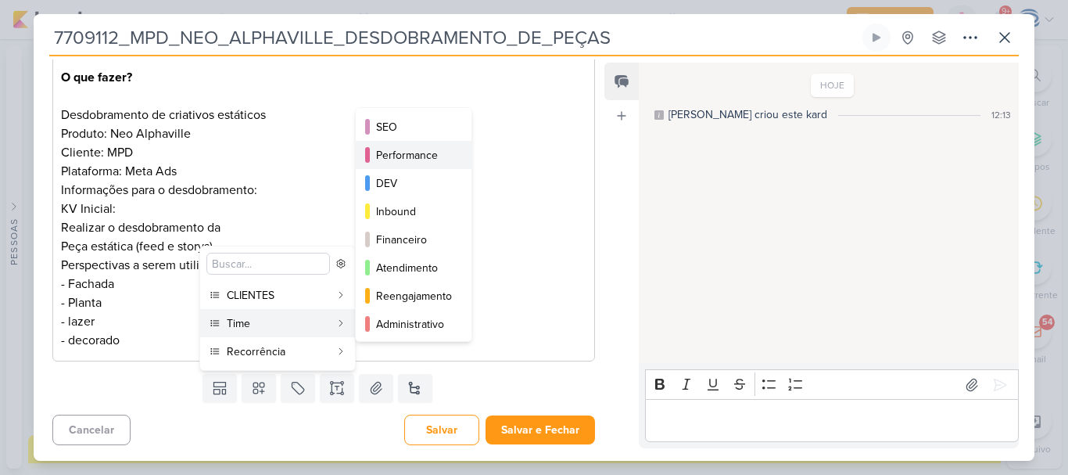
click at [453, 156] on button "Performance" at bounding box center [414, 155] width 116 height 28
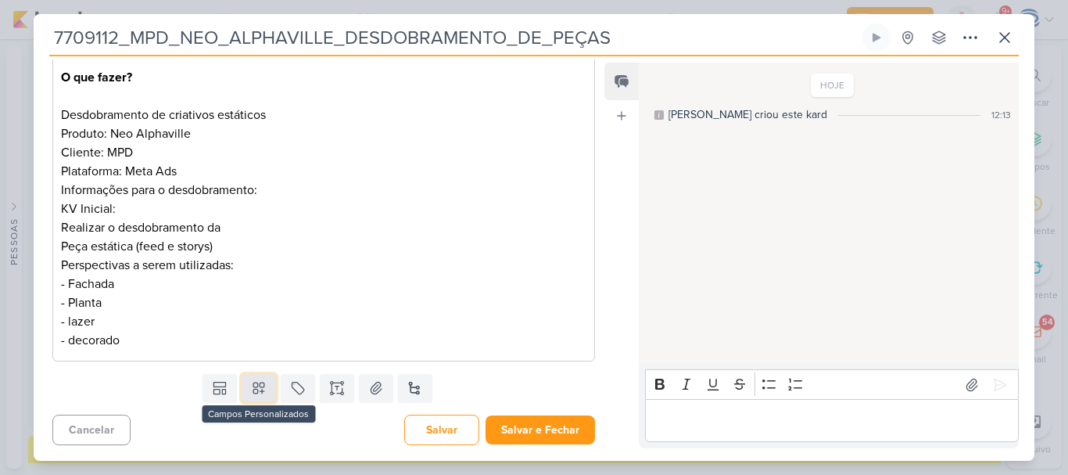
click at [253, 393] on icon at bounding box center [258, 388] width 11 height 11
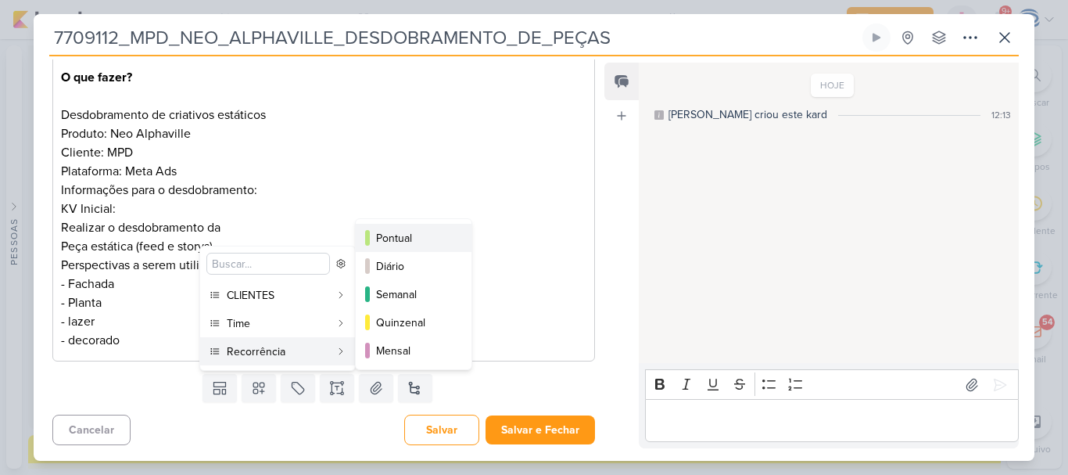
click at [425, 234] on div "Pontual" at bounding box center [414, 238] width 77 height 16
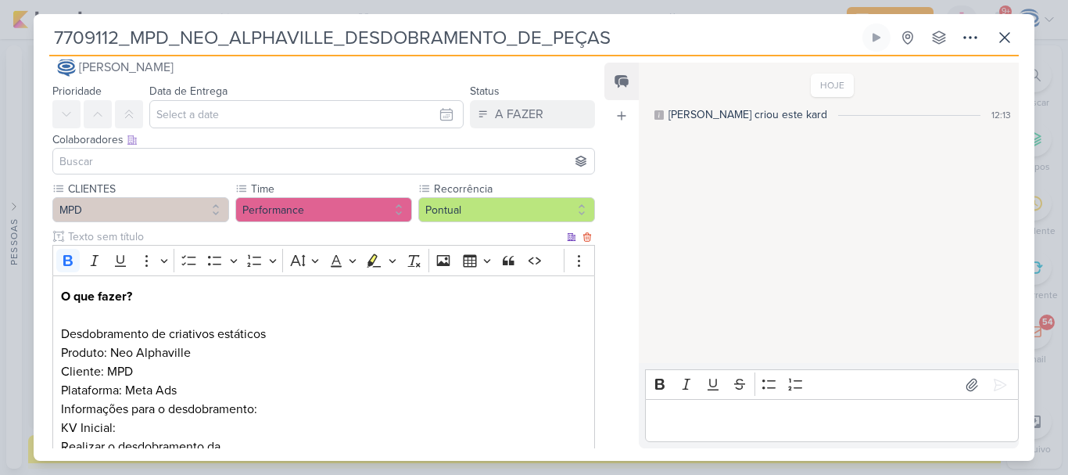
scroll to position [24, 0]
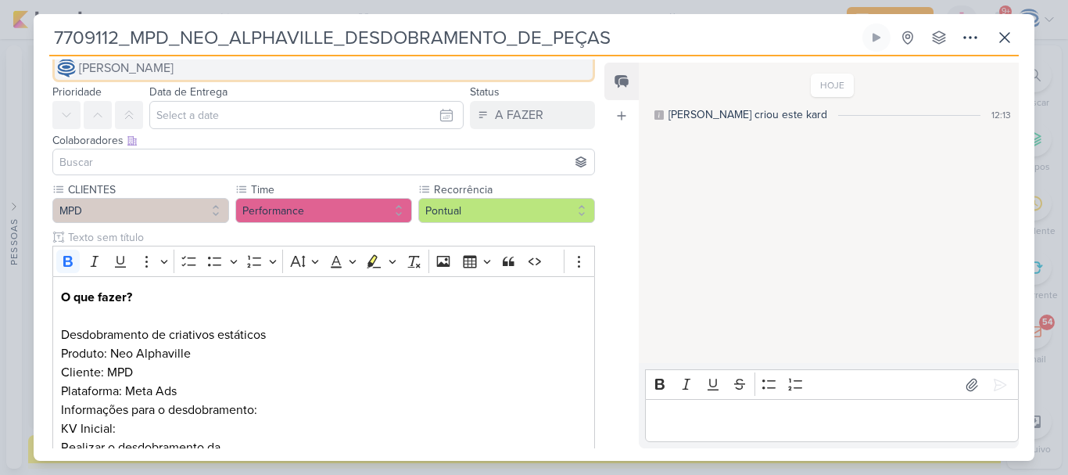
click at [287, 67] on button "[PERSON_NAME]" at bounding box center [323, 68] width 543 height 28
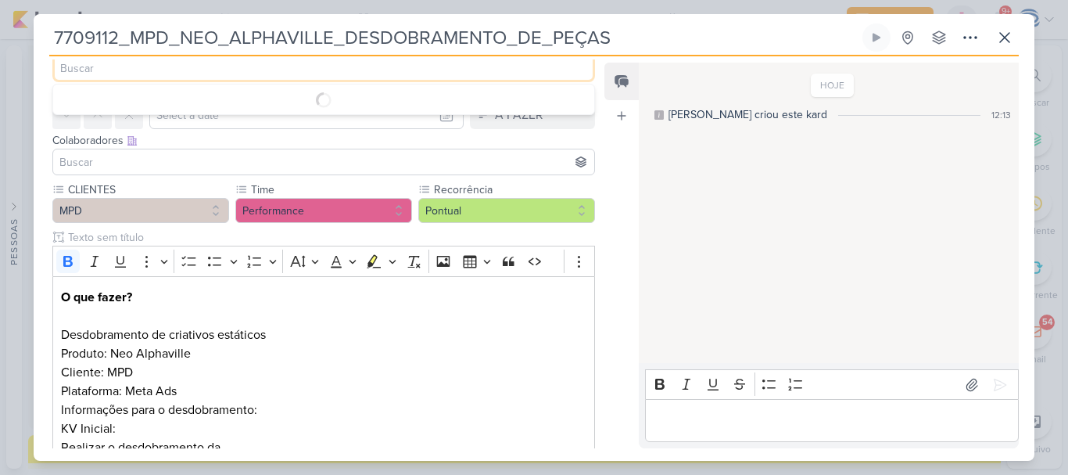
scroll to position [19, 0]
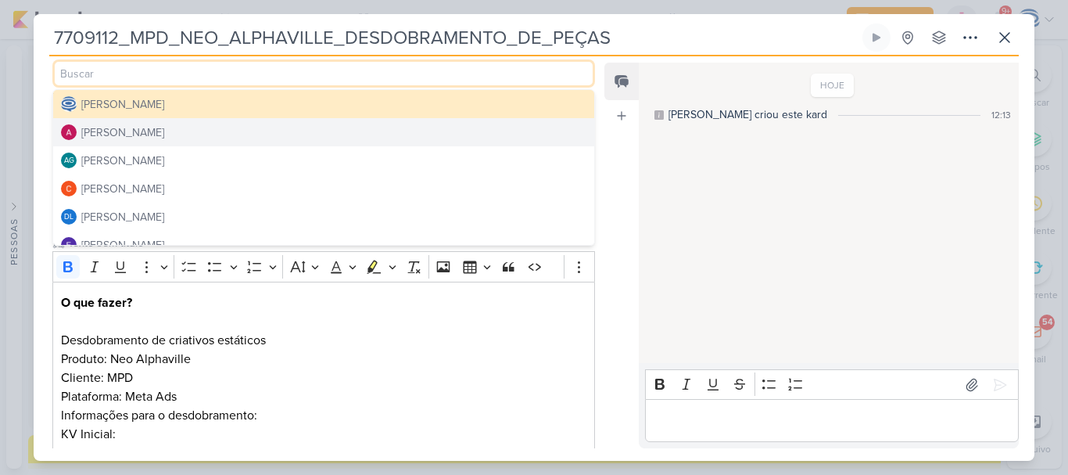
click at [176, 135] on button "[PERSON_NAME]" at bounding box center [323, 132] width 541 height 28
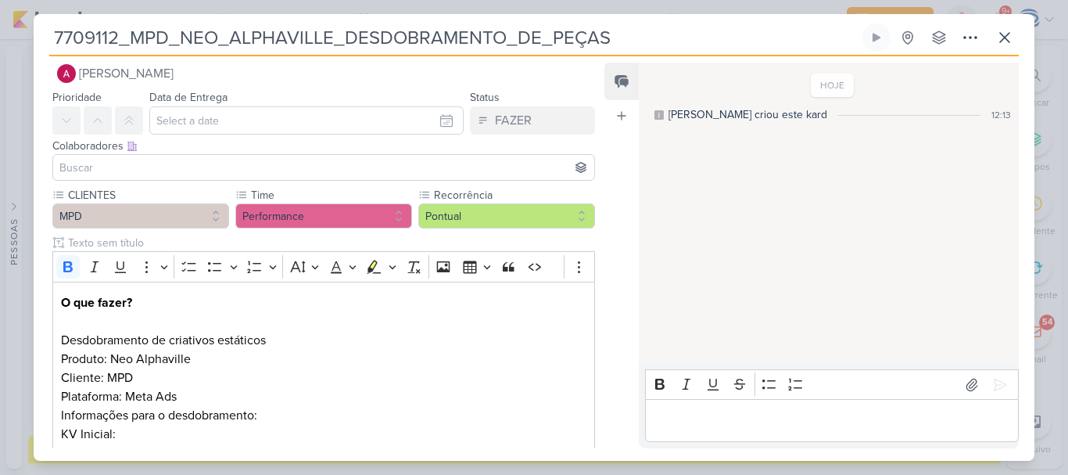
click at [153, 161] on input at bounding box center [323, 167] width 535 height 19
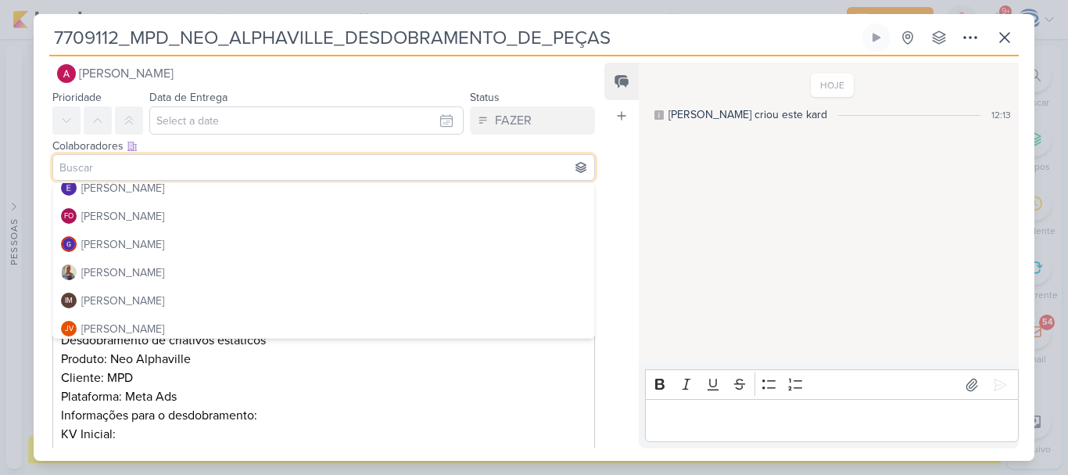
scroll to position [182, 0]
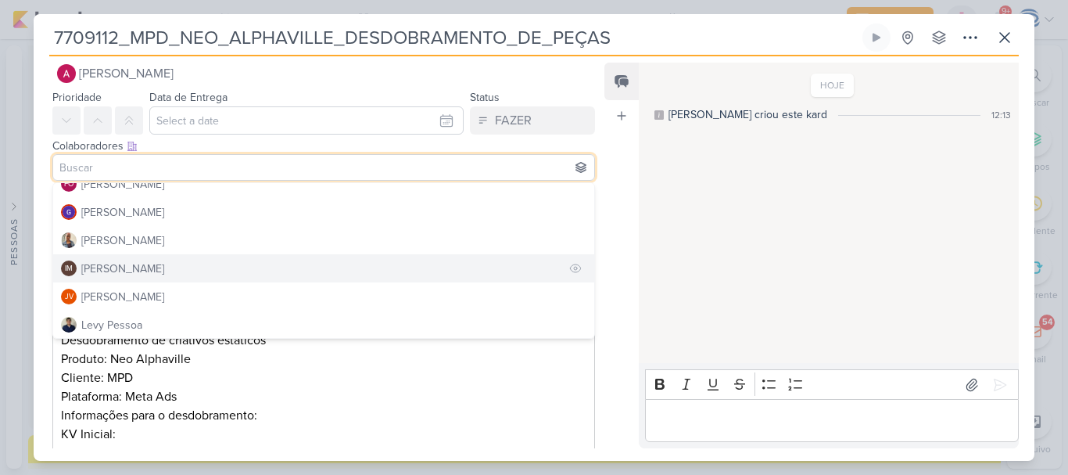
click at [134, 268] on div "[PERSON_NAME]" at bounding box center [122, 268] width 83 height 16
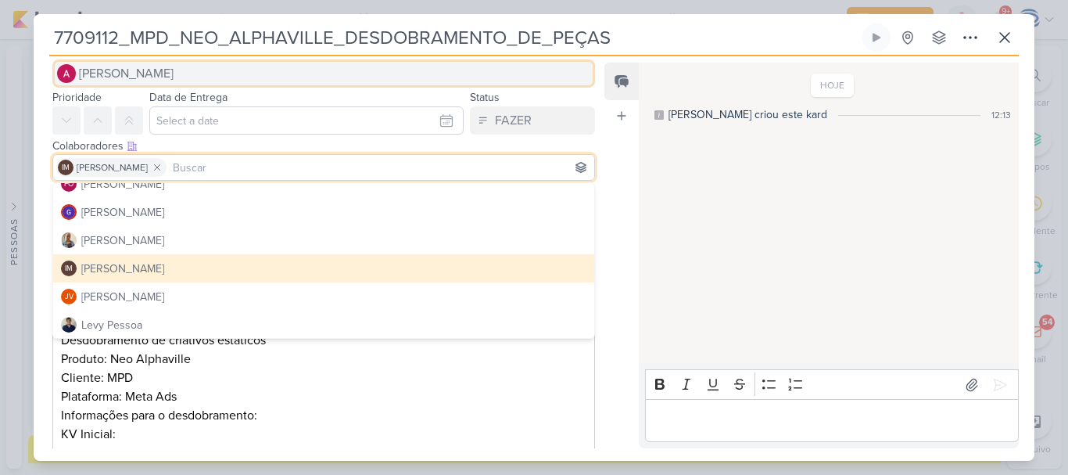
click at [196, 74] on button "[PERSON_NAME]" at bounding box center [323, 73] width 543 height 28
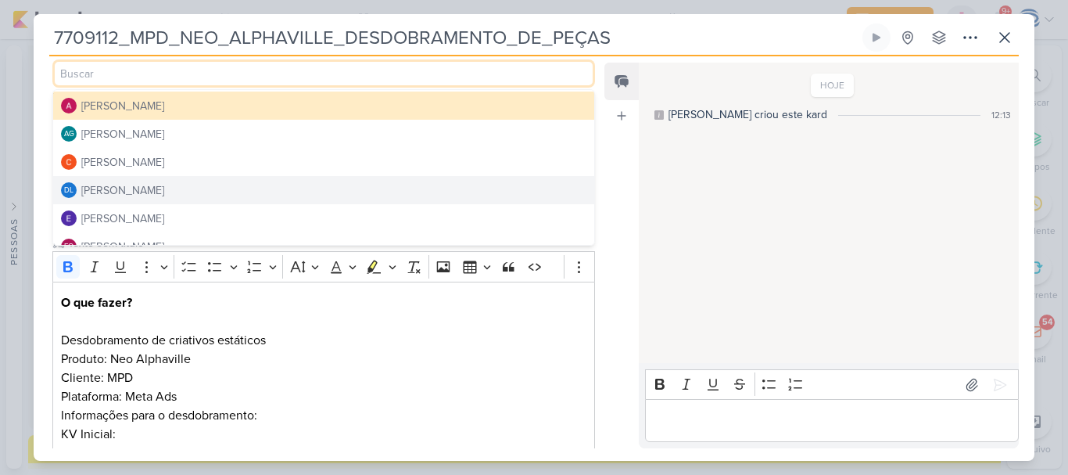
scroll to position [0, 0]
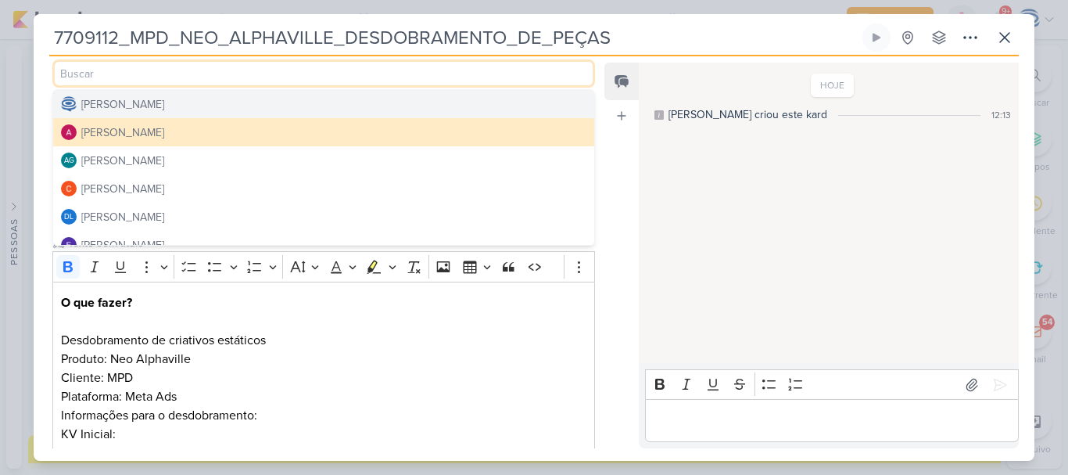
click at [164, 104] on div "[PERSON_NAME]" at bounding box center [122, 104] width 83 height 16
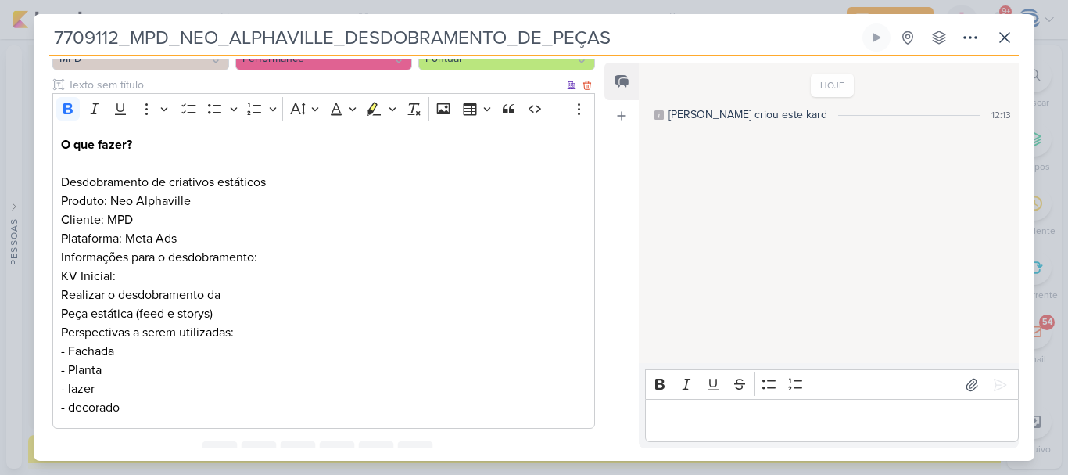
scroll to position [178, 0]
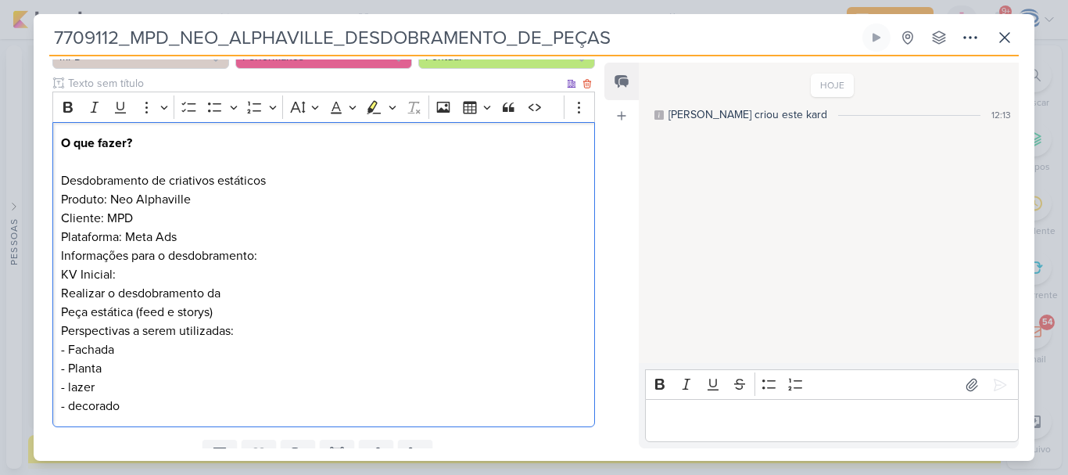
click at [295, 181] on p "Desdobramento de criativos estáticos" at bounding box center [324, 180] width 526 height 19
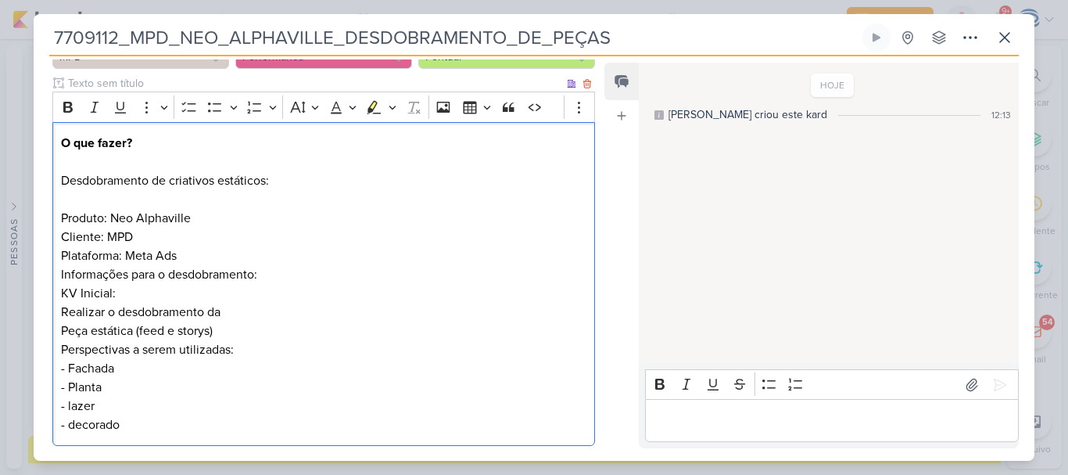
click at [283, 184] on p "Desdobramento de criativos estáticos:" at bounding box center [324, 190] width 526 height 38
click at [268, 275] on p "Informações para o desdobramento:" at bounding box center [324, 274] width 526 height 19
click at [224, 259] on p "Produto: Neo Alphaville Cliente: MPD Plataforma: Meta Ads" at bounding box center [324, 237] width 526 height 56
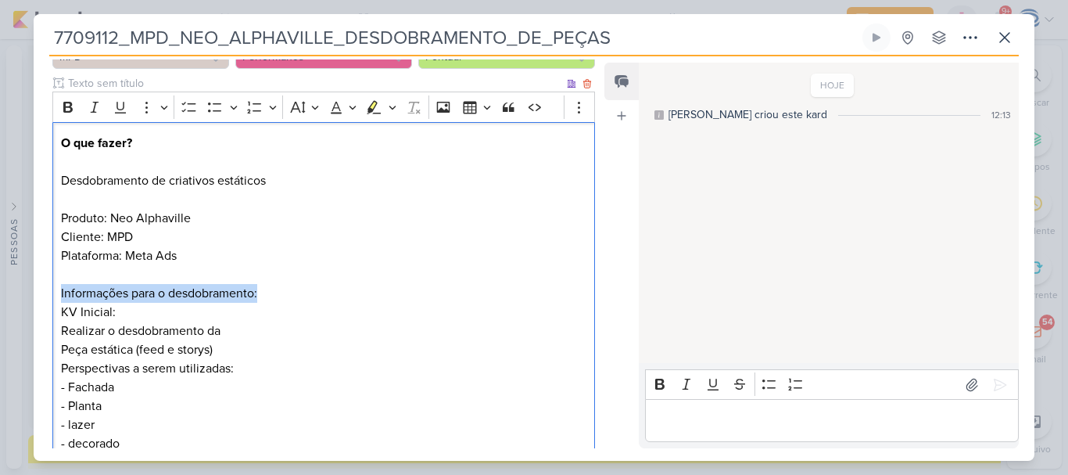
drag, startPoint x: 269, startPoint y: 293, endPoint x: 49, endPoint y: 296, distance: 219.8
click at [49, 296] on div "CLIENTES MPD Time" at bounding box center [318, 248] width 568 height 443
click at [67, 102] on icon "Editor toolbar" at bounding box center [67, 107] width 9 height 11
click at [144, 313] on p "KV Inicial:" at bounding box center [324, 312] width 526 height 19
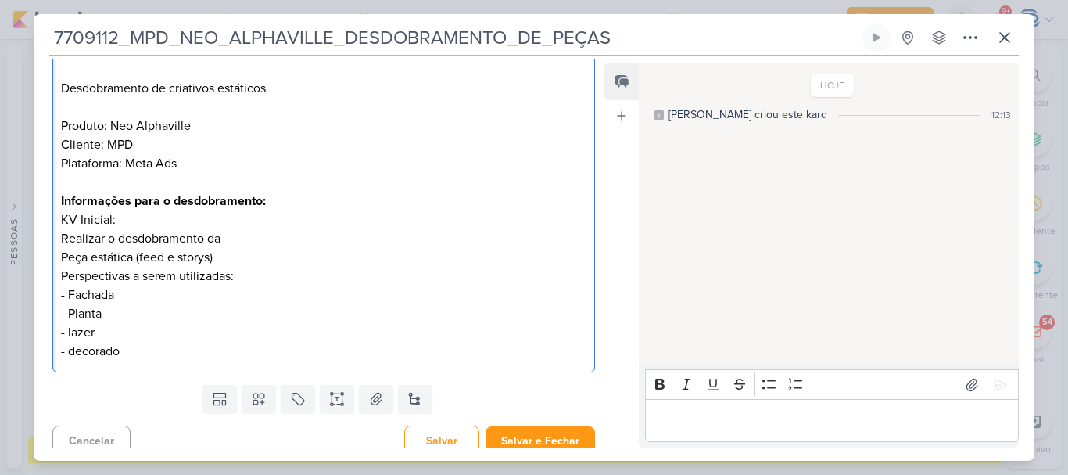
drag, startPoint x: 57, startPoint y: 218, endPoint x: 243, endPoint y: 282, distance: 196.6
click at [243, 282] on div "O que fazer? Desdobramento de criativos estáticos Produto: Neo Alphaville Clien…" at bounding box center [323, 201] width 543 height 343
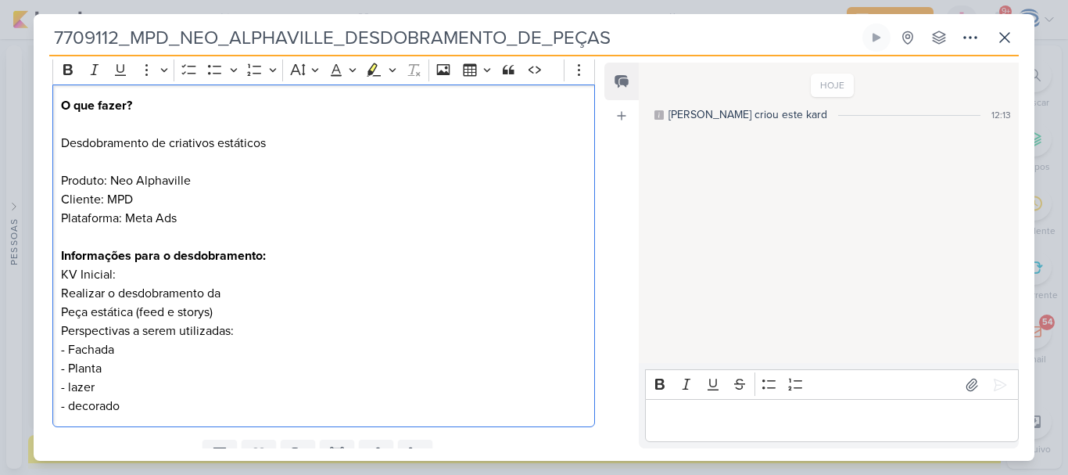
scroll to position [205, 0]
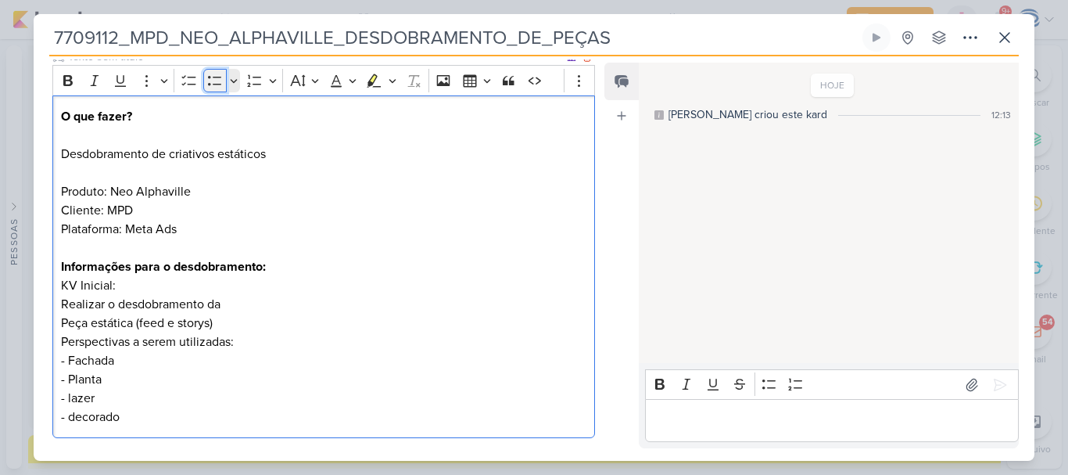
click at [214, 81] on icon "Editor toolbar" at bounding box center [215, 81] width 16 height 16
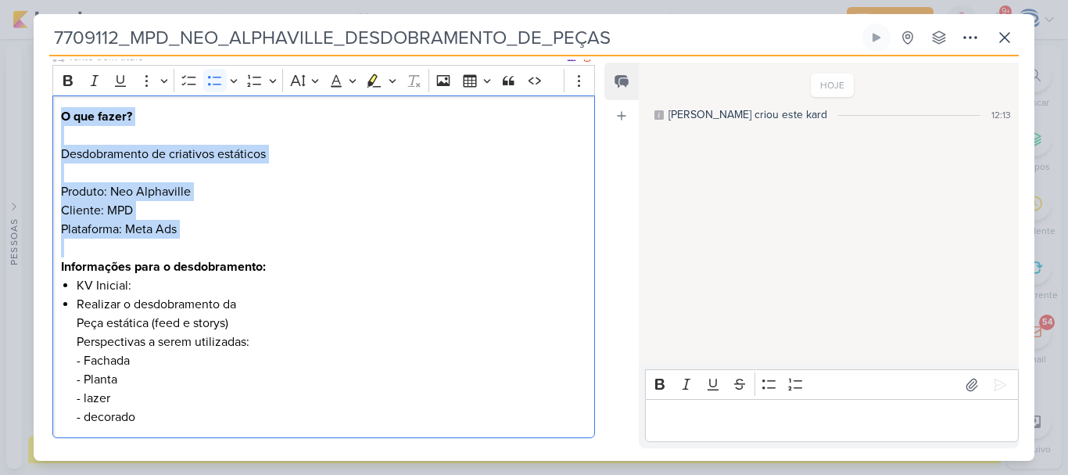
click at [66, 324] on div "O que fazer? Desdobramento de criativos estáticos Produto: Neo Alphaville Clien…" at bounding box center [323, 266] width 543 height 343
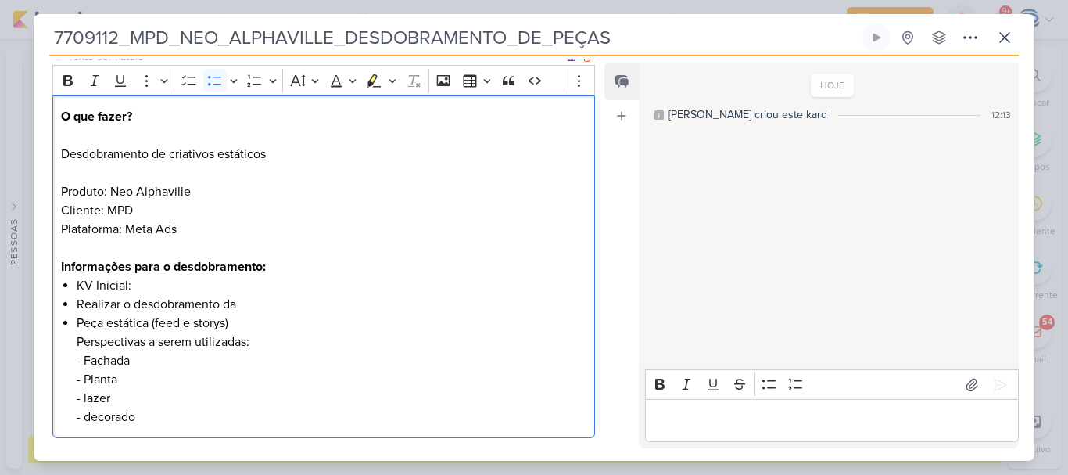
click at [77, 343] on li "Peça estática (feed e storys) Perspectivas a serem utilizadas: - Fachada - ⁠Pla…" at bounding box center [332, 370] width 510 height 113
click at [264, 348] on li "Perspectivas a serem utilizadas: - Fachada - ⁠Planta - ⁠lazer - ⁠decorado" at bounding box center [332, 379] width 510 height 94
click at [154, 282] on li "KV Inicial:" at bounding box center [332, 285] width 510 height 19
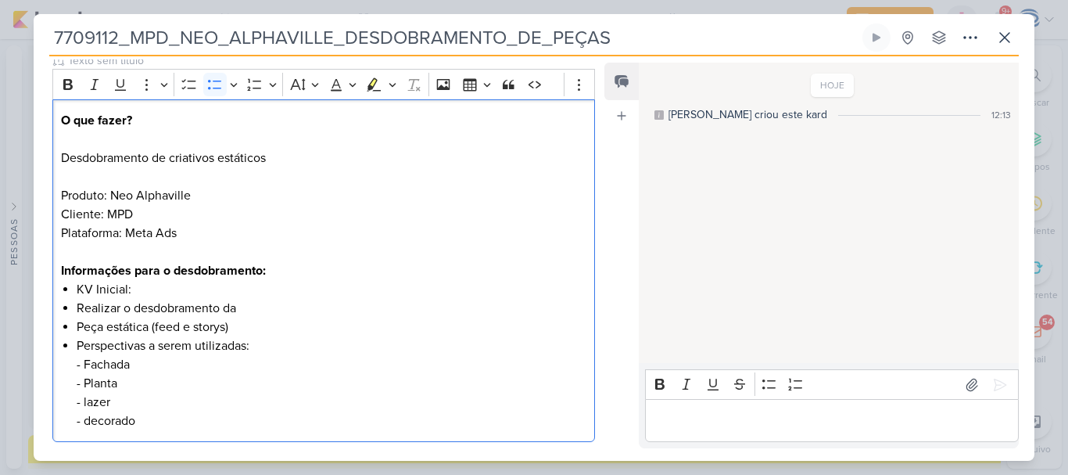
scroll to position [202, 0]
click at [307, 179] on p "Desdobramento de criativos estáticos" at bounding box center [324, 167] width 526 height 38
click at [206, 229] on p "Produto: Neo Alphaville Cliente: MPD Plataforma: Meta Ads" at bounding box center [324, 222] width 526 height 75
click at [183, 289] on li "KV Inicial:" at bounding box center [332, 288] width 510 height 19
click at [145, 363] on li "Perspectivas a serem utilizadas: - Fachada - ⁠Planta - ⁠lazer - ⁠decorado" at bounding box center [332, 383] width 510 height 94
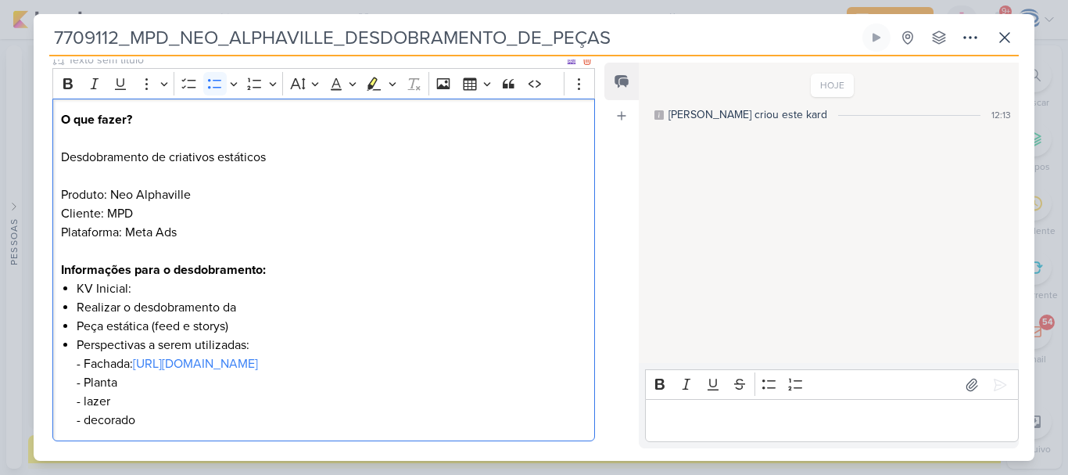
click at [143, 422] on li "Perspectivas a serem utilizadas: - Fachada: https://drive.google.com/file/d/1B4…" at bounding box center [332, 383] width 510 height 94
click at [332, 282] on li "KV Inicial:" at bounding box center [332, 288] width 510 height 19
click at [111, 419] on li "Perspectivas a serem utilizadas: - Fachada: https://drive.google.com/file/d/1B4…" at bounding box center [332, 383] width 510 height 94
click at [91, 419] on li "Perspectivas a serem utilizadas: - Fachada: https://drive.google.com/file/d/1B4…" at bounding box center [332, 383] width 510 height 94
copy li "a"
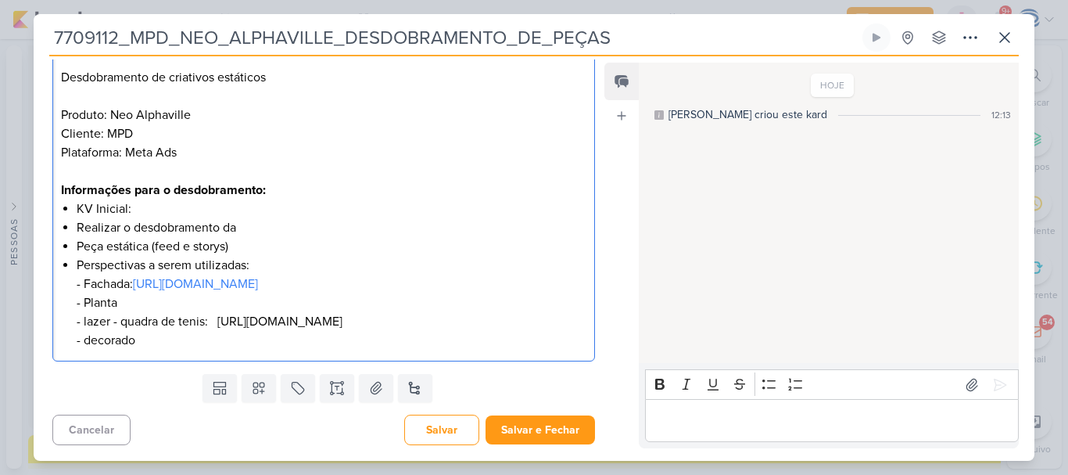
scroll to position [296, 0]
click at [152, 316] on li "Perspectivas a serem utilizadas: - Fachada: https://drive.google.com/file/d/1B4…" at bounding box center [332, 303] width 510 height 94
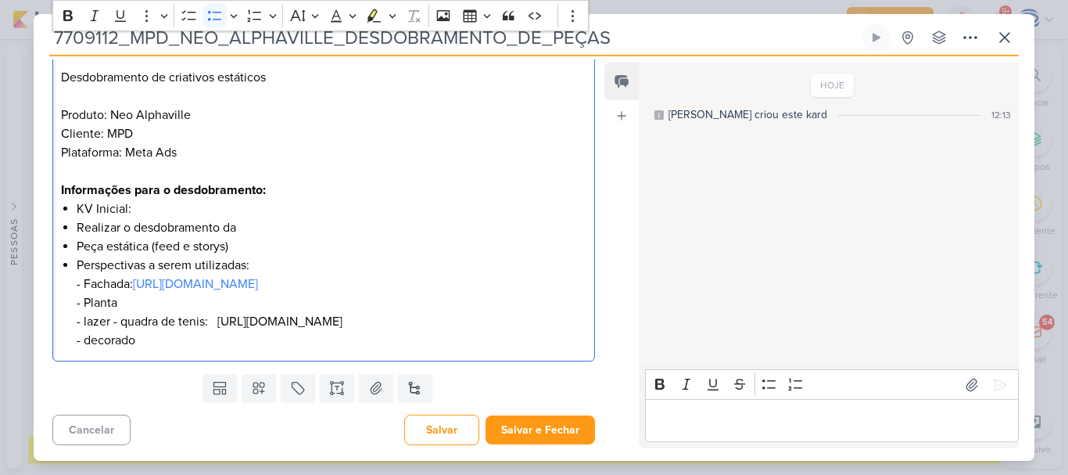
scroll to position [319, 0]
click at [214, 350] on div "O que fazer? Desdobramento de criativos estáticos Produto: Neo Alphaville Clien…" at bounding box center [323, 190] width 543 height 343
drag, startPoint x: 275, startPoint y: 353, endPoint x: 140, endPoint y: 343, distance: 134.8
click at [140, 343] on li "Perspectivas a serem utilizadas: - Fachada: https://drive.google.com/file/d/1B4…" at bounding box center [332, 303] width 510 height 94
click at [64, 15] on icon "Editor toolbar" at bounding box center [67, 15] width 9 height 11
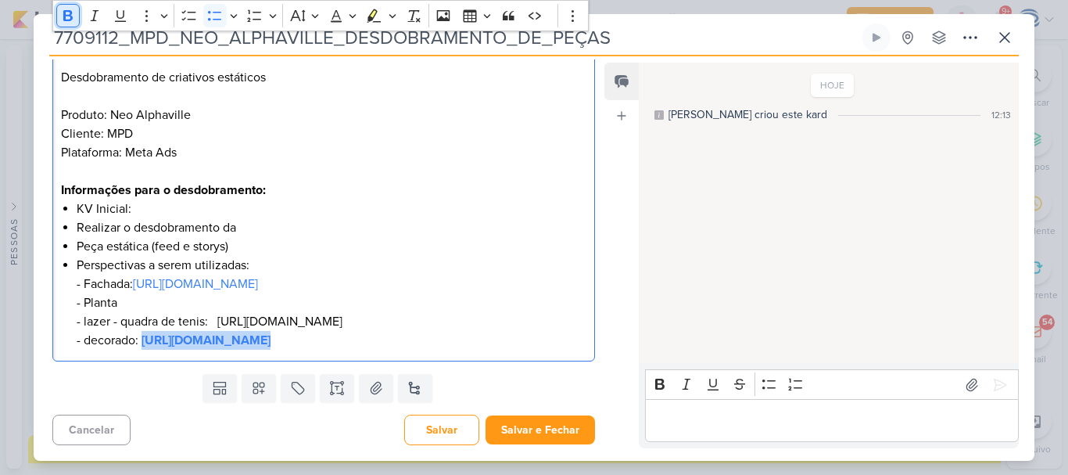
click at [64, 15] on icon "Editor toolbar" at bounding box center [67, 15] width 9 height 11
click at [559, 357] on div "O que fazer? Desdobramento de criativos estáticos Produto: Neo Alphaville Clien…" at bounding box center [323, 190] width 543 height 343
drag, startPoint x: 570, startPoint y: 321, endPoint x: 75, endPoint y: 327, distance: 495.1
click at [75, 327] on div "O que fazer? Desdobramento de criativos estáticos Produto: Neo Alphaville Clien…" at bounding box center [323, 190] width 543 height 343
click at [577, 328] on li "Perspectivas a serem utilizadas: - Fachada: https://drive.google.com/file/d/1B4…" at bounding box center [332, 303] width 510 height 94
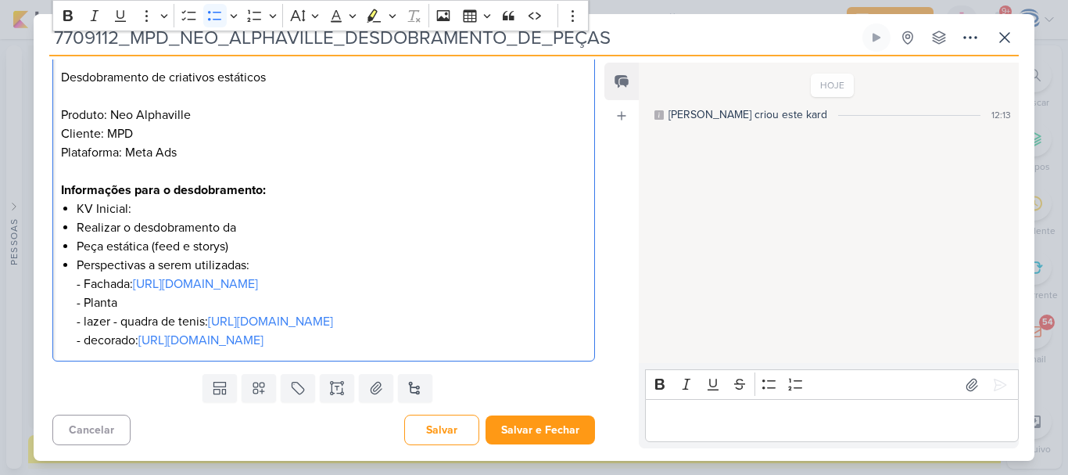
click at [86, 300] on li "Perspectivas a serem utilizadas: - Fachada: https://drive.google.com/file/d/1B4…" at bounding box center [332, 303] width 510 height 94
click at [146, 289] on li "Perspectivas a serem utilizadas: - Fachada: https://drive.google.com/file/d/1B4…" at bounding box center [332, 303] width 510 height 94
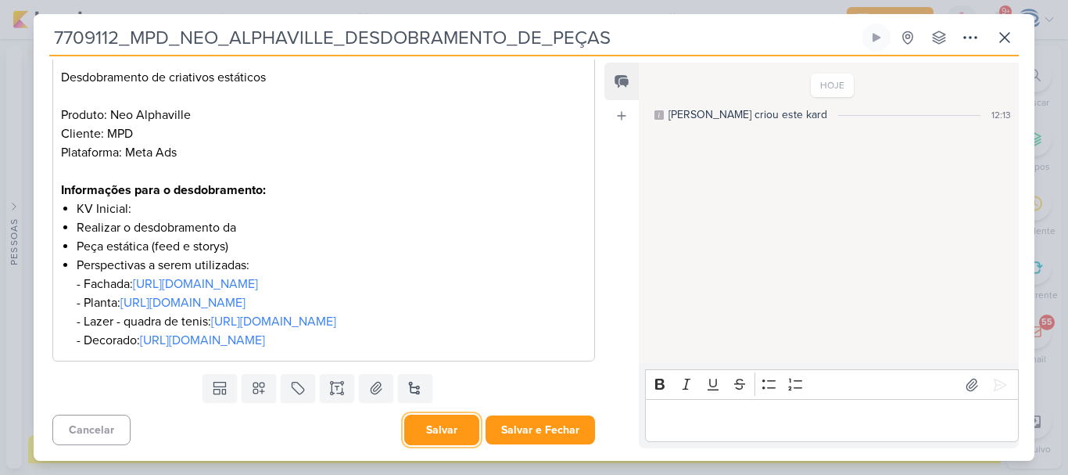
click at [428, 428] on button "Salvar" at bounding box center [441, 429] width 75 height 31
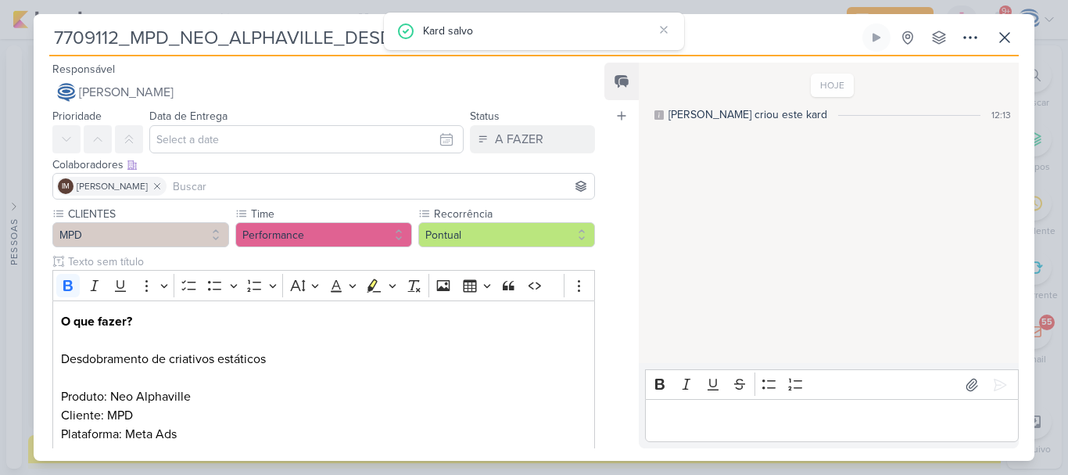
scroll to position [1465, 0]
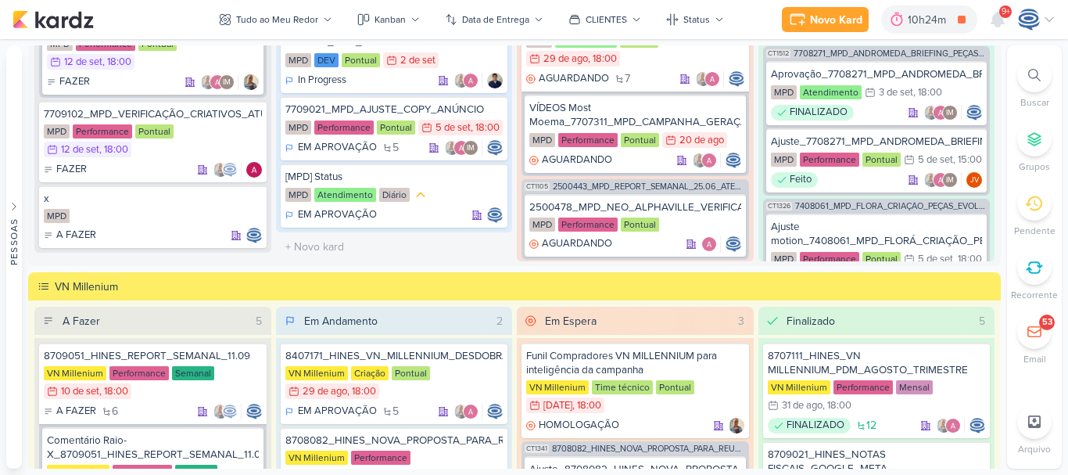
scroll to position [692, 0]
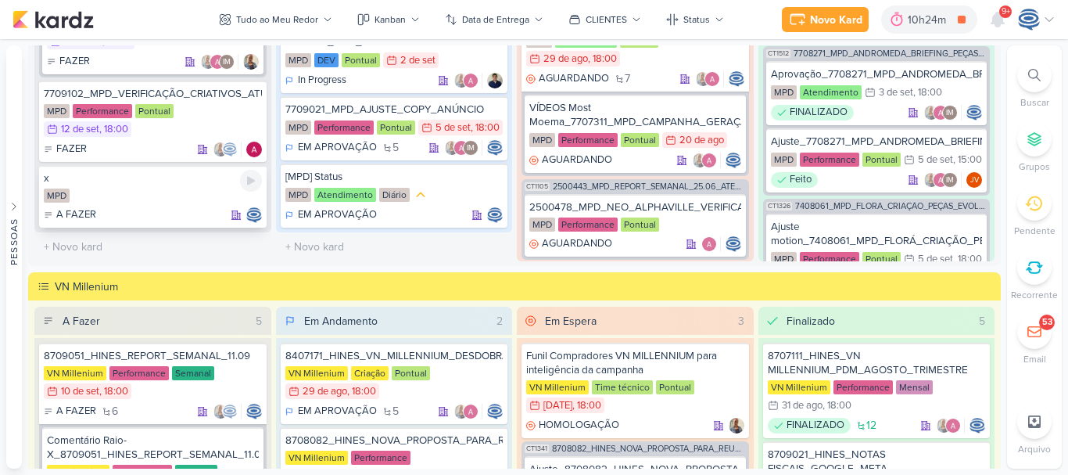
click at [162, 206] on div "x MPD A FAZER" at bounding box center [153, 196] width 228 height 63
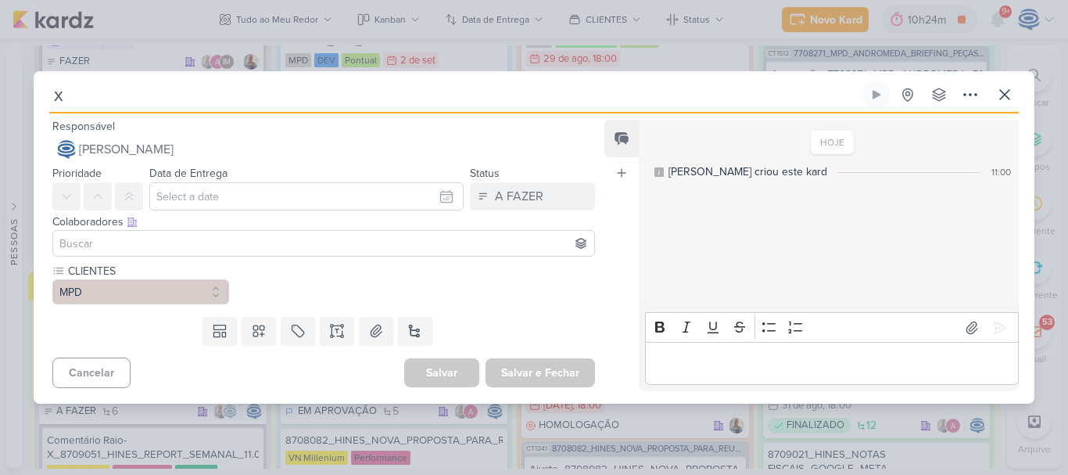
click at [181, 92] on input "x" at bounding box center [454, 95] width 810 height 28
paste input "7709111"
type input "7709111_"
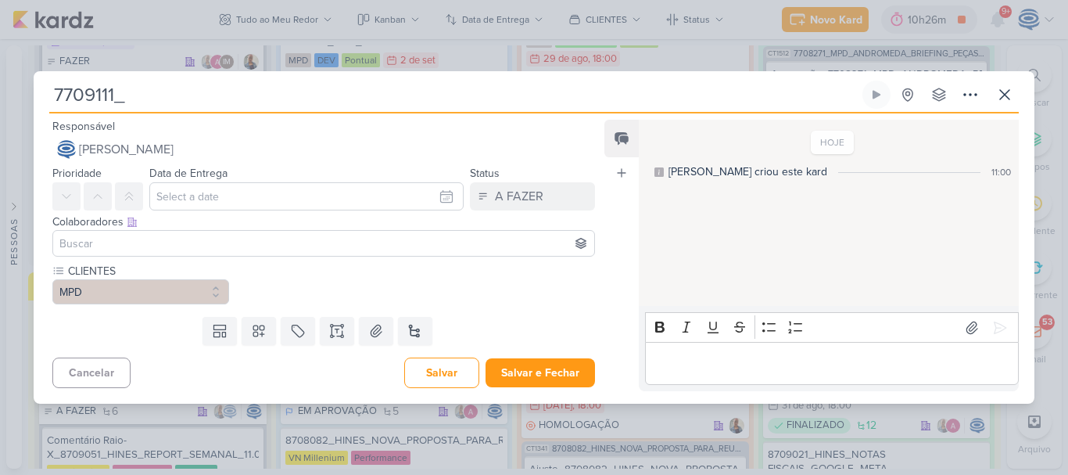
paste input "MPD_REFFUGIO_VERIFICAR_CRIATIVO"
type input "7709111_MPD_REFFUGIO_VERIFICAR_CRIATIVO"
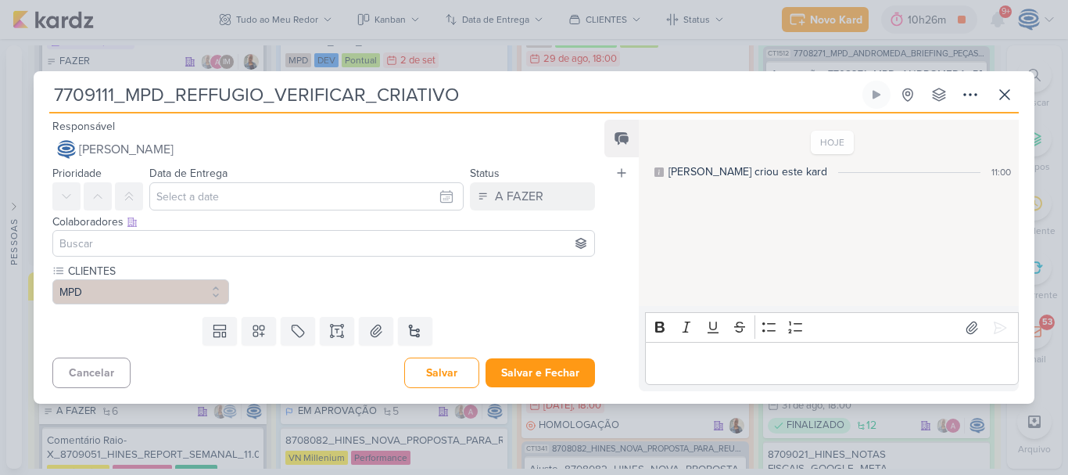
type input "7709111_MPD_REFFUGIO_VERIFICAR_CRIATIVO"
click at [336, 330] on icon at bounding box center [337, 331] width 16 height 16
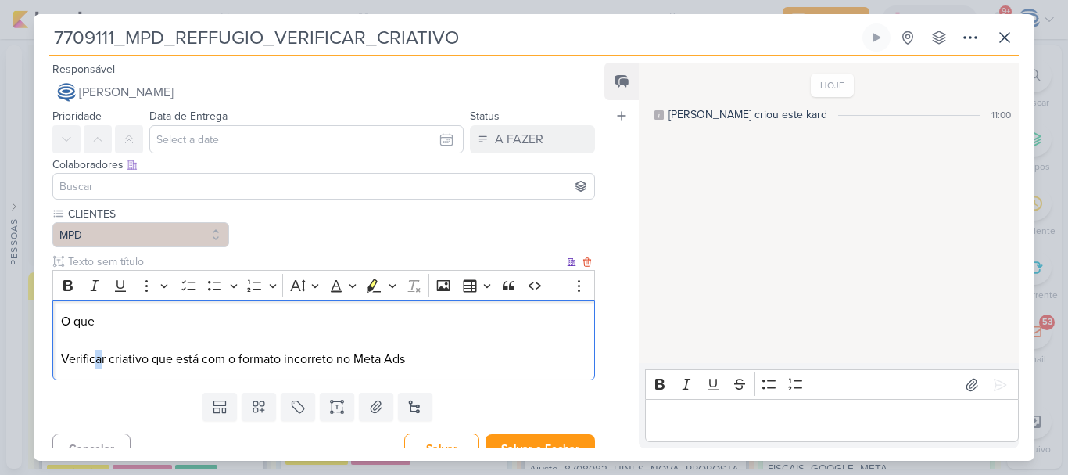
click at [95, 361] on p "O que Verificar criativo que está com o formato incorreto no Meta Ads" at bounding box center [324, 340] width 526 height 56
copy p "a"
click at [119, 318] on p "O que Verificar criativo que está com o formato incorreto no Meta Ads" at bounding box center [324, 340] width 526 height 56
click at [463, 361] on p "O que fazer? Verificar criativo que está com o formato incorreto no Meta Ads" at bounding box center [324, 340] width 526 height 56
click at [456, 360] on p "O que fazer? Verificar criativo que está com o formato incorreto no Meta Ads. S…" at bounding box center [324, 340] width 526 height 56
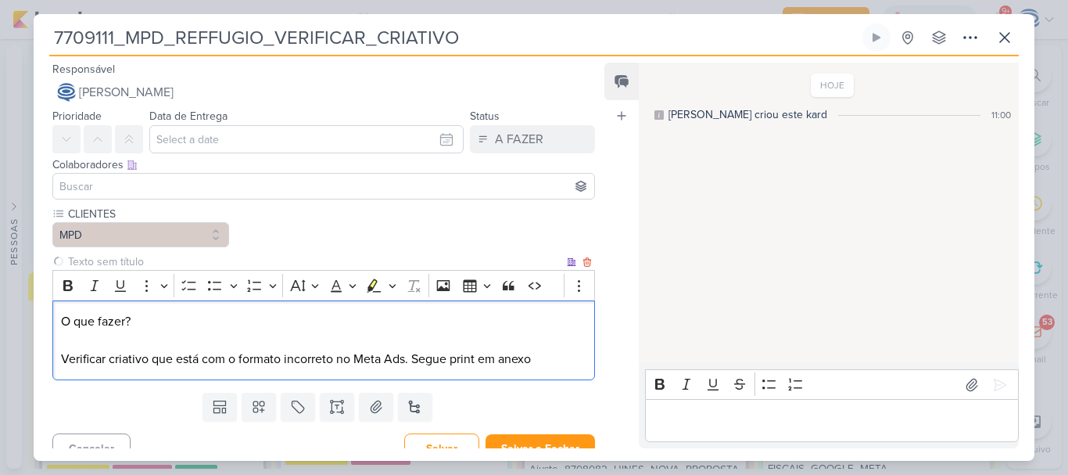
click at [560, 359] on p "O que fazer? Verificar criativo que está com o formato incorreto no Meta Ads. S…" at bounding box center [324, 340] width 526 height 56
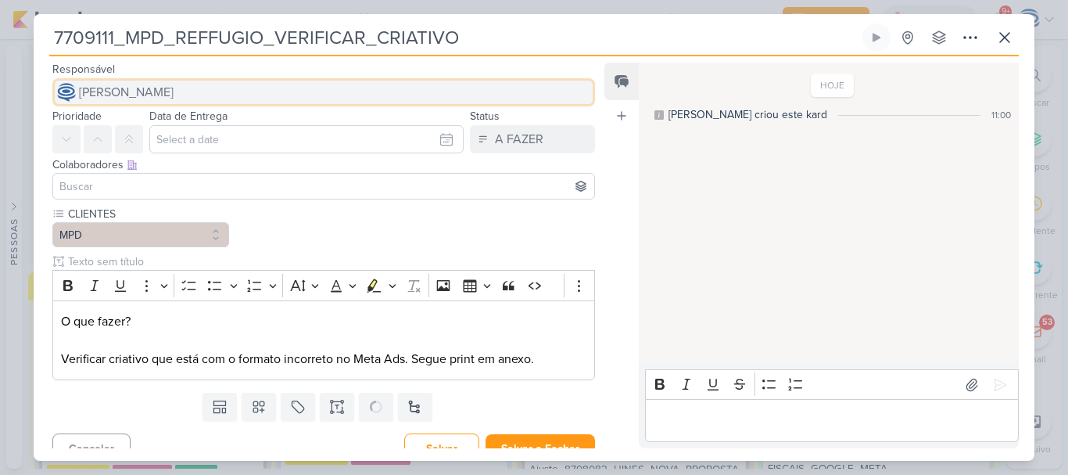
click at [169, 93] on span "[PERSON_NAME]" at bounding box center [126, 92] width 95 height 19
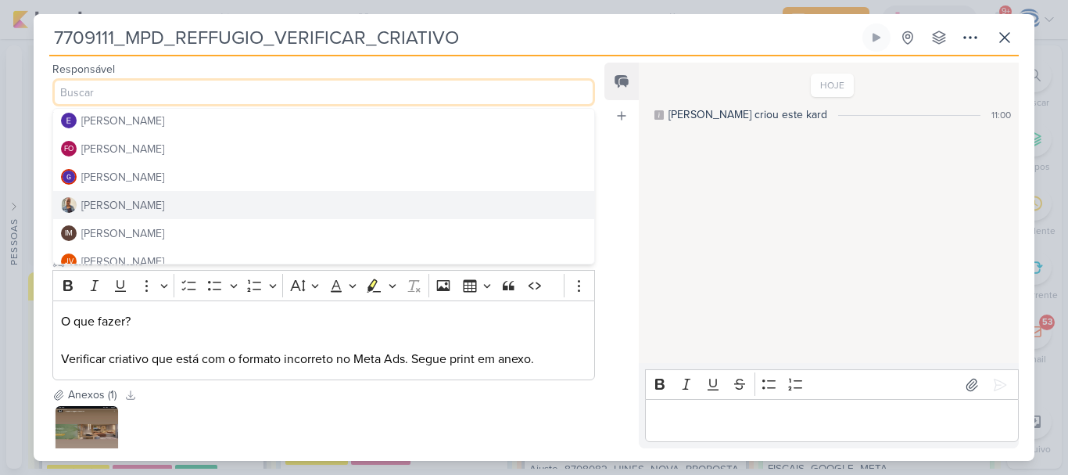
scroll to position [147, 0]
click at [170, 192] on button "[PERSON_NAME]" at bounding box center [323, 201] width 541 height 28
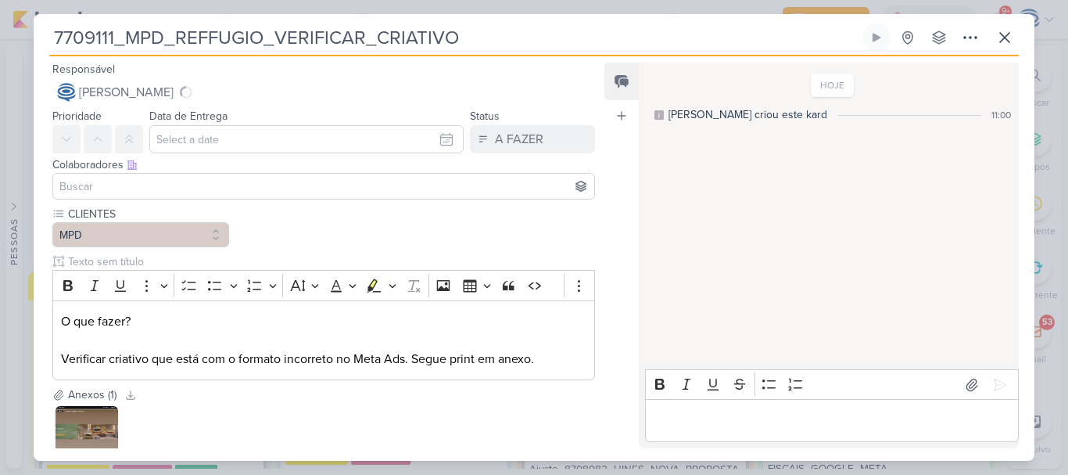
click at [170, 192] on input at bounding box center [323, 186] width 535 height 19
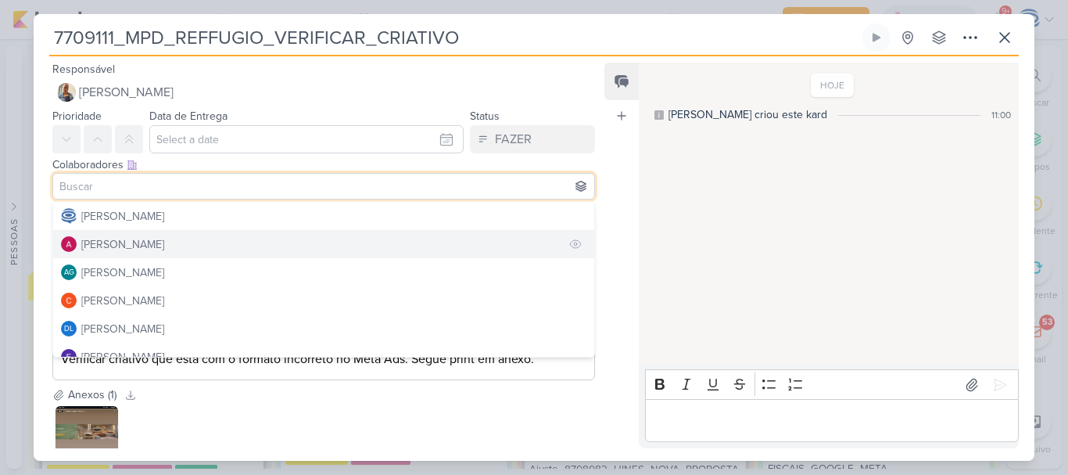
click at [125, 246] on div "[PERSON_NAME]" at bounding box center [122, 244] width 83 height 16
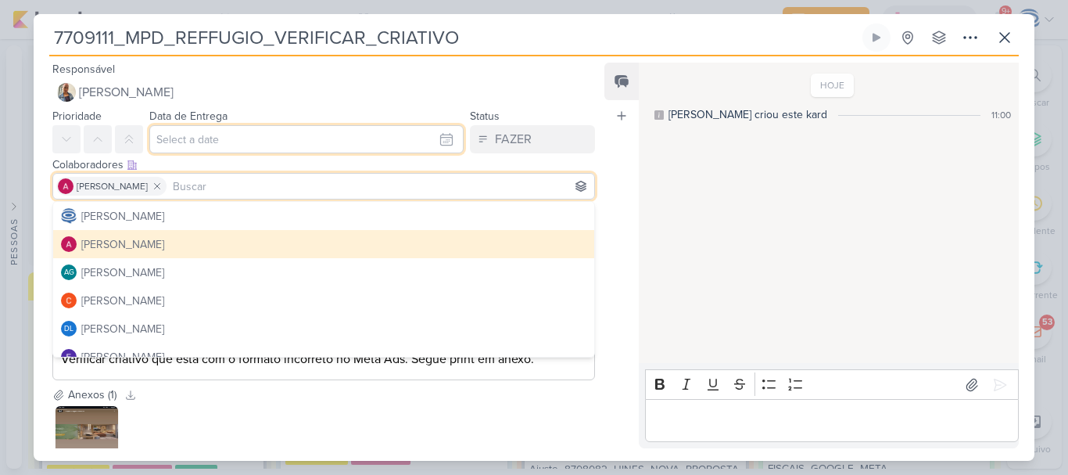
click at [195, 131] on input "text" at bounding box center [306, 139] width 314 height 28
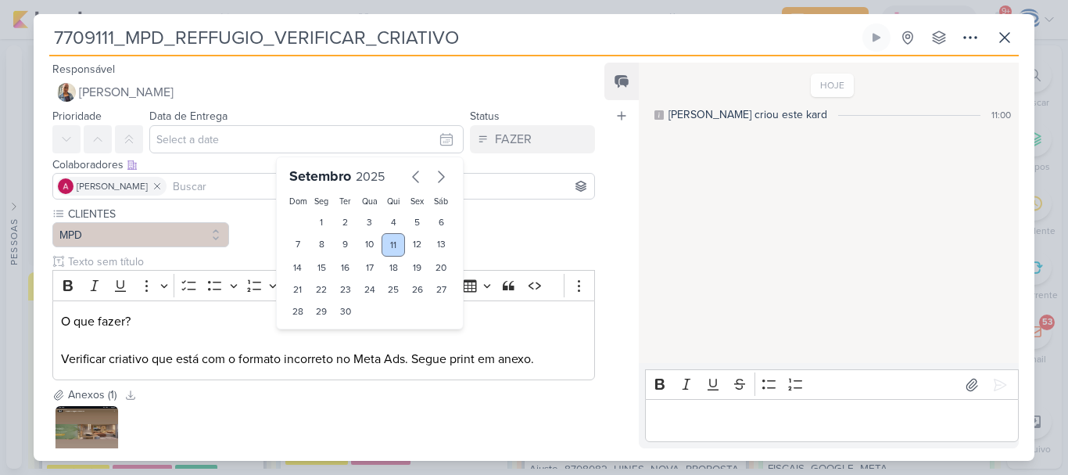
click at [382, 249] on div "11" at bounding box center [394, 244] width 24 height 23
type input "11 de setembro de 2025 às 23:59"
click at [327, 359] on div "Setembro 2025 Dom Seg Ter Qua Qui Sex Sáb 1 2 3 4 5 6 7 8 9 10 11 12 13 14 15 1…" at bounding box center [370, 258] width 188 height 204
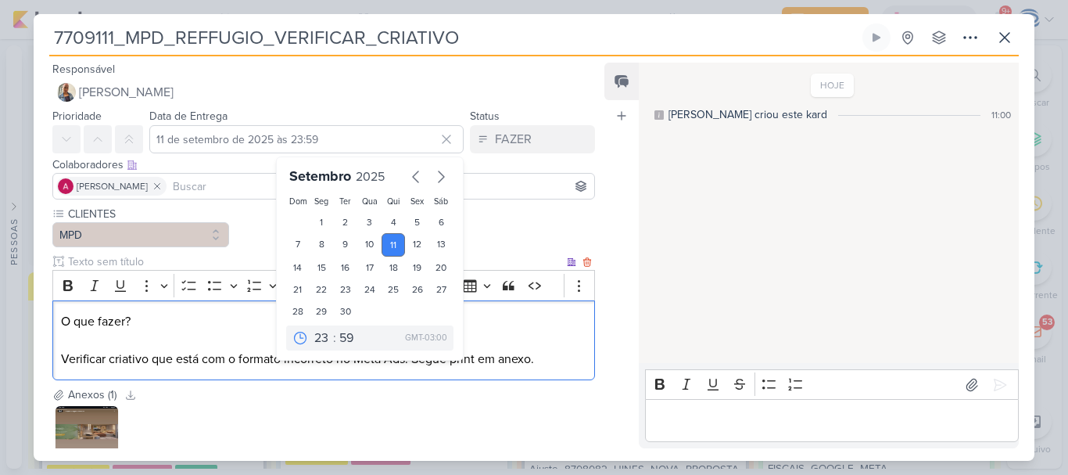
click at [318, 369] on div "O que fazer? Verificar criativo que está com o formato incorreto no Meta Ads. S…" at bounding box center [323, 340] width 543 height 81
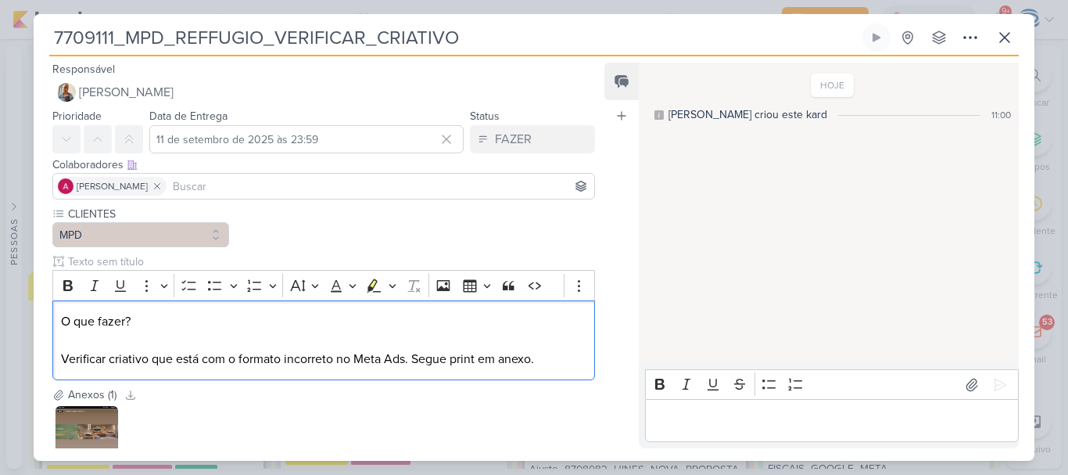
scroll to position [110, 0]
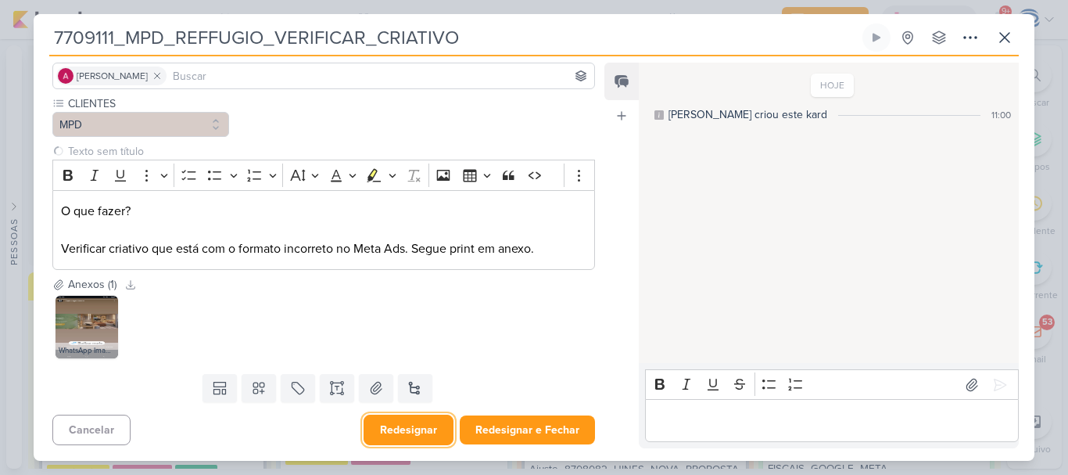
click at [386, 434] on button "Redesignar" at bounding box center [409, 429] width 90 height 31
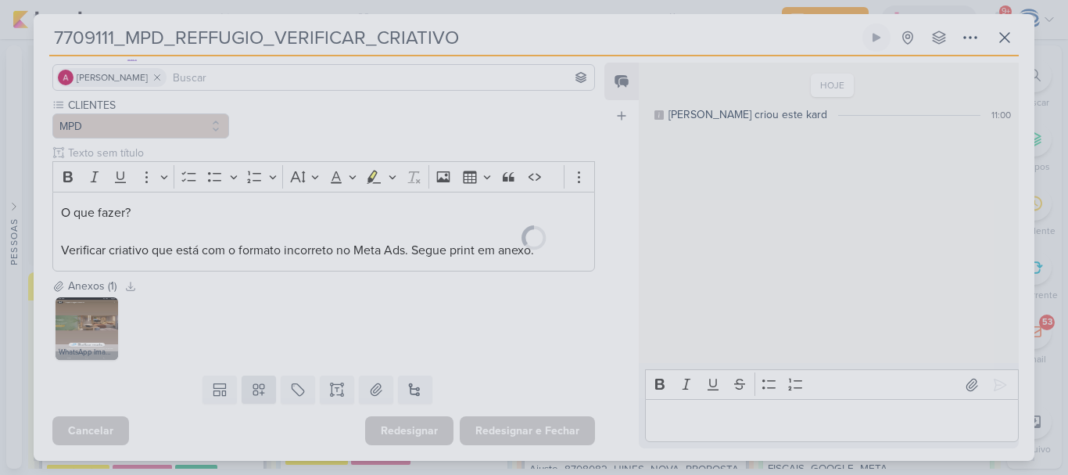
click at [253, 382] on div at bounding box center [534, 237] width 1001 height 447
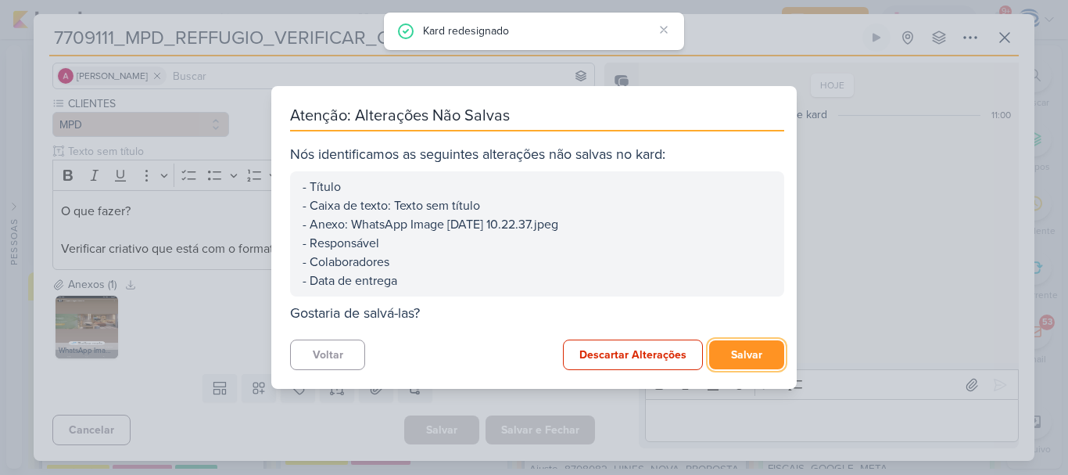
click at [756, 348] on button "Salvar" at bounding box center [746, 354] width 75 height 29
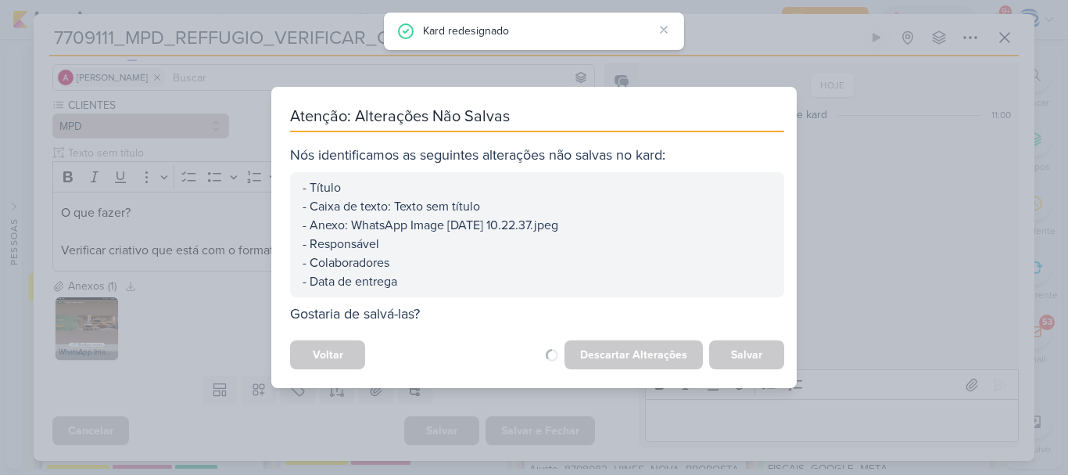
scroll to position [109, 0]
click at [257, 395] on div "Atenção: Alterações Não Salvas Nós identificamos as seguintes alterações não sa…" at bounding box center [534, 237] width 1068 height 475
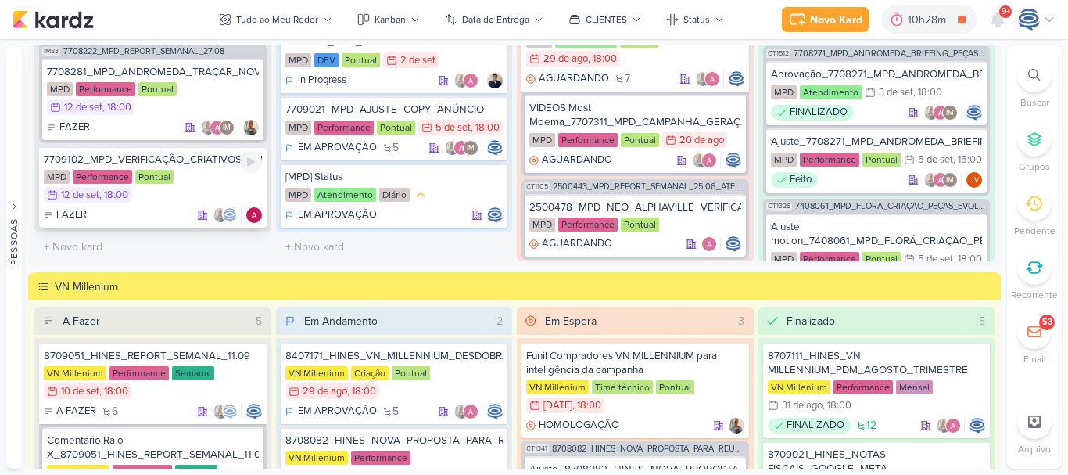
click at [174, 221] on div "FAZER" at bounding box center [153, 215] width 218 height 16
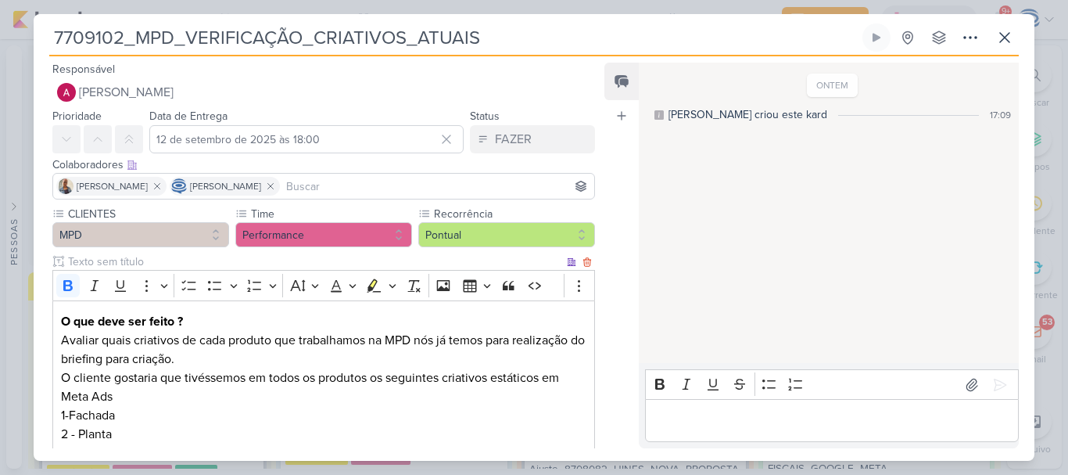
scroll to position [131, 0]
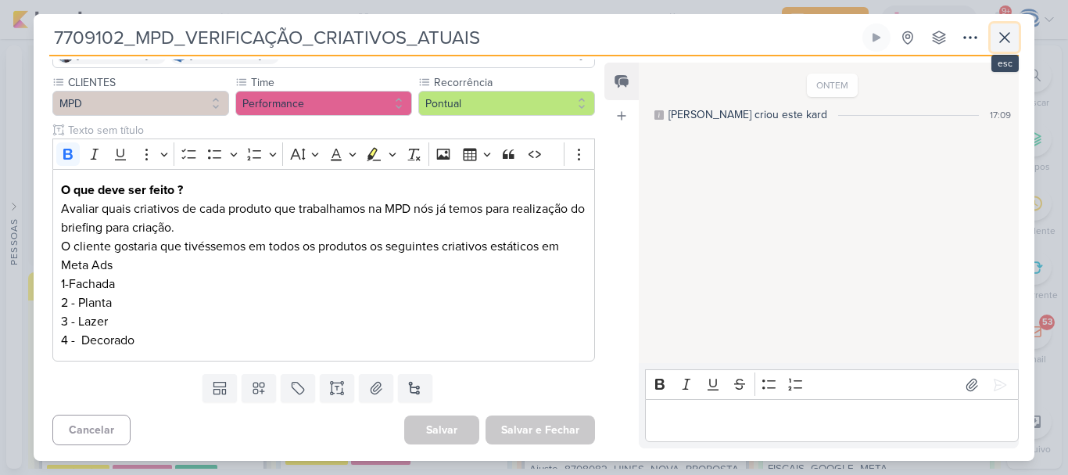
click at [1002, 36] on icon at bounding box center [1005, 37] width 19 height 19
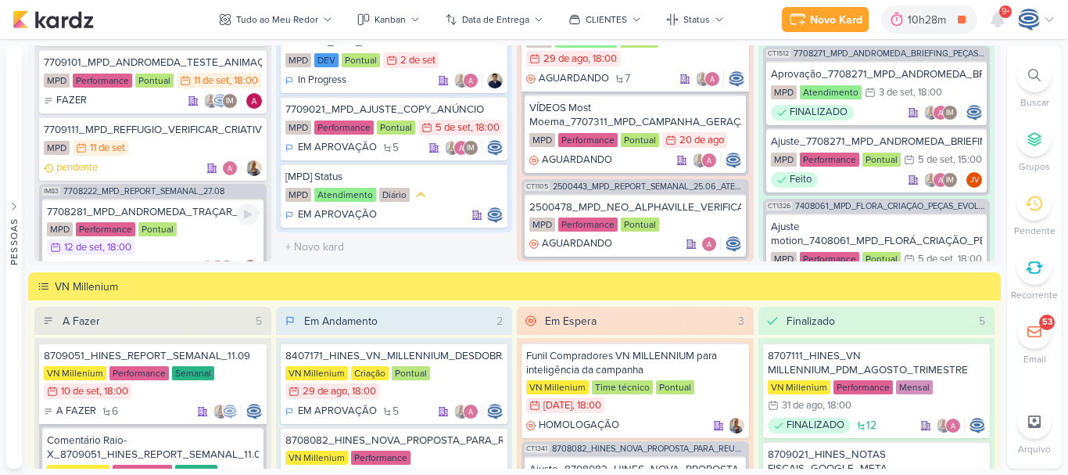
scroll to position [526, 0]
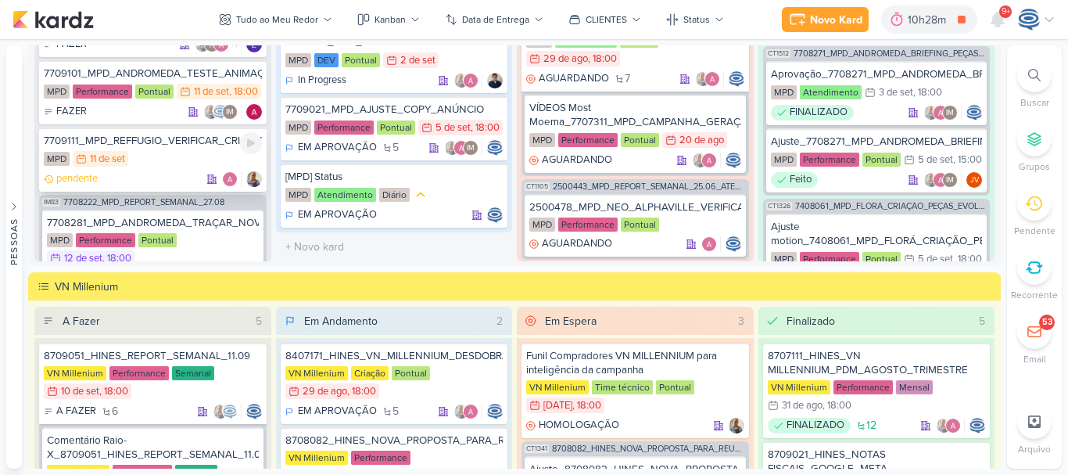
click at [173, 187] on div "pendente" at bounding box center [153, 179] width 218 height 16
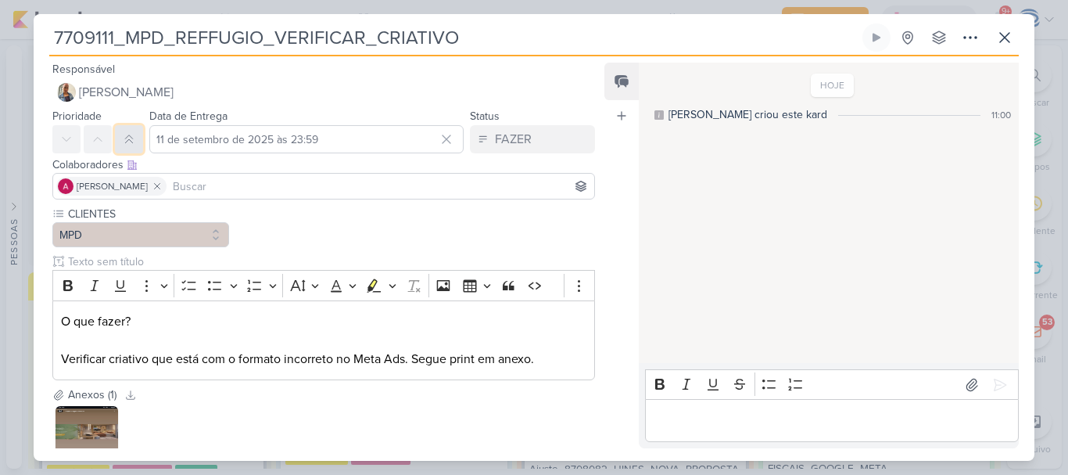
click at [128, 144] on icon at bounding box center [129, 139] width 13 height 13
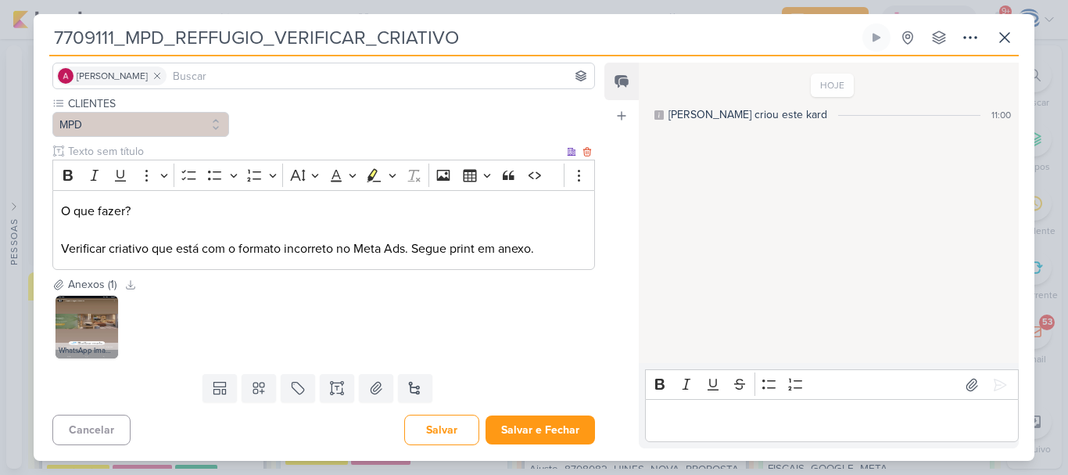
click at [407, 249] on p "O que fazer? Verificar criativo que está com o formato incorreto no Meta Ads. S…" at bounding box center [324, 230] width 526 height 56
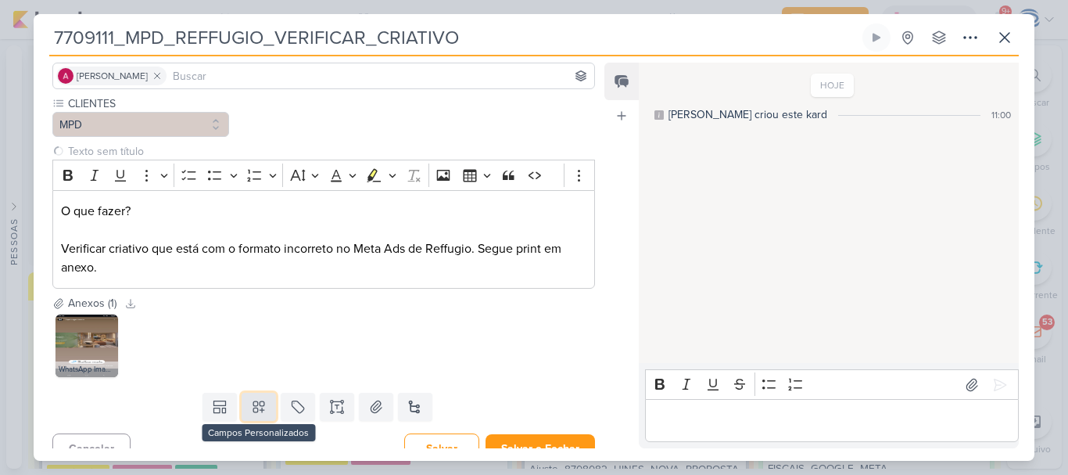
click at [260, 405] on icon at bounding box center [259, 407] width 16 height 16
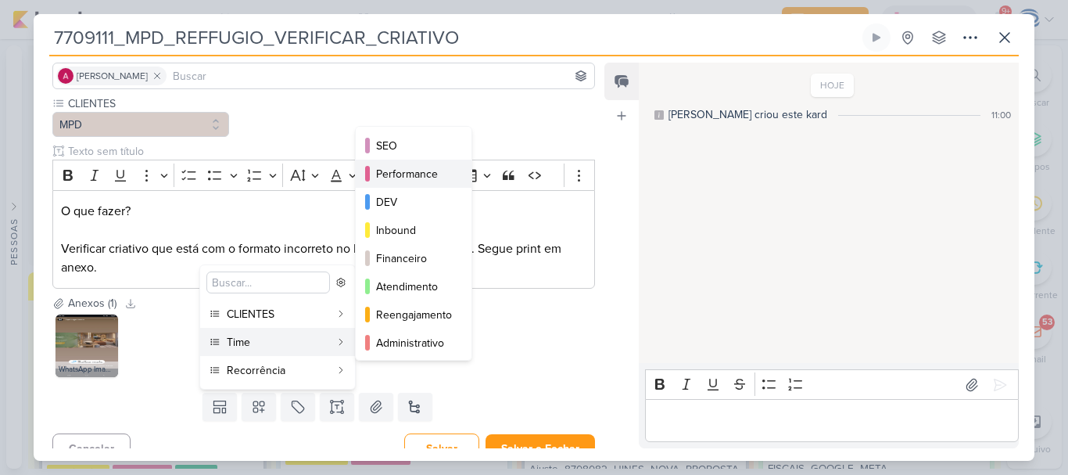
click at [442, 179] on div "Performance" at bounding box center [414, 174] width 77 height 16
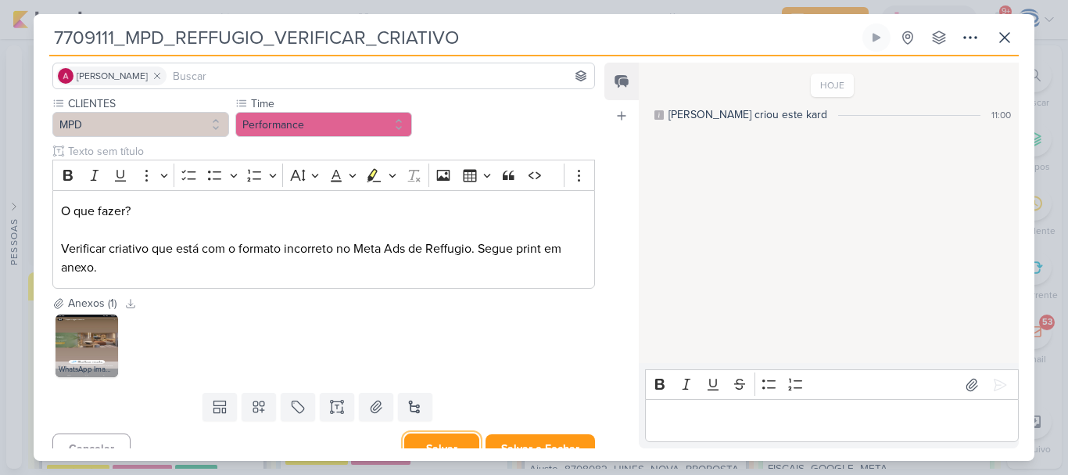
click at [442, 440] on button "Salvar" at bounding box center [441, 448] width 75 height 31
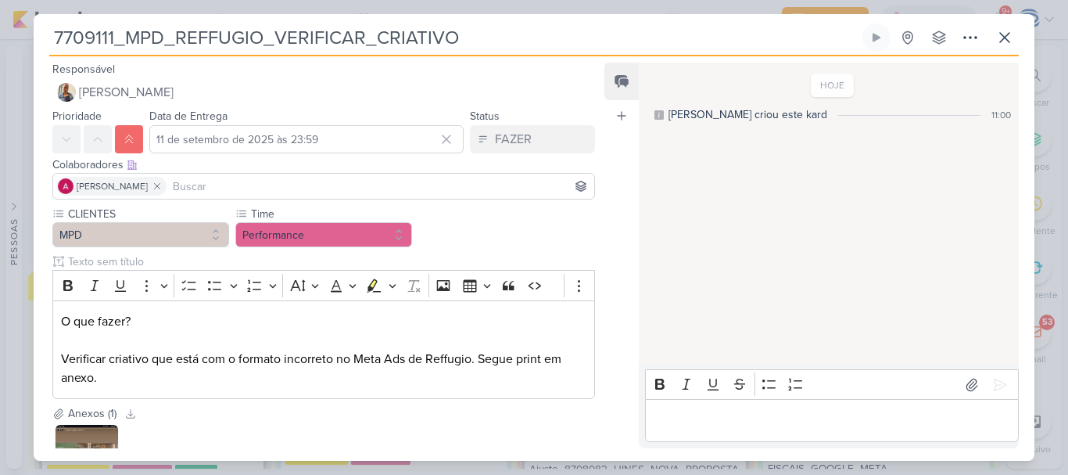
scroll to position [129, 0]
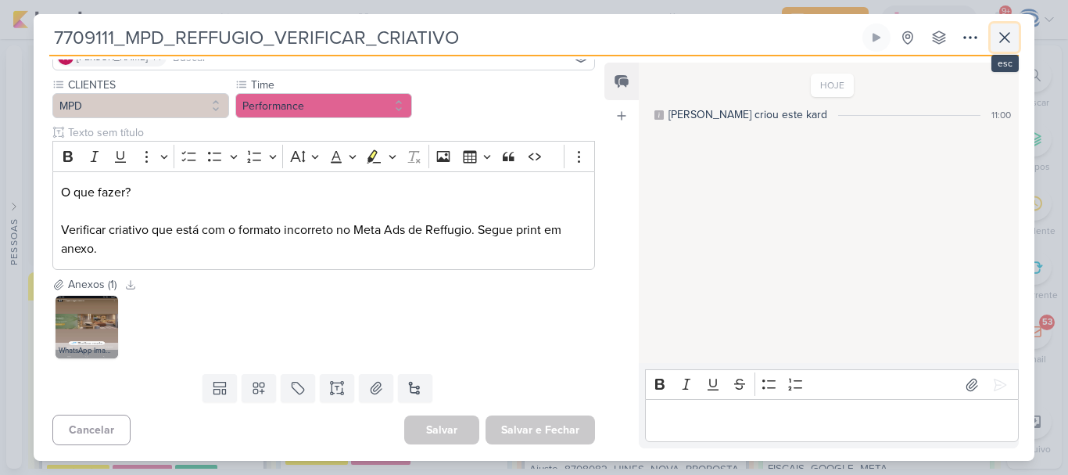
click at [1007, 34] on icon at bounding box center [1005, 37] width 19 height 19
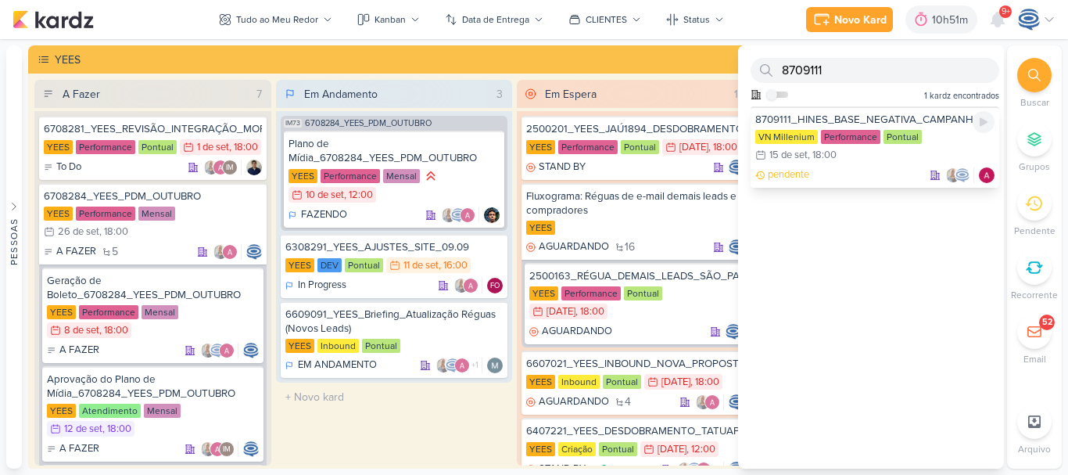
type input "8709111"
click at [928, 127] on div "8709111_HINES_BASE_NEGATIVA_CAMPANHA VN Millenium Performance Pontual 15/9 15 d…" at bounding box center [875, 146] width 249 height 81
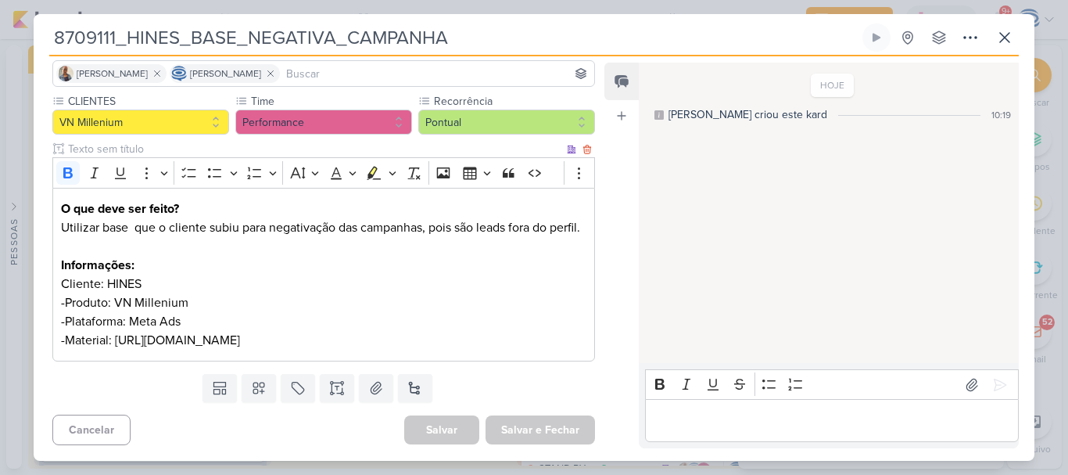
scroll to position [150, 0]
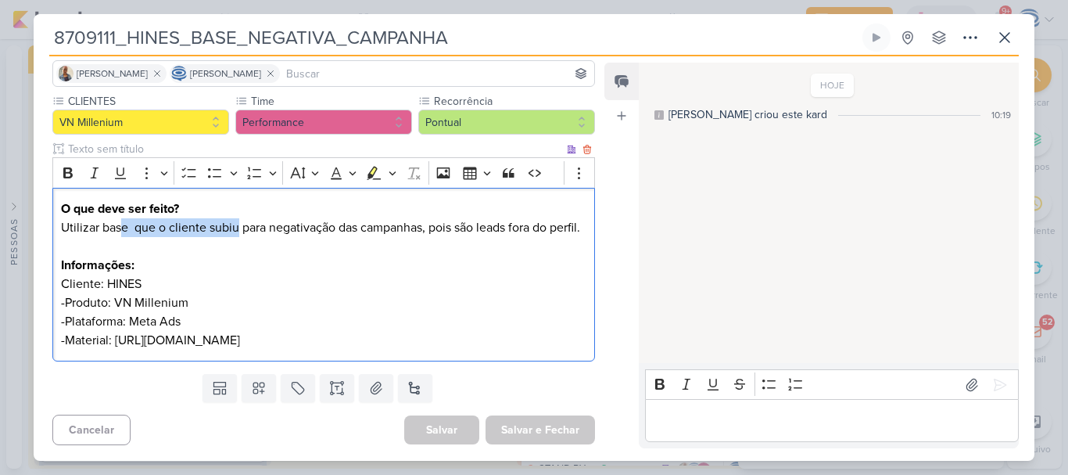
drag, startPoint x: 120, startPoint y: 186, endPoint x: 240, endPoint y: 193, distance: 120.6
click at [240, 218] on p "Utilizar base que o cliente subiu para negativação das campanhas, pois são lead…" at bounding box center [324, 227] width 526 height 19
click at [134, 218] on p "Utilizar base que o cliente subiu para negativação das campanhas, pois são lead…" at bounding box center [324, 227] width 526 height 19
click at [113, 342] on p "-Material: https://drive.google.com/file/d/1xtEQyR7wPYgGcR3uIFNnavhQPEjW6BnU/vi…" at bounding box center [324, 340] width 526 height 19
click at [128, 339] on p "-Material: https://drive.google.com/file/d/1xtEQyR7wPYgGcR3uIFNnavhQPEjW6BnU/vi…" at bounding box center [324, 340] width 526 height 19
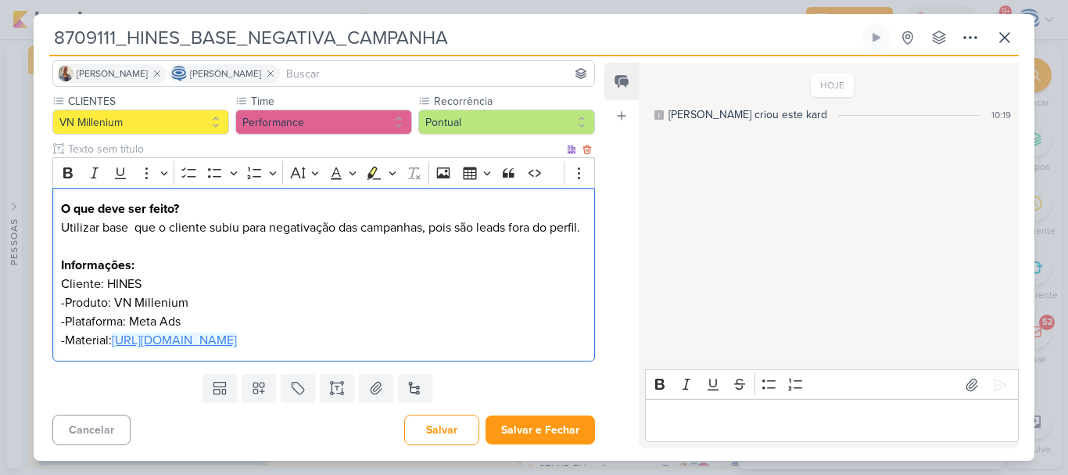
click at [141, 332] on link "https://drive.google.com/file/d/1xtEQyR7wPYgGcR3uIFNnavhQPEjW6BnU/view?usp=driv…" at bounding box center [174, 340] width 125 height 16
drag, startPoint x: 106, startPoint y: 321, endPoint x: 68, endPoint y: 318, distance: 38.4
click at [68, 331] on p "-Material: https://drive.google.com/file/d/1xtEQyR7wPYgGcR3uIFNnavhQPEjW6BnU/vi…" at bounding box center [324, 340] width 526 height 19
click at [149, 312] on p "-Plataforma: Meta Ads" at bounding box center [324, 321] width 526 height 19
copy p "a"
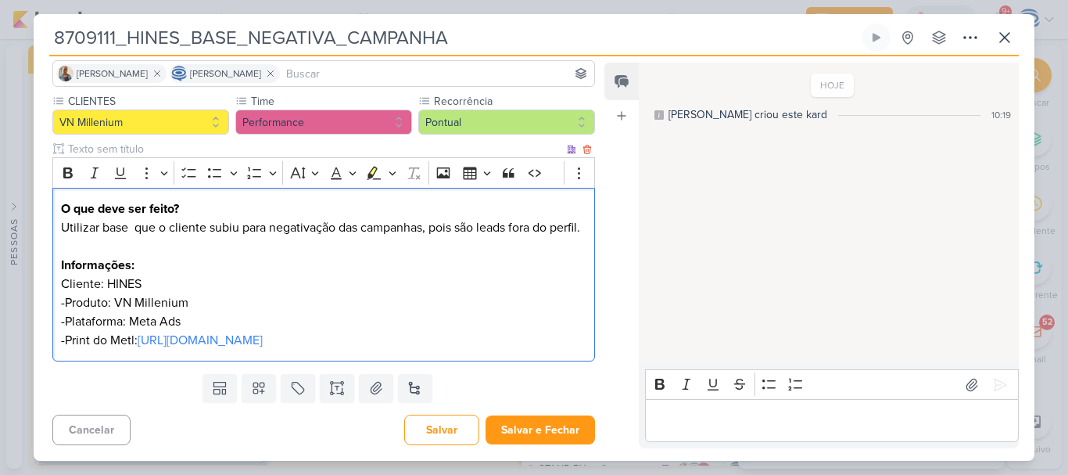
click at [131, 331] on p "-Print do Metl: https://drive.google.com/file/d/1xtEQyR7wPYgGcR3uIFNnavhQPEjW6B…" at bounding box center [324, 340] width 526 height 19
click at [131, 331] on p "-Print do Meta: https://drive.google.com/file/d/1xtEQyR7wPYgGcR3uIFNnavhQPEjW6B…" at bounding box center [324, 340] width 526 height 19
click at [156, 337] on p "-Print do Meta: https://drive.google.com/file/d/1xtEQyR7wPYgGcR3uIFNnavhQPEjW6B…" at bounding box center [324, 340] width 526 height 19
click at [141, 218] on p "Utilizar base que o cliente subiu para negativação das campanhas, pois são lead…" at bounding box center [324, 227] width 526 height 19
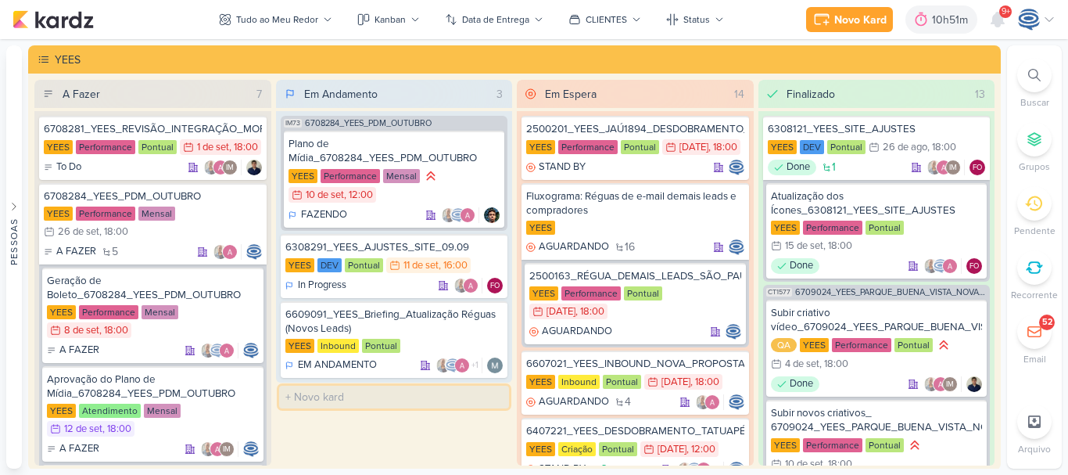
click at [338, 405] on input "text" at bounding box center [394, 397] width 231 height 23
click at [312, 448] on div "Em Andamento 3 IM73 6708284_YEES_PDM_OUTUBRO Plano de Mídia_6708284_YEES_PDM_OU…" at bounding box center [394, 273] width 237 height 386
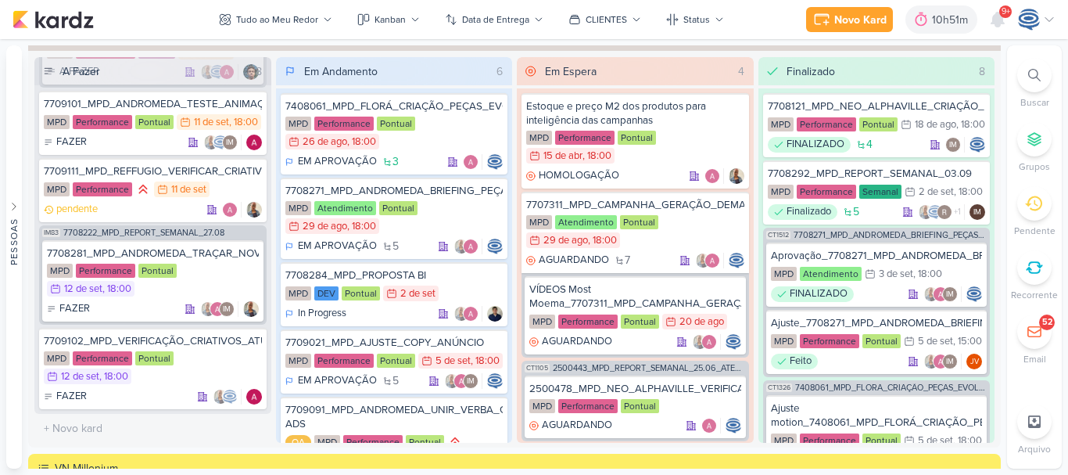
scroll to position [594, 0]
click at [196, 338] on div "7709102_MPD_VERIFICAÇÃO_CRIATIVOS_ATUAIS" at bounding box center [153, 341] width 218 height 14
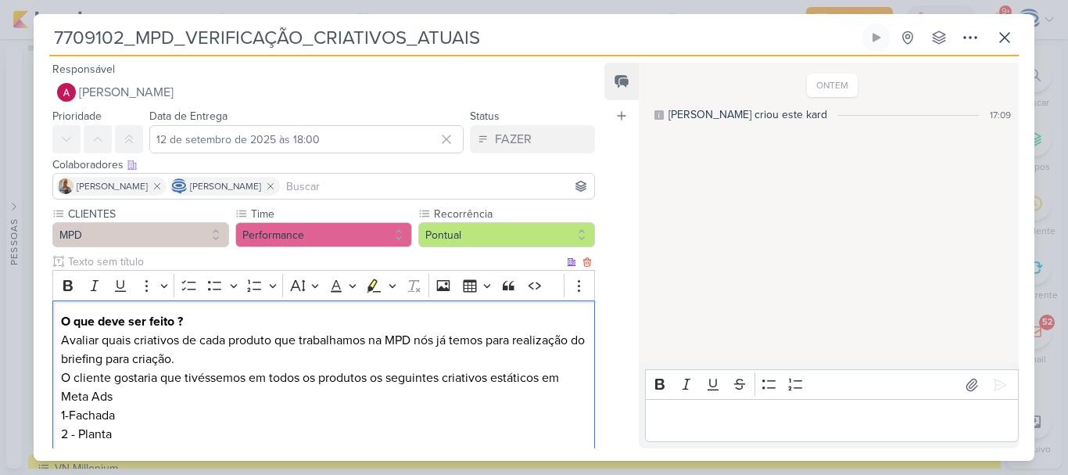
click at [375, 343] on p "Avaliar quais criativos de cada produto que trabalhamos na MPD nós já temos par…" at bounding box center [324, 350] width 526 height 38
click at [364, 346] on p "Avaliar quais criativos de cada produto que trabalhamos na MPD nós já temos par…" at bounding box center [324, 350] width 526 height 38
click at [210, 359] on p "Avaliar quais criativos de cada produto que trabalhamos na MPD nós já temos par…" at bounding box center [324, 350] width 526 height 38
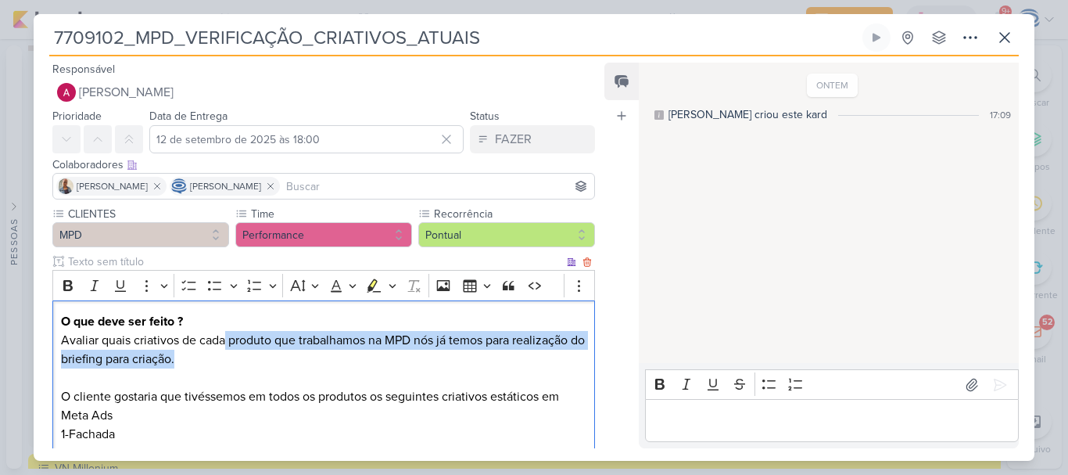
drag, startPoint x: 223, startPoint y: 346, endPoint x: 410, endPoint y: 363, distance: 187.7
click at [410, 363] on p "Avaliar quais criativos de cada produto que trabalhamos na MPD nós já temos par…" at bounding box center [324, 350] width 526 height 38
click at [408, 336] on p "Avaliar quais criativos de cada produto que trabalhamos na MPD nós já temos par…" at bounding box center [324, 350] width 526 height 38
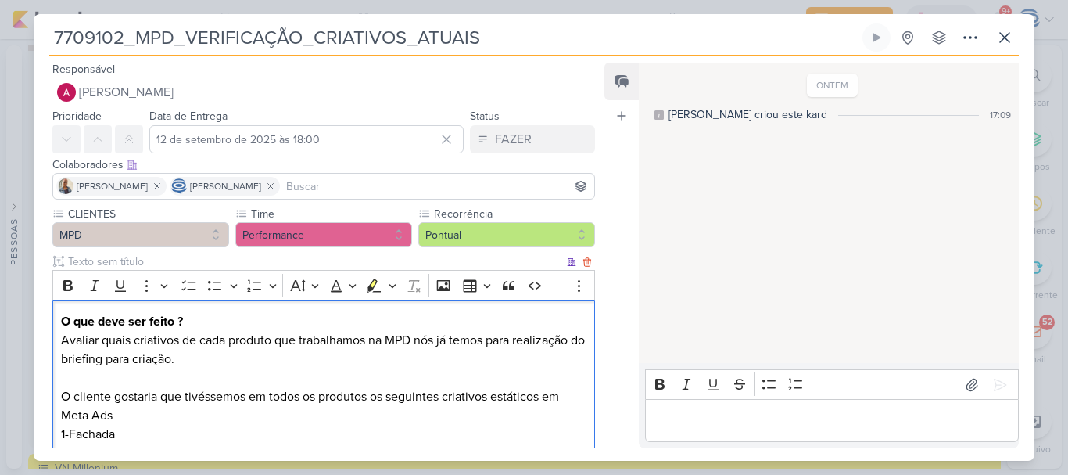
click at [417, 343] on p "Avaliar quais criativos de cada produto que trabalhamos na MPD nós já temos par…" at bounding box center [324, 350] width 526 height 38
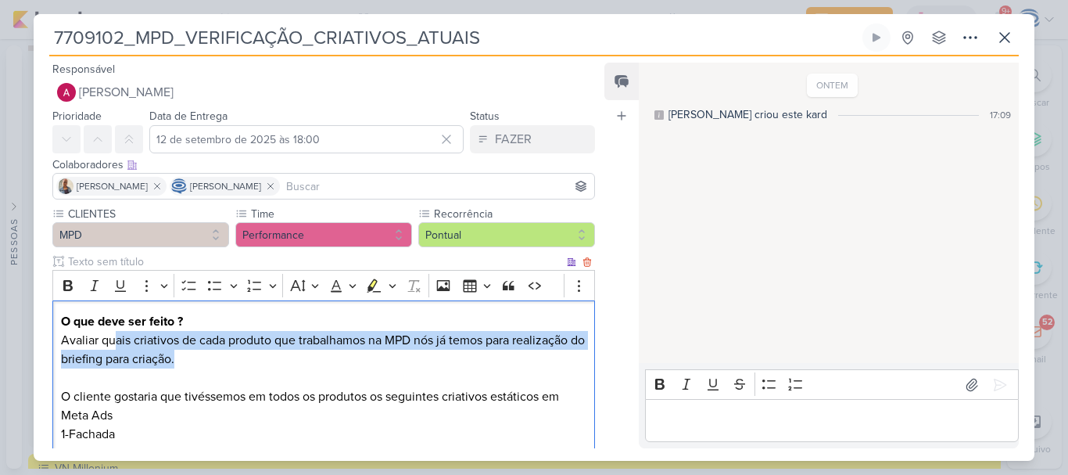
drag, startPoint x: 117, startPoint y: 343, endPoint x: 342, endPoint y: 350, distance: 225.3
click at [342, 350] on p "Avaliar quais criativos de cada produto que trabalhamos na MPD nós já temos par…" at bounding box center [324, 350] width 526 height 38
click at [437, 334] on p "Avaliar quais criativos de cada produto que trabalhamos na MPD nós já temos par…" at bounding box center [324, 350] width 526 height 38
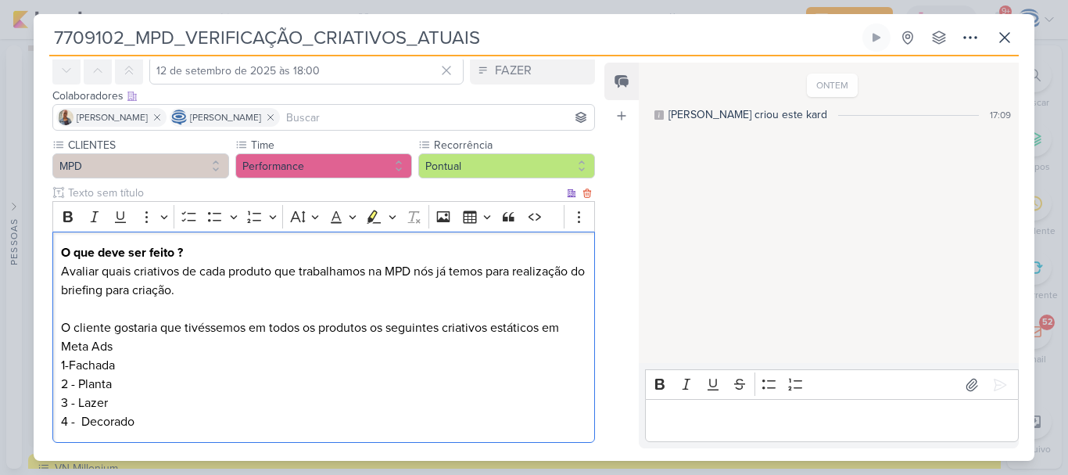
scroll to position [70, 0]
click at [189, 289] on p "Avaliar quais criativos de cada produto que trabalhamos na MPD nós já temos par…" at bounding box center [324, 280] width 526 height 38
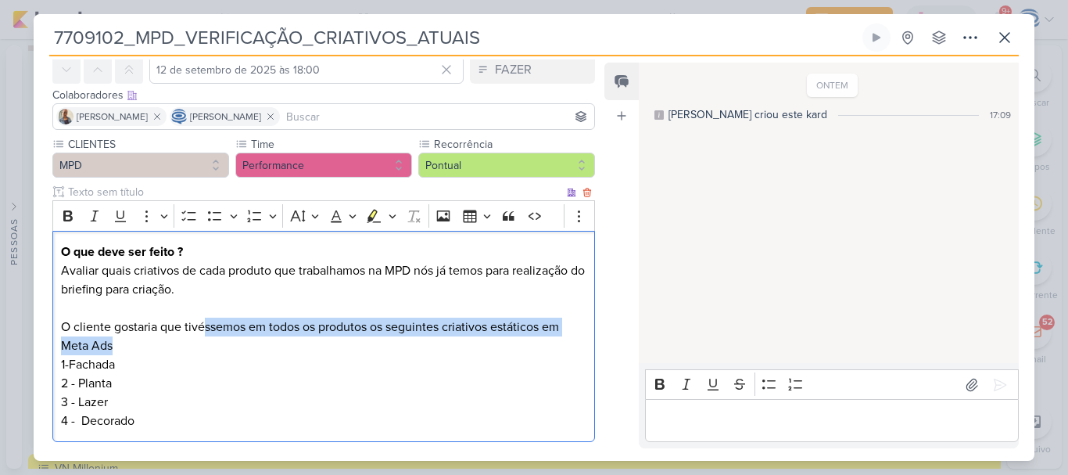
drag, startPoint x: 202, startPoint y: 328, endPoint x: 382, endPoint y: 344, distance: 181.4
click at [382, 344] on p "O cliente gostaria que tivéssemos em todos os produtos os seguintes criativos e…" at bounding box center [324, 337] width 526 height 38
click at [180, 338] on p "O cliente gostaria que tivéssemos em todos os produtos os seguintes criativos e…" at bounding box center [324, 337] width 526 height 38
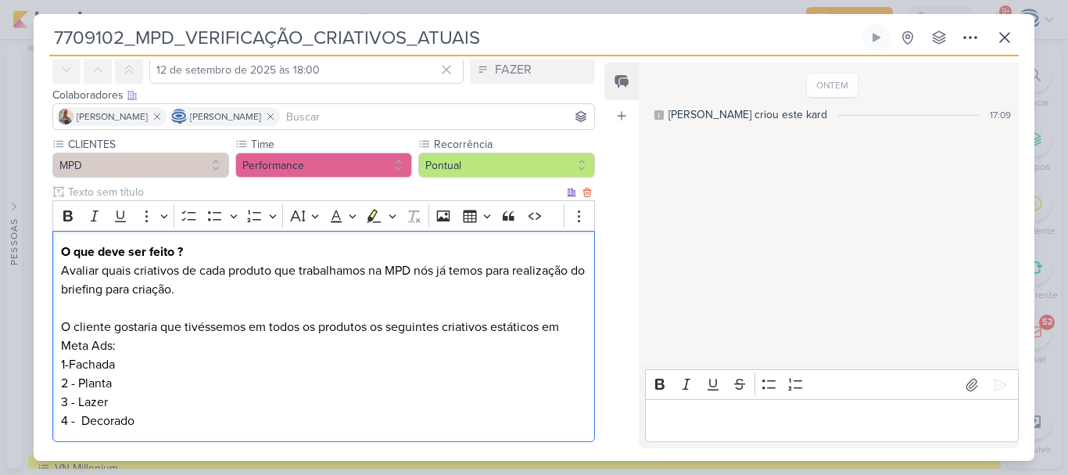
click at [67, 365] on p "1-Fachada 2 - Planta 3 - Lazer 4 - Decorado" at bounding box center [324, 392] width 526 height 75
click at [61, 368] on p "1-Fachada 2 - Planta 3 - Lazer 4 - Decorado" at bounding box center [324, 392] width 526 height 75
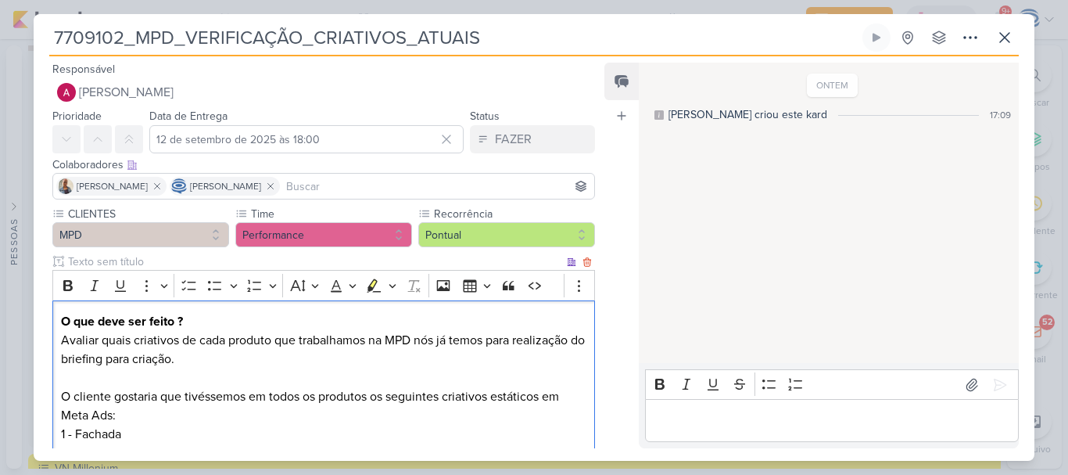
scroll to position [150, 0]
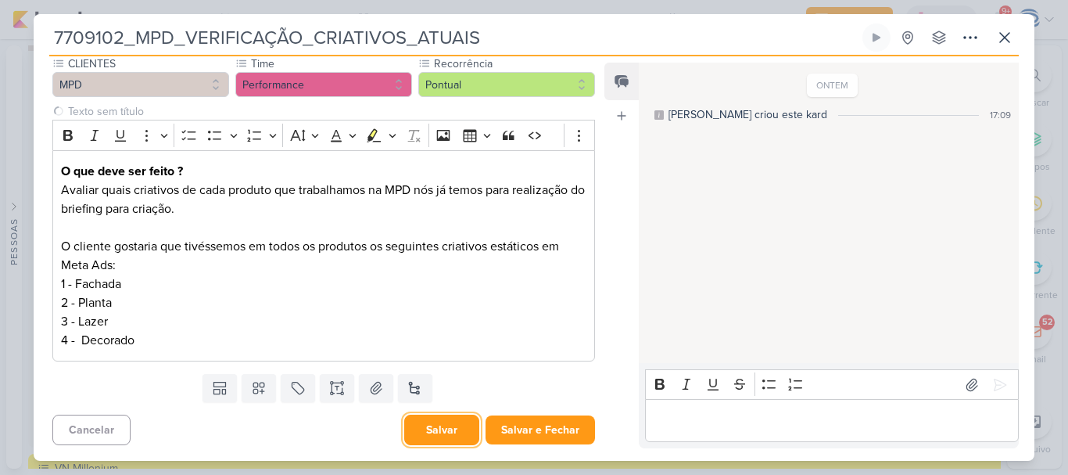
click at [426, 432] on button "Salvar" at bounding box center [441, 429] width 75 height 31
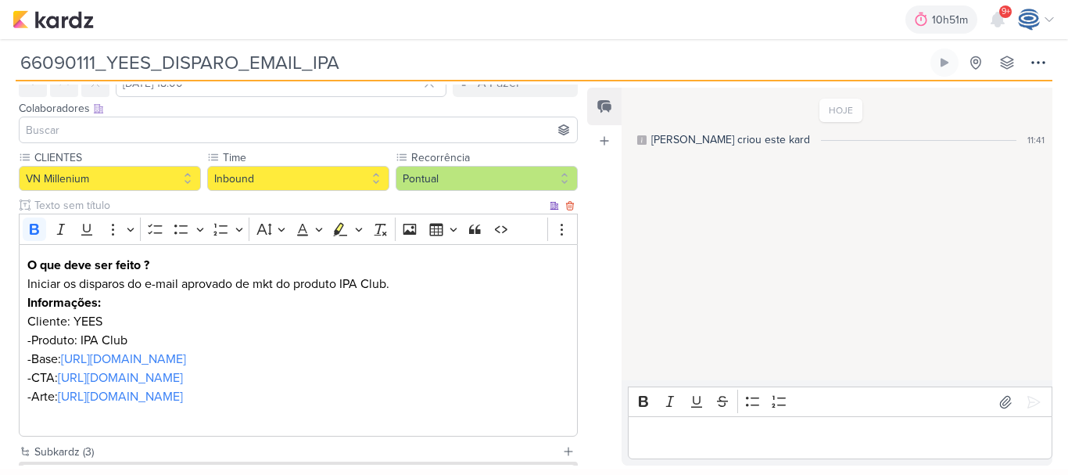
scroll to position [84, 0]
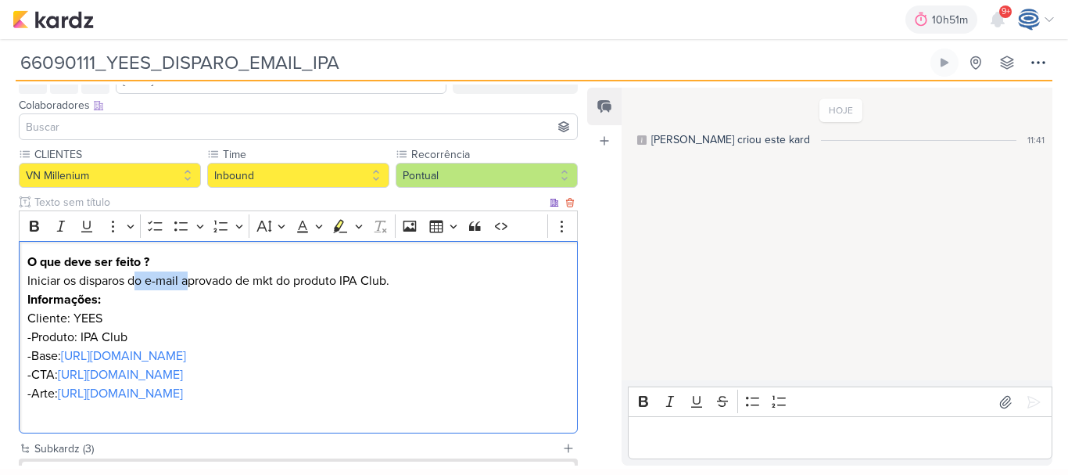
drag, startPoint x: 136, startPoint y: 275, endPoint x: 191, endPoint y: 277, distance: 54.8
click at [191, 277] on p "Iniciar os disparos do e-mail aprovado de mkt do produto IPA Club." at bounding box center [298, 280] width 543 height 19
click at [258, 275] on p "Iniciar os disparos do e-mail aprovado de mkt do produto IPA Club." at bounding box center [298, 280] width 543 height 19
click at [299, 277] on p "Iniciar os disparos do e-mail aprovado de mkt do produto IPA Club." at bounding box center [298, 280] width 543 height 19
drag, startPoint x: 182, startPoint y: 284, endPoint x: 254, endPoint y: 290, distance: 72.2
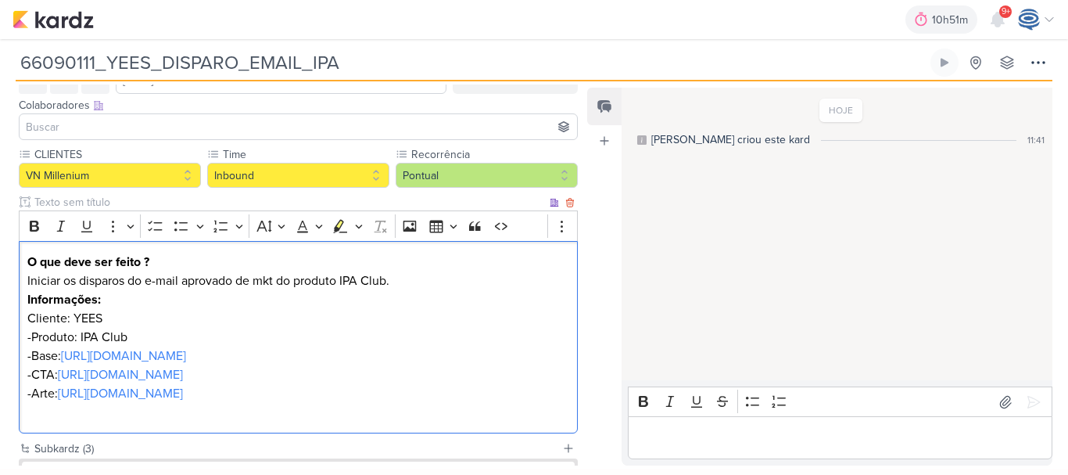
click at [254, 290] on p "Iniciar os disparos do e-mail aprovado de mkt do produto IPA Club." at bounding box center [298, 280] width 543 height 19
drag, startPoint x: 275, startPoint y: 283, endPoint x: 255, endPoint y: 285, distance: 20.4
drag, startPoint x: 255, startPoint y: 285, endPoint x: 235, endPoint y: 294, distance: 21.7
click at [235, 294] on p "Informações:" at bounding box center [298, 299] width 543 height 19
click at [180, 283] on p "Iniciar os disparos do e-mail aprovado de mkt do produto IPA Club." at bounding box center [298, 280] width 543 height 19
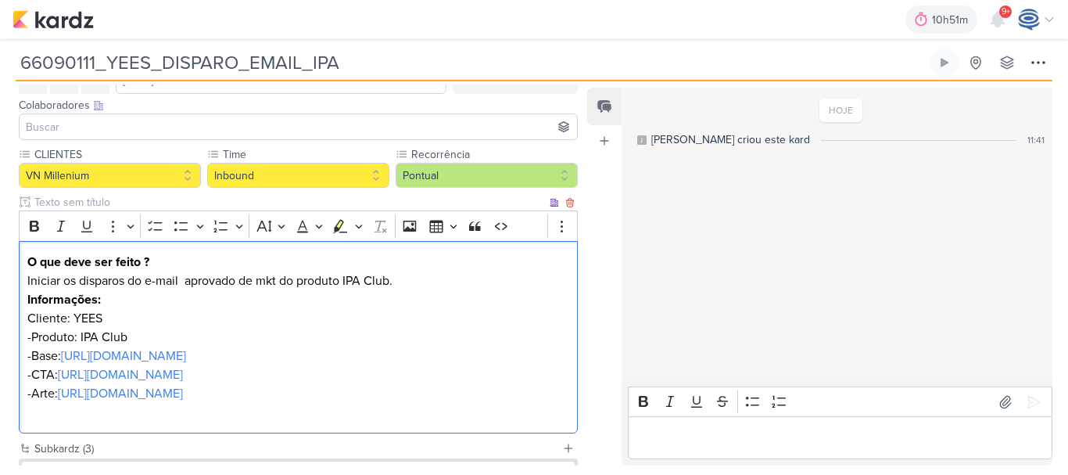
click at [257, 282] on p "Iniciar os disparos do e-mail aprovado de mkt do produto IPA Club." at bounding box center [298, 280] width 543 height 19
copy p "mkt"
click at [275, 282] on p "Iniciar os disparos do e-mail mkt aprovado de do produto IPA Club." at bounding box center [298, 280] width 543 height 19
click at [396, 283] on p "Iniciar os disparos do e-mail mkt aprovado do produto IPA Club." at bounding box center [298, 280] width 543 height 19
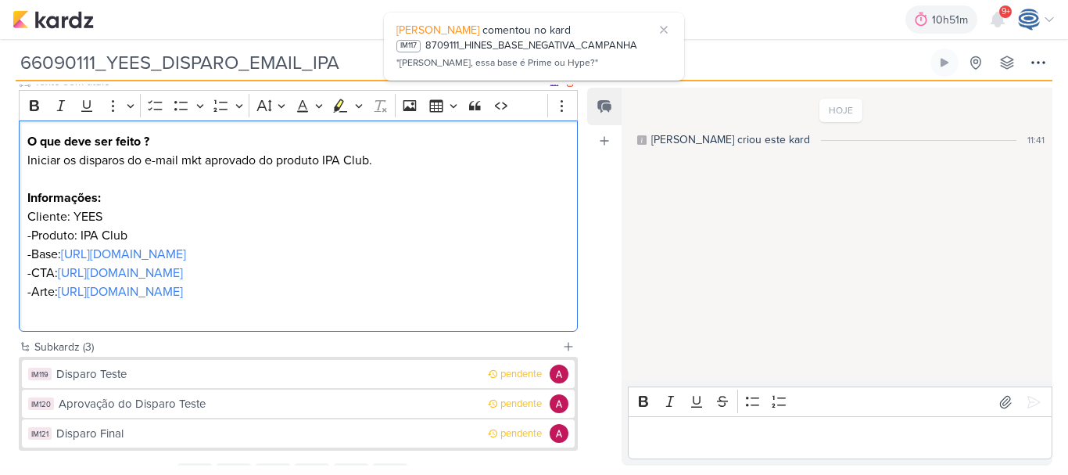
scroll to position [314, 0]
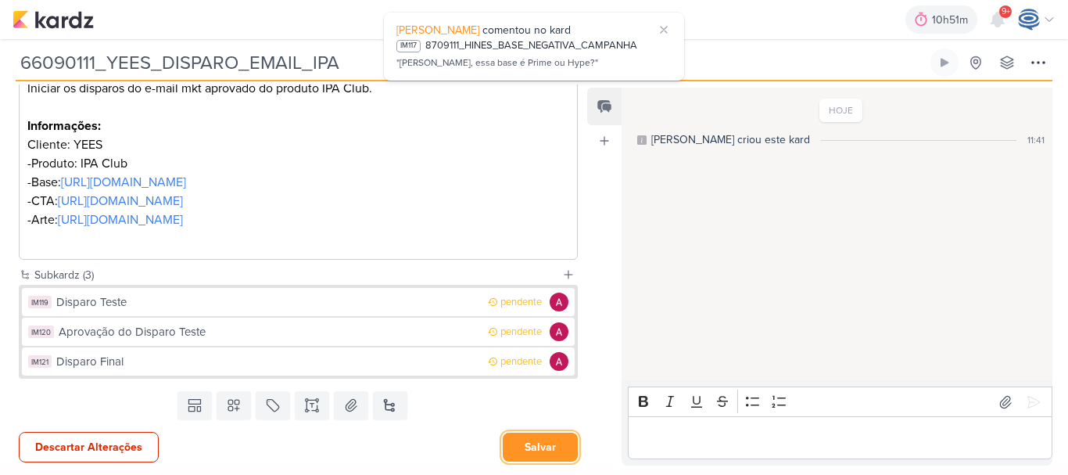
click at [516, 441] on button "Salvar" at bounding box center [540, 446] width 75 height 29
